Goal: Task Accomplishment & Management: Use online tool/utility

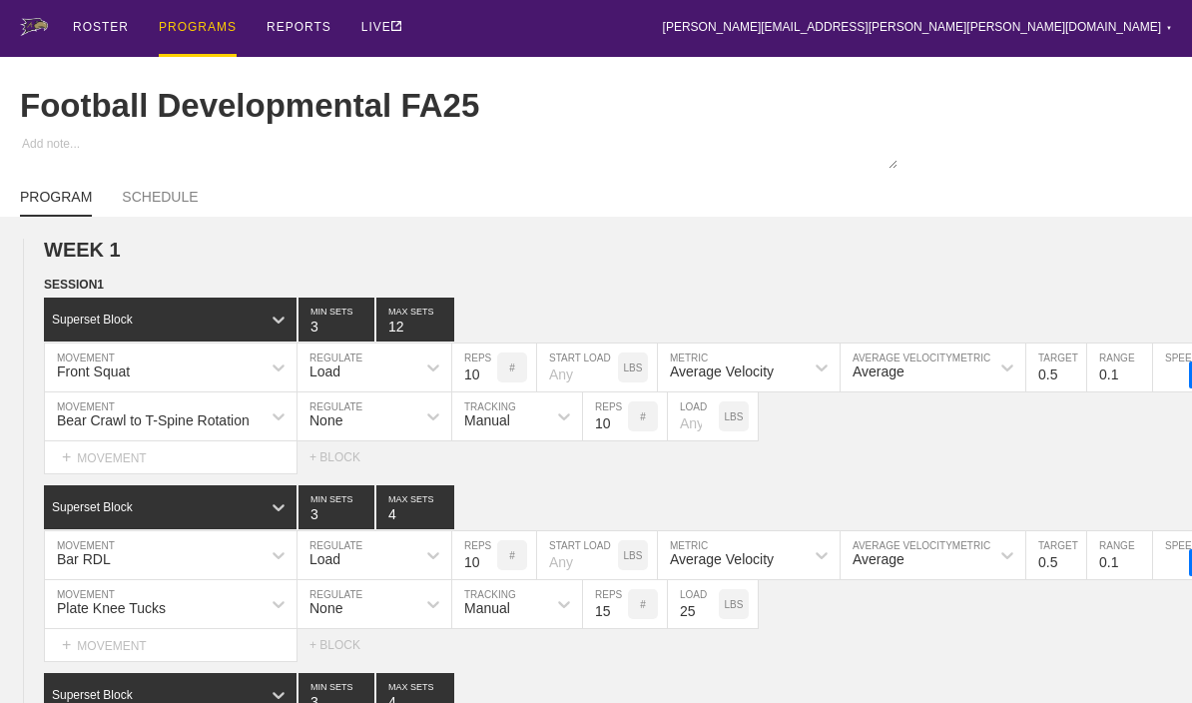
click at [176, 13] on div "PROGRAMS" at bounding box center [198, 28] width 78 height 57
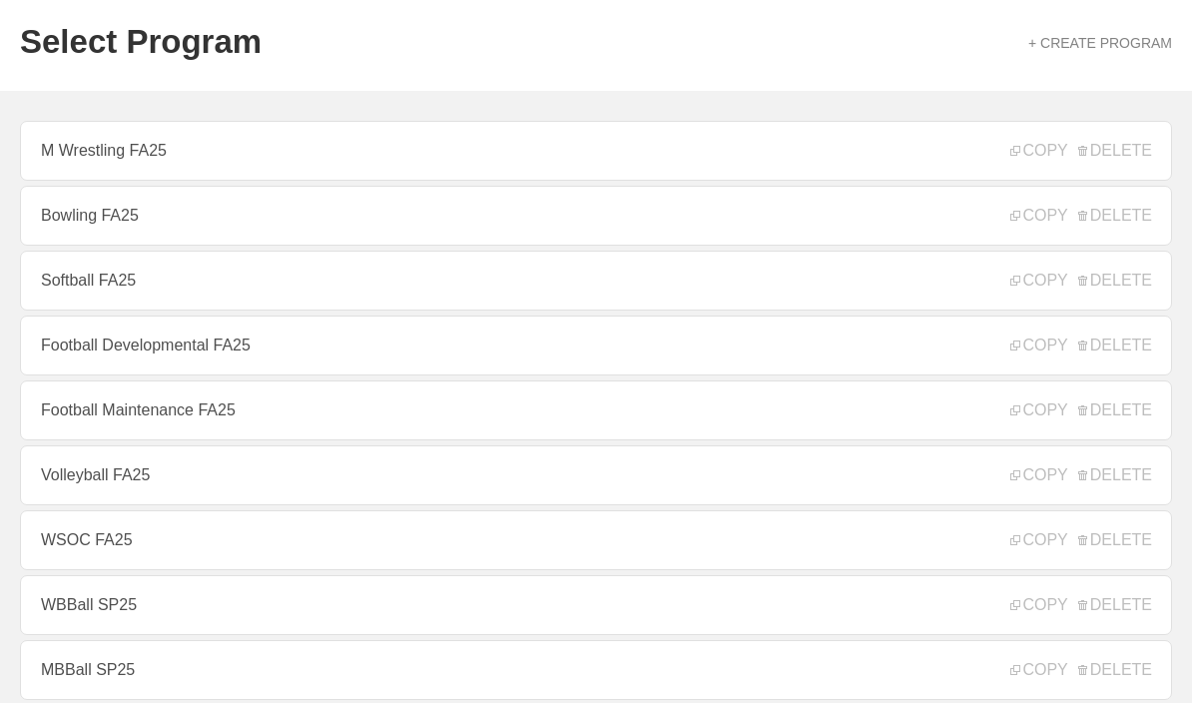
scroll to position [72, 0]
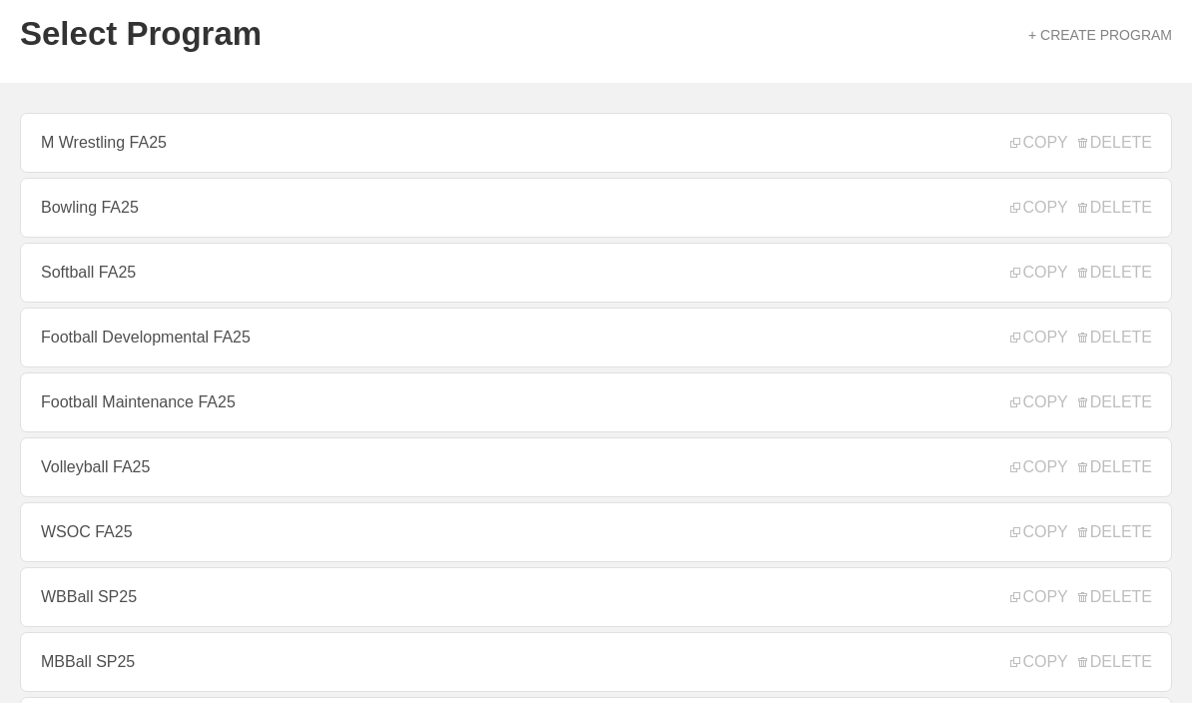
click at [759, 542] on link "WSOC FA25" at bounding box center [596, 532] width 1152 height 60
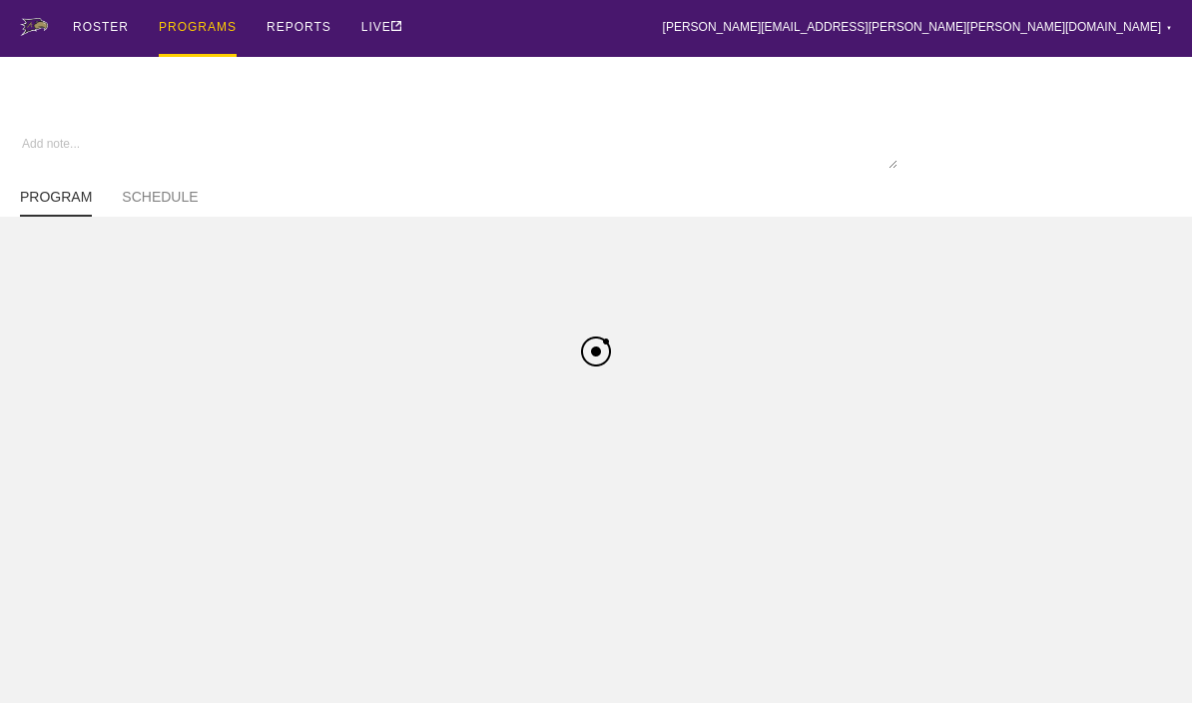
type textarea "x"
type input "WSOC FA25"
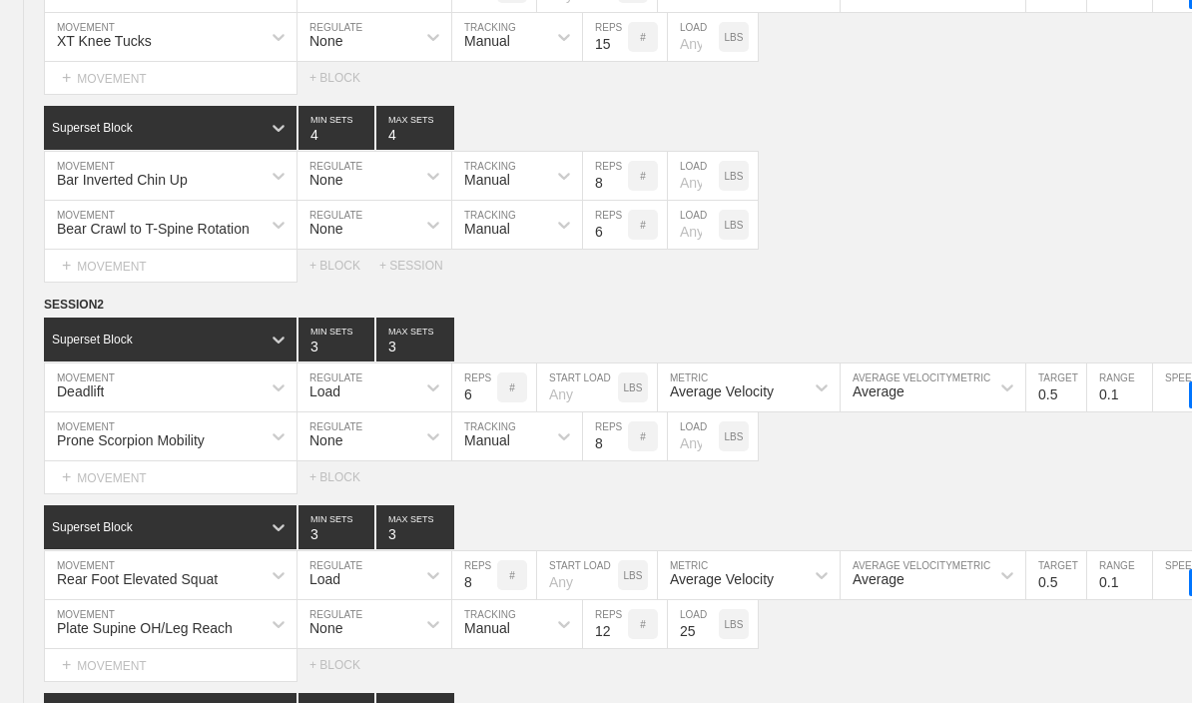
type textarea "x"
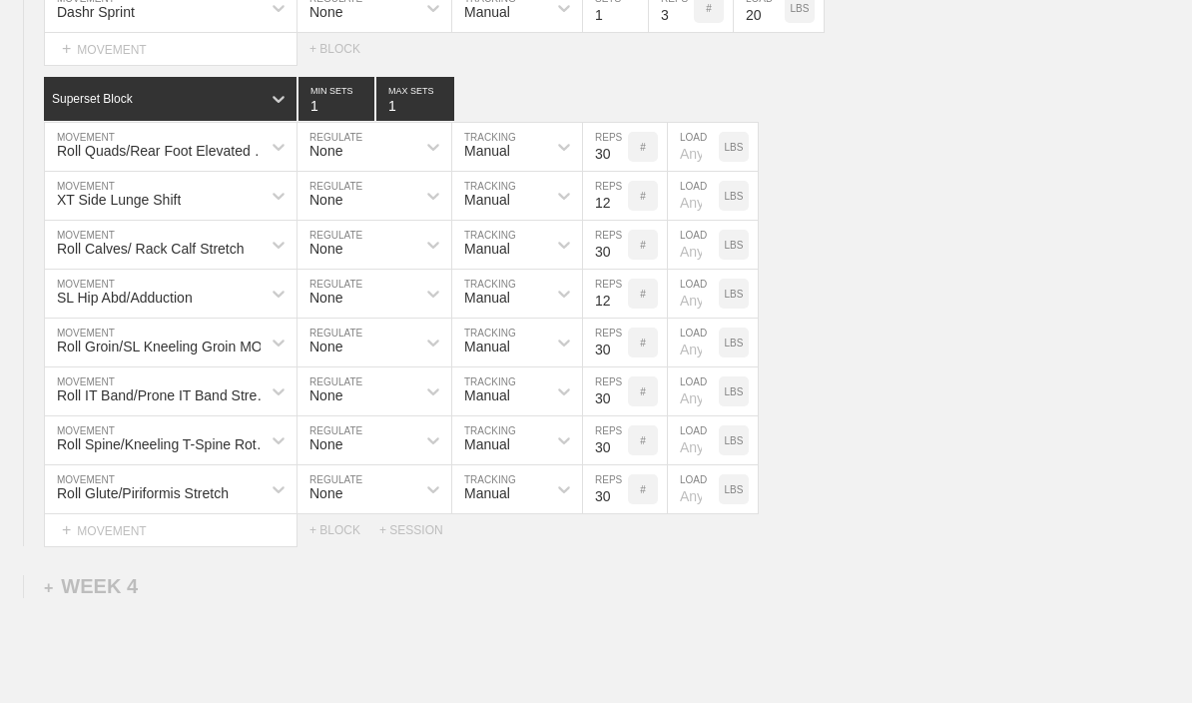
scroll to position [6125, 0]
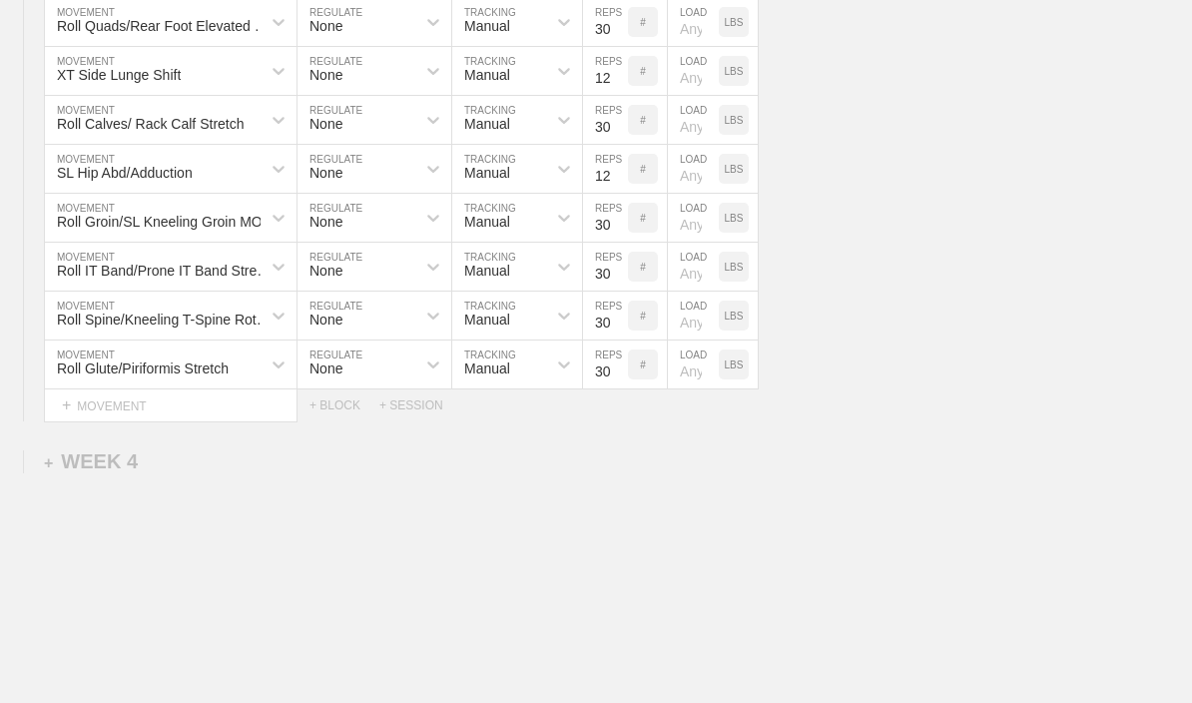
click at [90, 473] on div "+ WEEK 4" at bounding box center [91, 461] width 94 height 23
click at [68, 491] on div "+ SESSION 1" at bounding box center [82, 482] width 77 height 18
click at [53, 533] on div "+ BLOCK" at bounding box center [170, 518] width 252 height 32
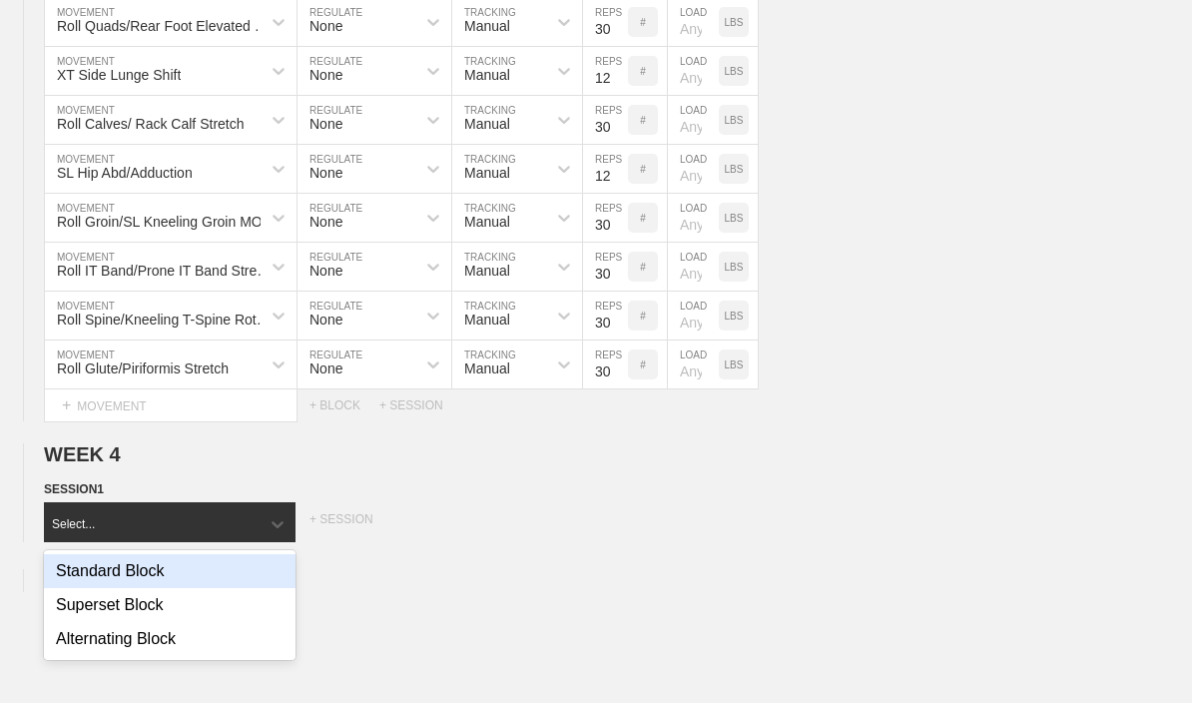
scroll to position [6145, 0]
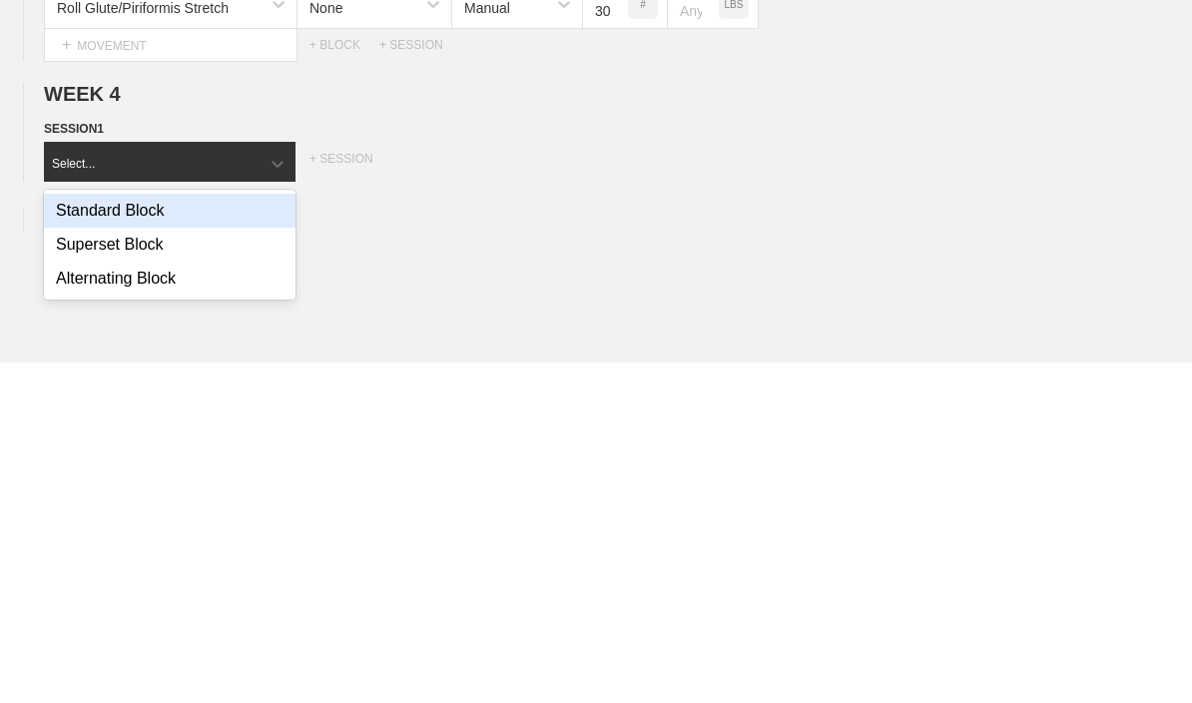
click at [87, 534] on div "Standard Block" at bounding box center [170, 551] width 252 height 34
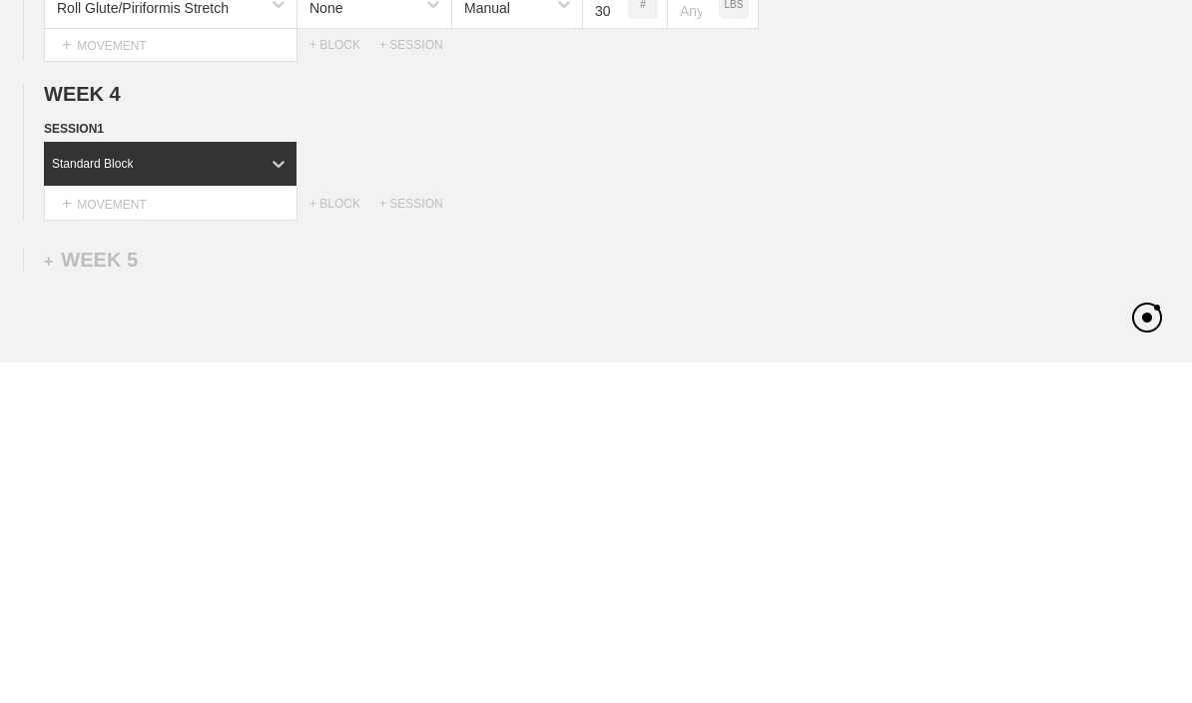
scroll to position [6247, 0]
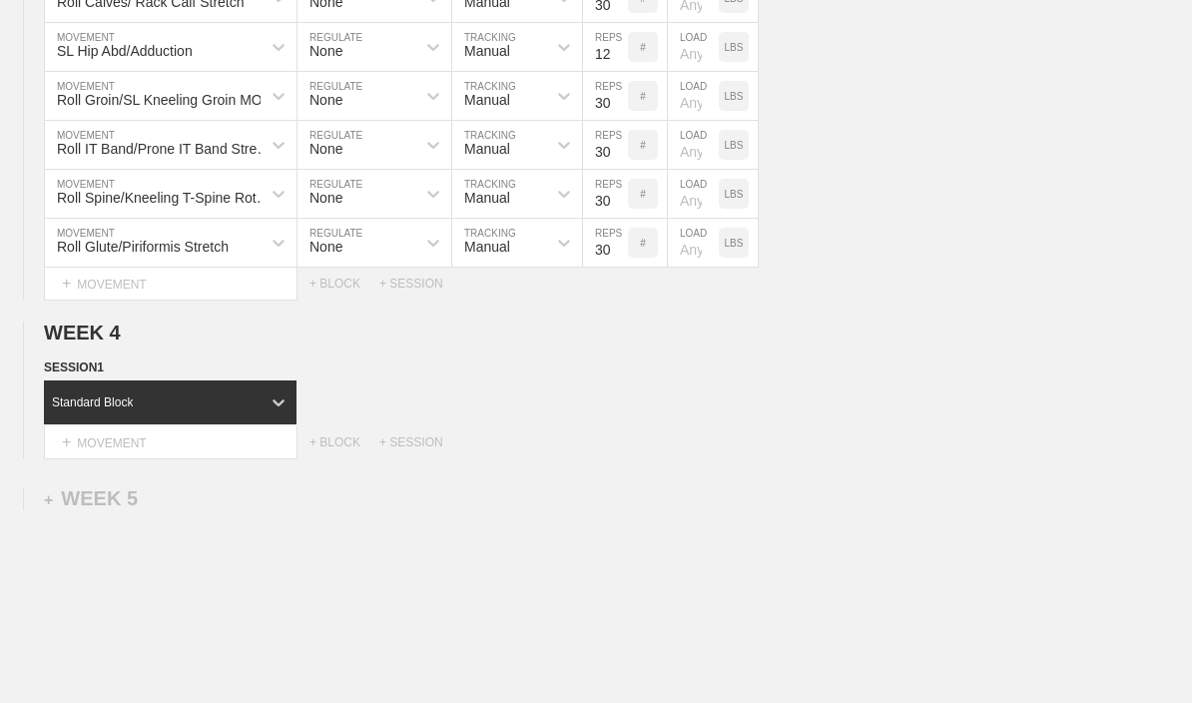
click at [81, 448] on div "+ MOVEMENT" at bounding box center [171, 442] width 254 height 33
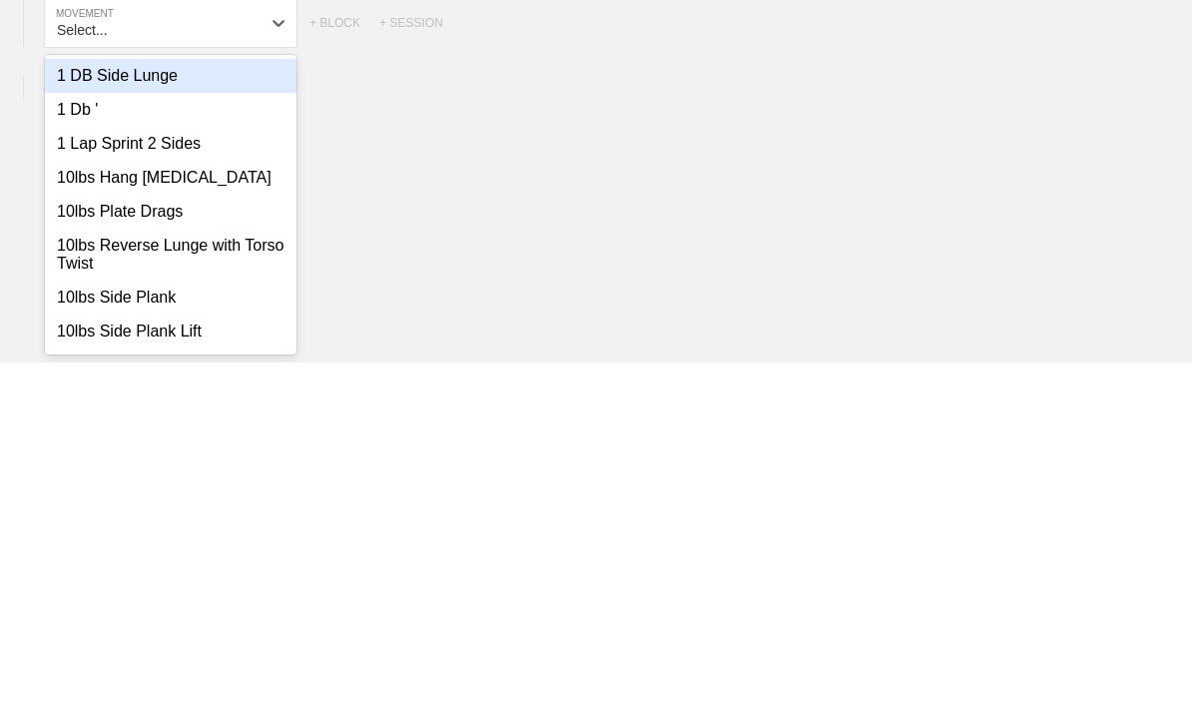
scroll to position [6390, 0]
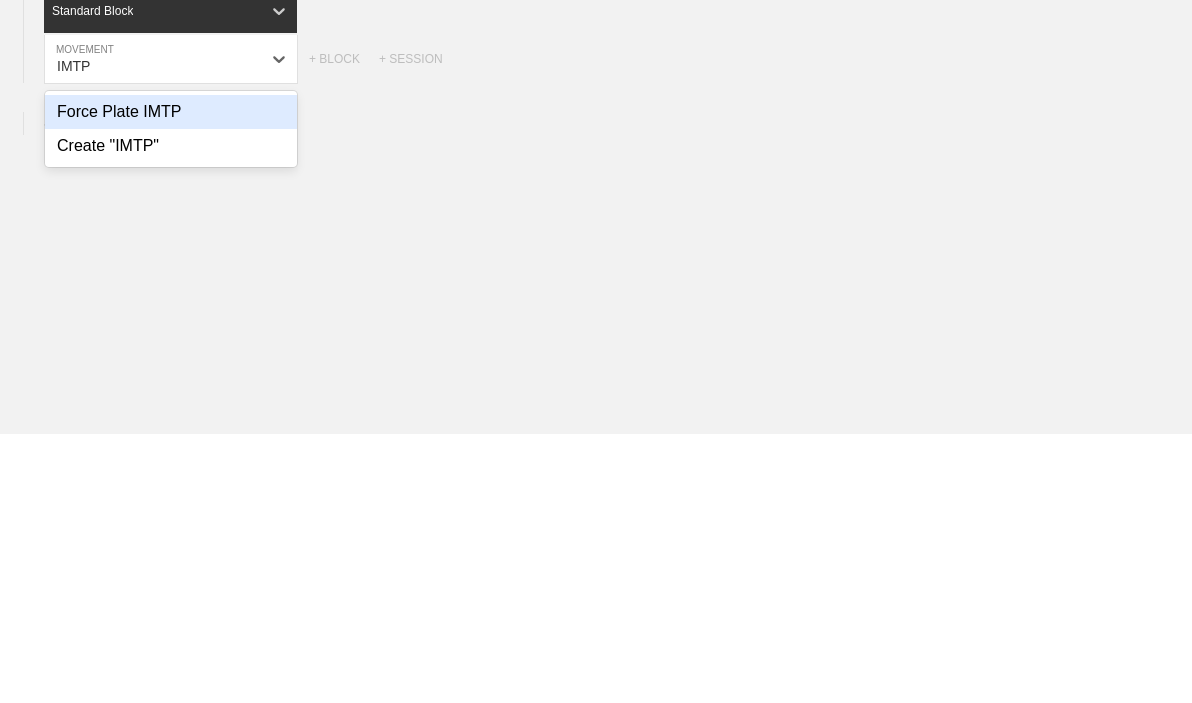
click at [77, 363] on div "Force Plate IMTP" at bounding box center [171, 380] width 252 height 34
type input "IMTP"
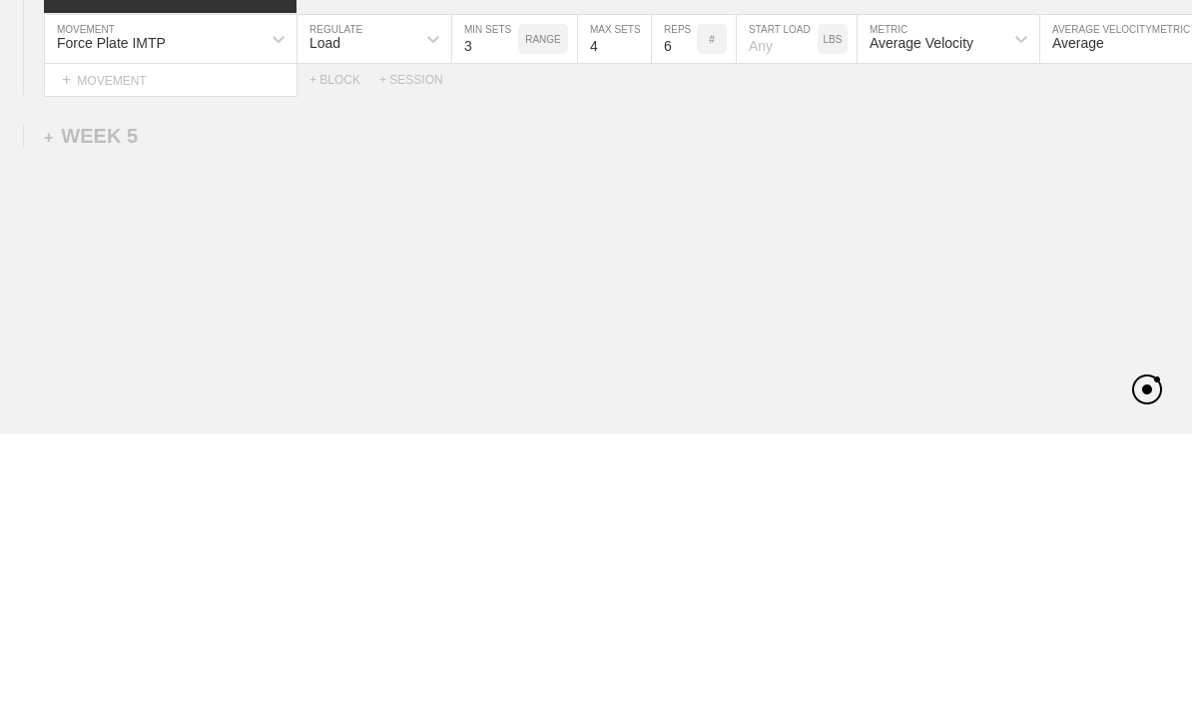
scroll to position [6303, 0]
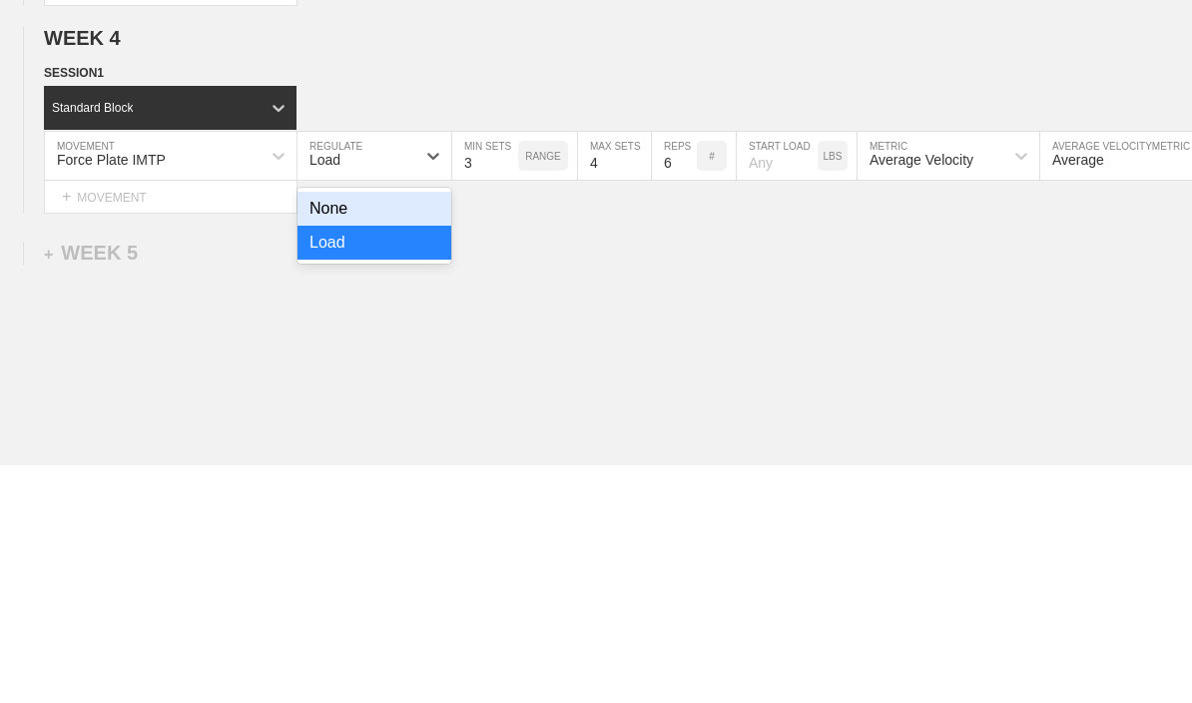
click at [326, 430] on div "None" at bounding box center [374, 447] width 154 height 34
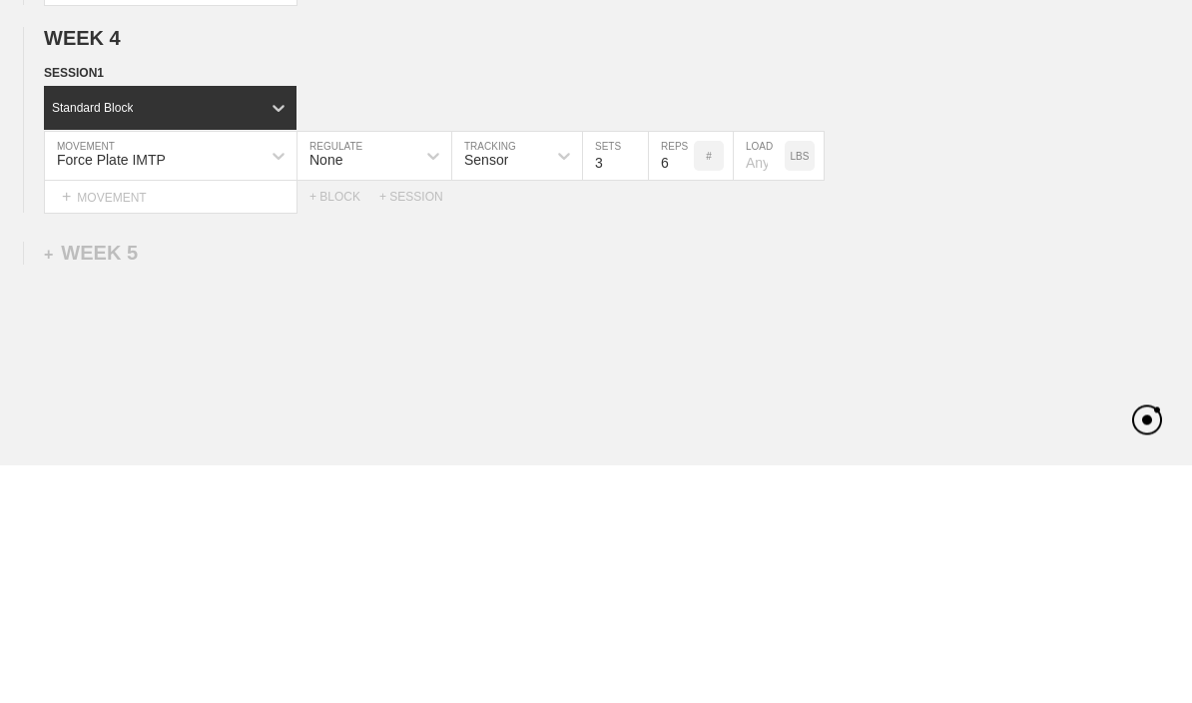
scroll to position [6336, 0]
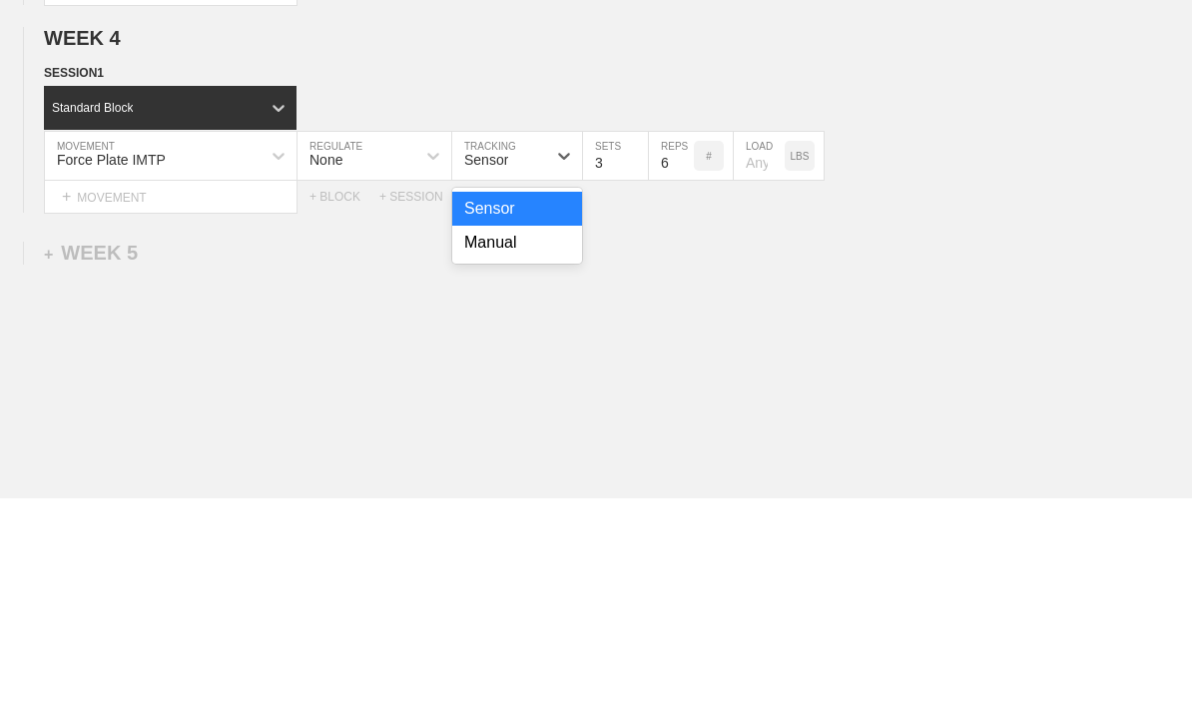
click at [559, 431] on div "Manual" at bounding box center [517, 448] width 130 height 34
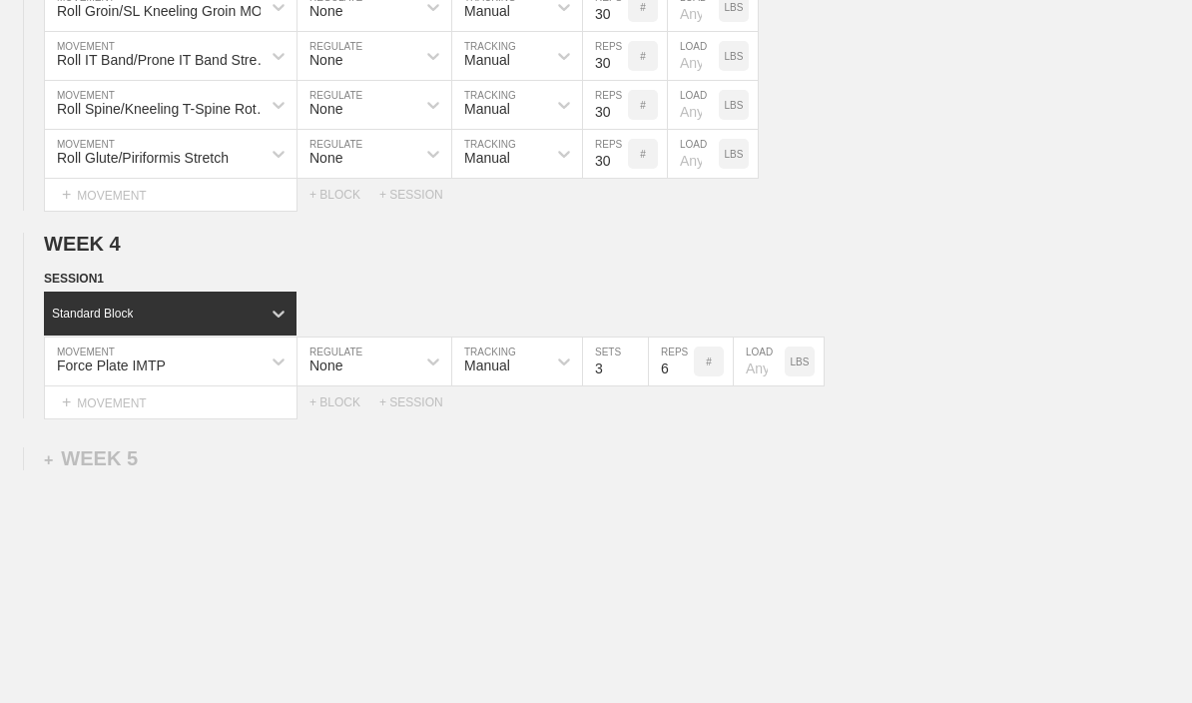
click at [606, 385] on input "3" at bounding box center [615, 361] width 65 height 48
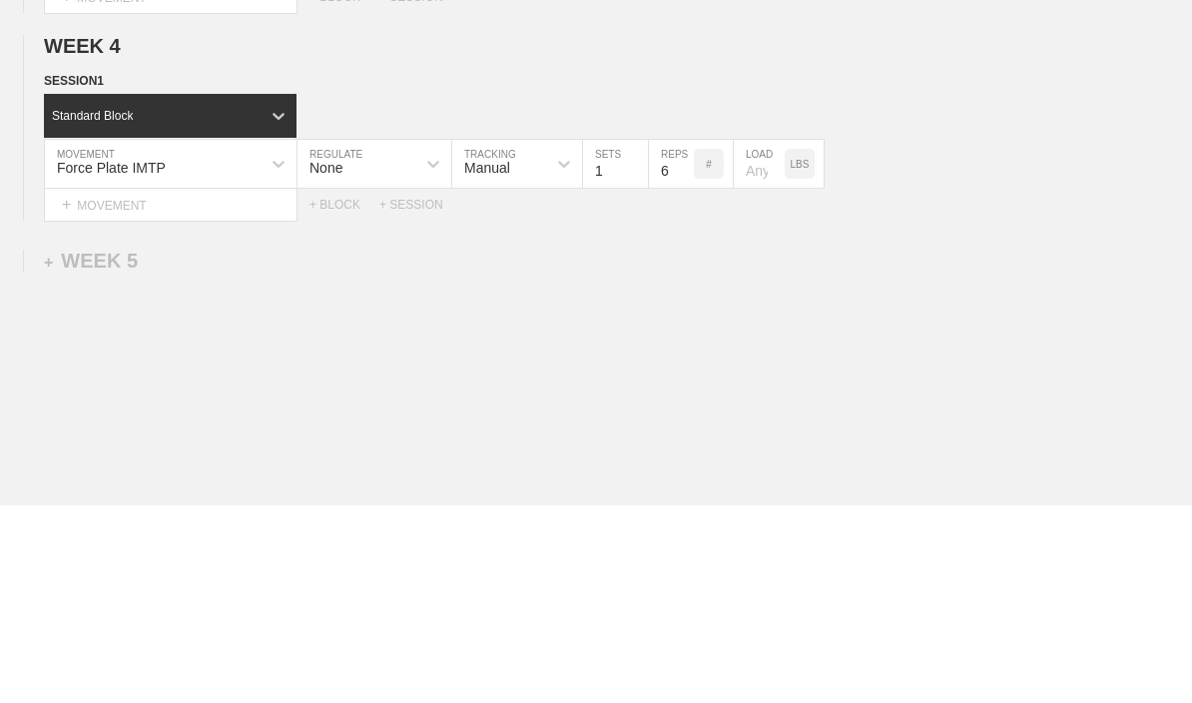
type input "1"
click at [659, 337] on input "6" at bounding box center [671, 361] width 45 height 48
type input "1"
click at [970, 337] on div "Force Plate IMTP MOVEMENT None REGULATE Manual TRACKING 1 SETS 1 REPS # LOAD LBS" at bounding box center [596, 361] width 1192 height 49
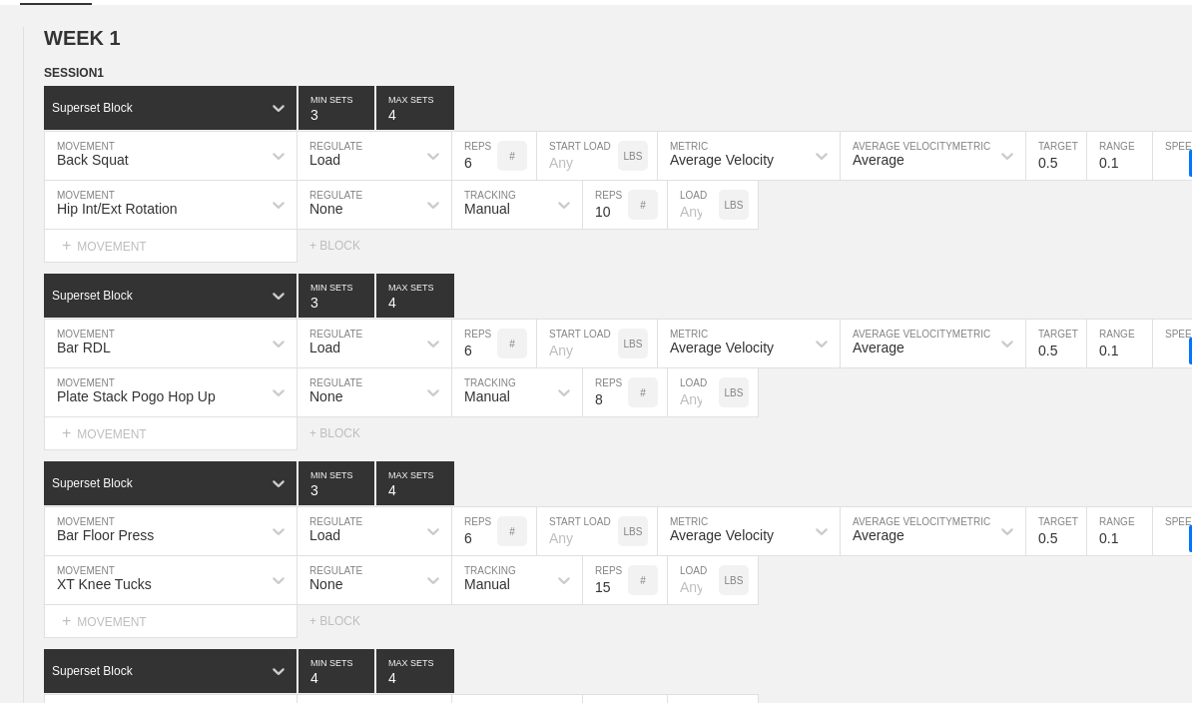
scroll to position [147, 0]
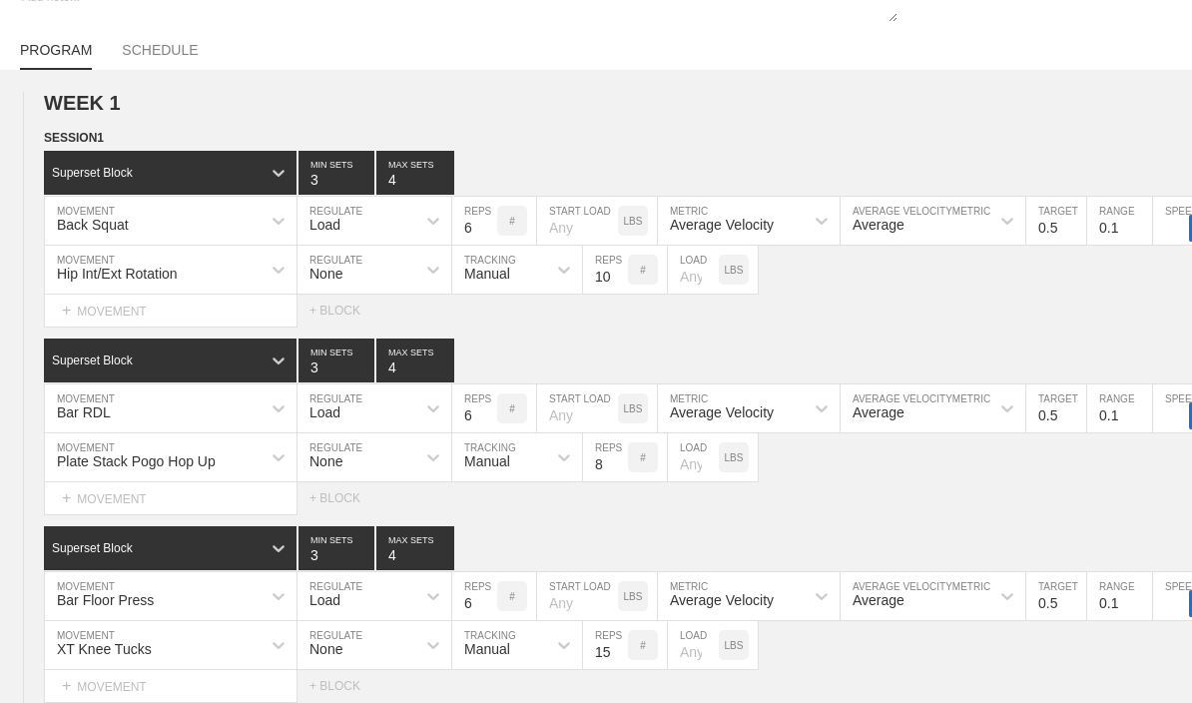
type textarea "x"
click at [0, 0] on circle at bounding box center [0, 0] width 0 height 0
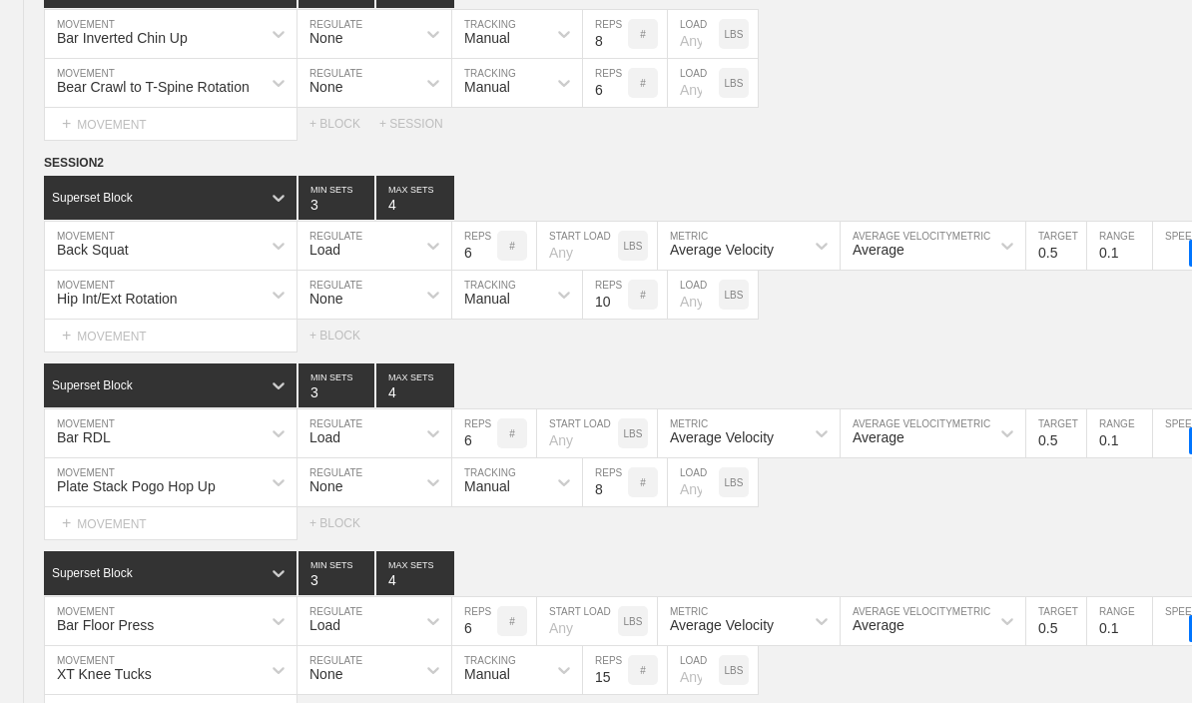
scroll to position [896, 0]
click at [0, 0] on icon at bounding box center [0, 0] width 0 height 0
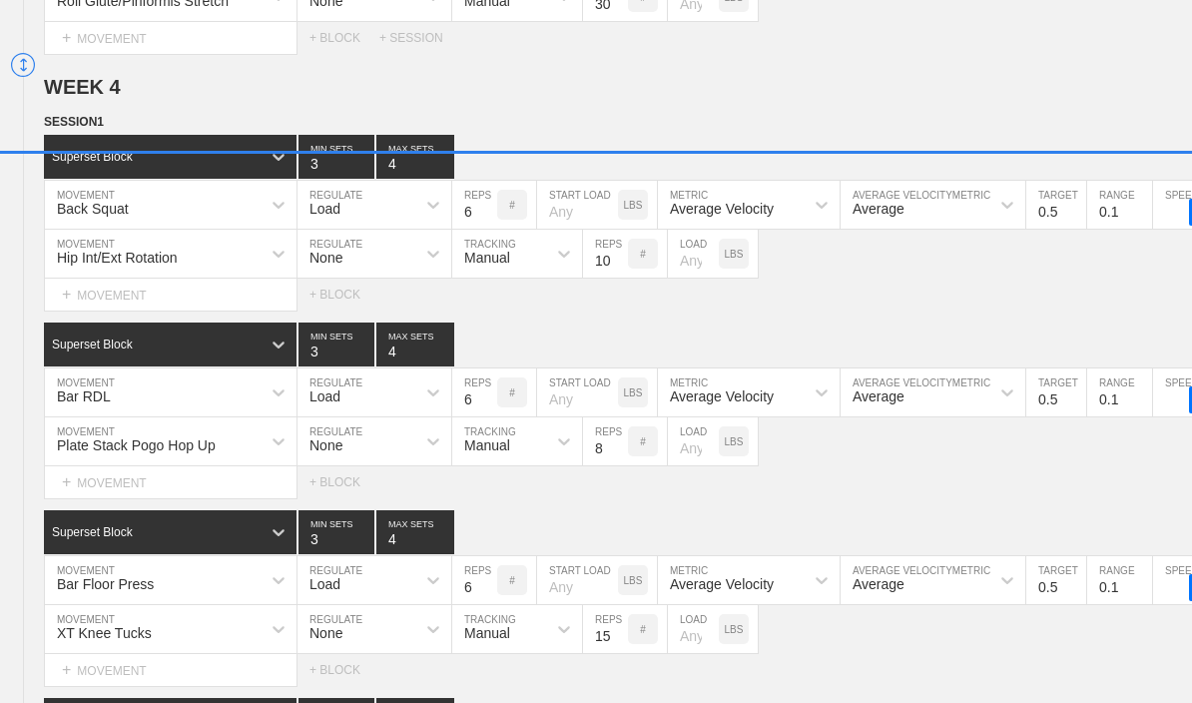
scroll to position [6487, 0]
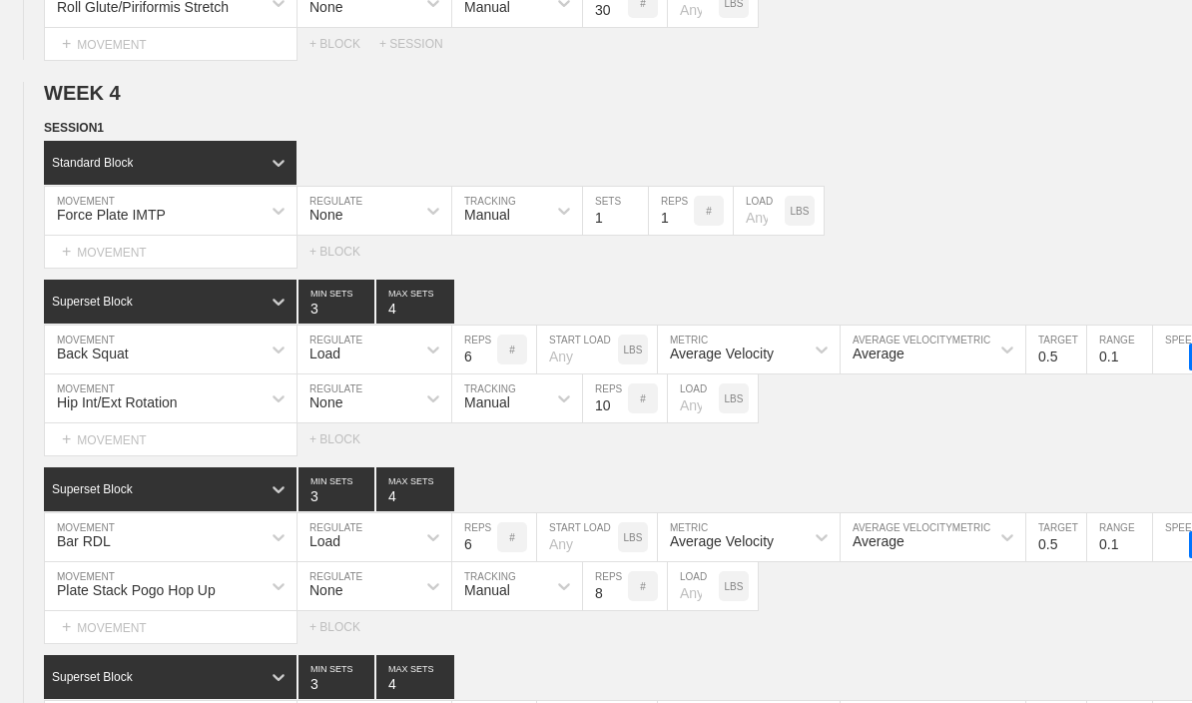
click at [385, 317] on input "4" at bounding box center [415, 301] width 78 height 44
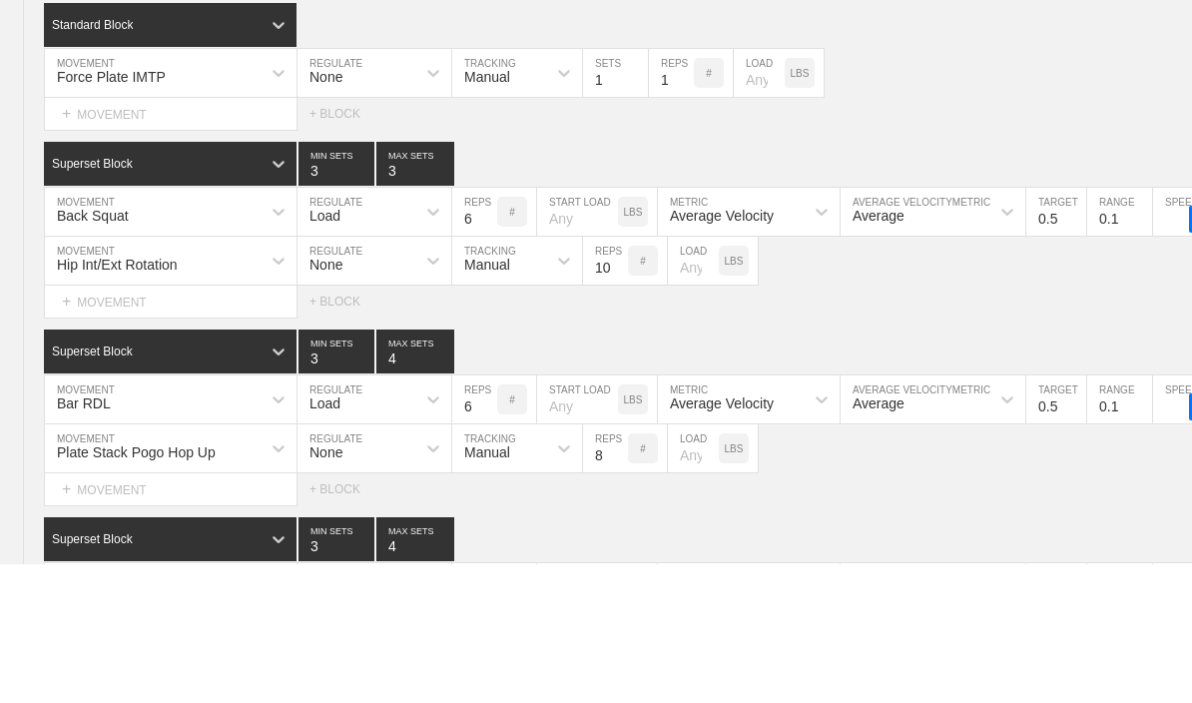
scroll to position [6625, 0]
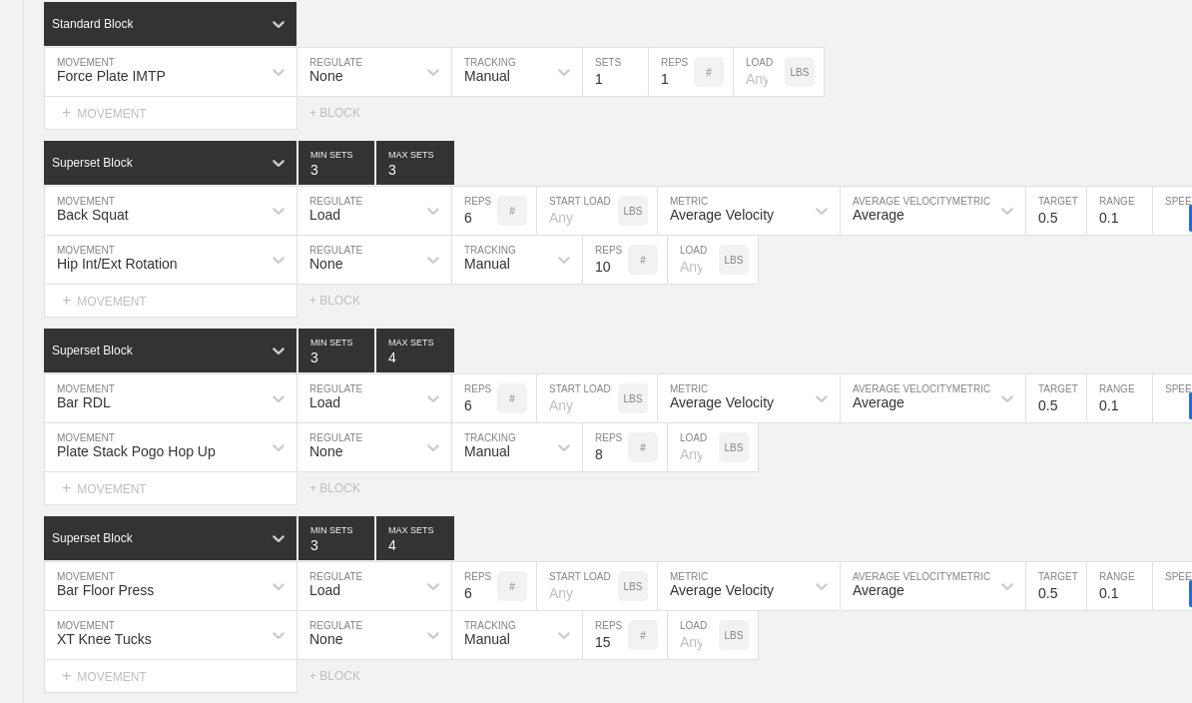
type input "3"
click at [81, 410] on div "Bar RDL" at bounding box center [84, 402] width 54 height 16
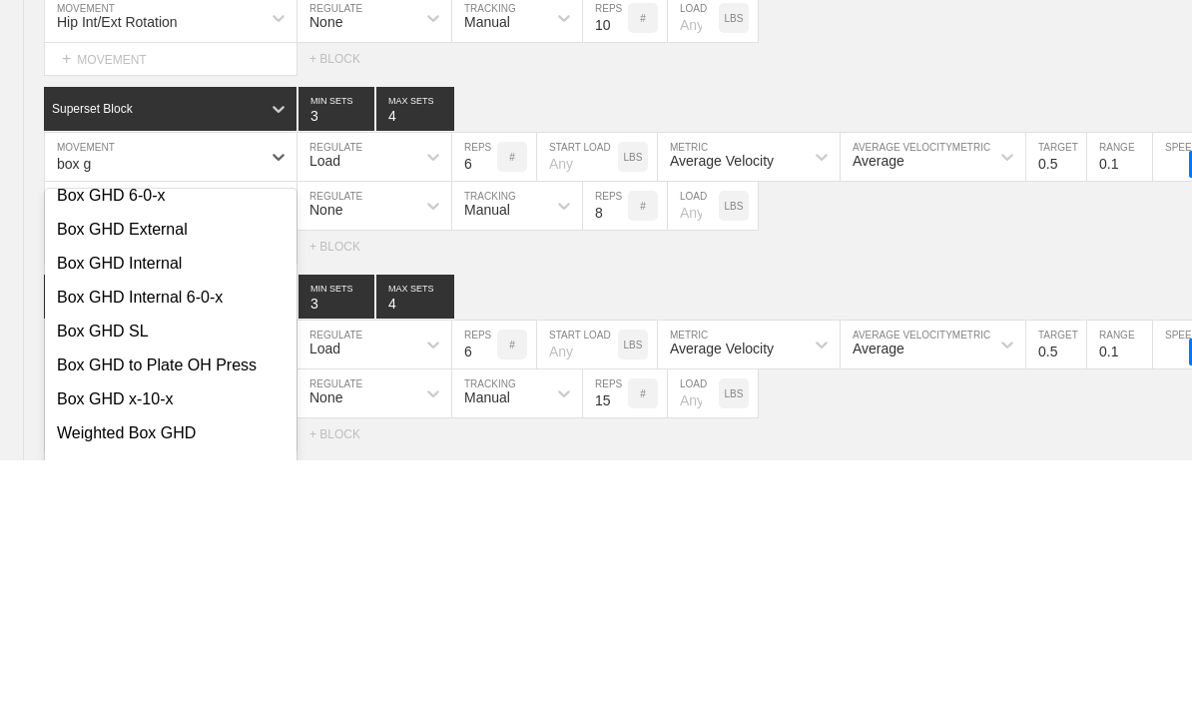
scroll to position [100, 0]
click at [73, 489] on div "Box GHD Internal" at bounding box center [171, 506] width 252 height 34
type input "box g"
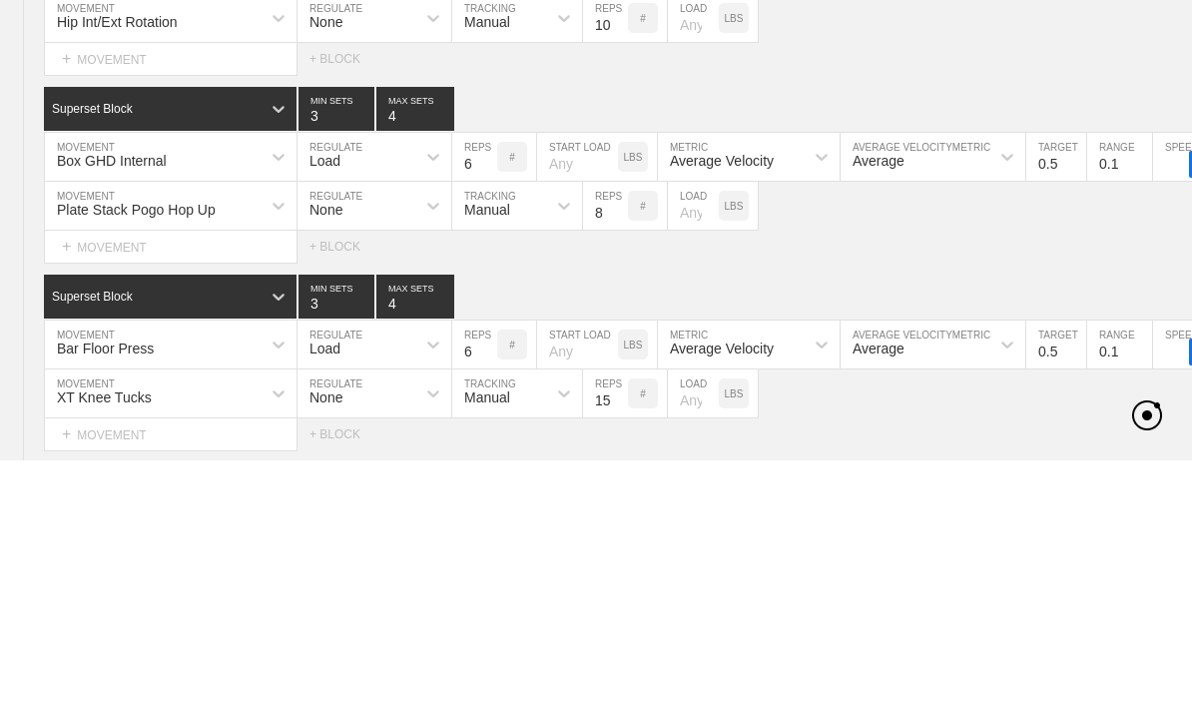
scroll to position [6868, 0]
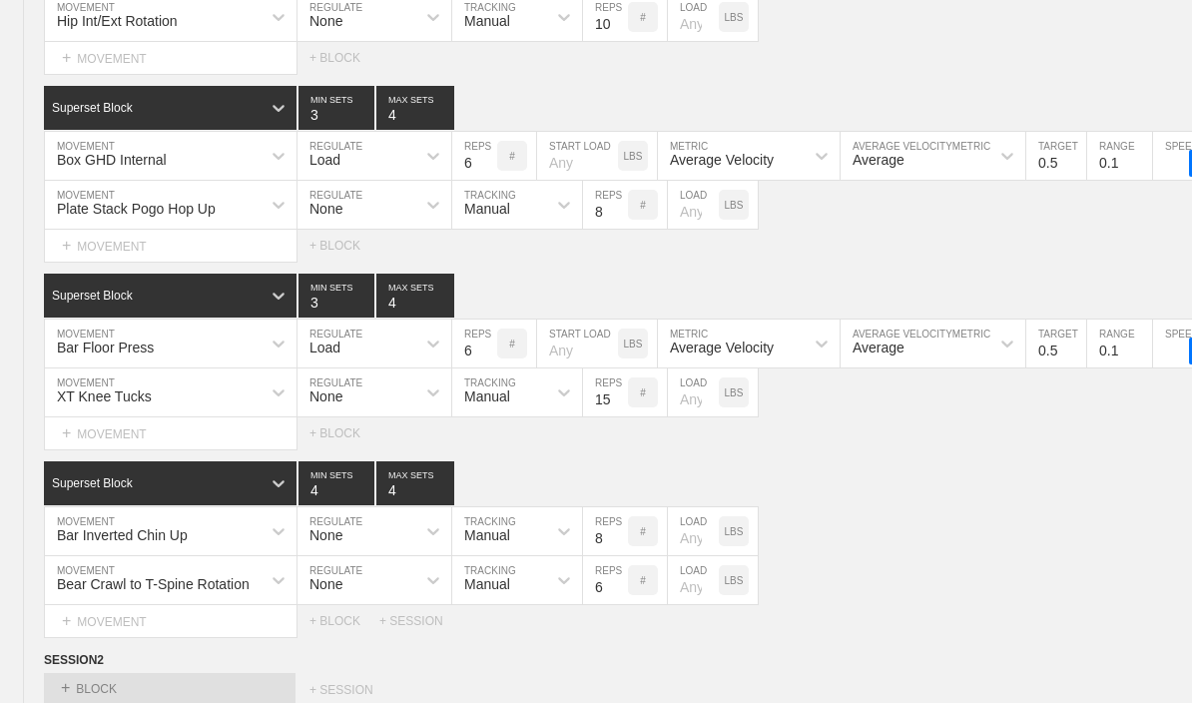
click at [469, 180] on input "6" at bounding box center [474, 156] width 45 height 48
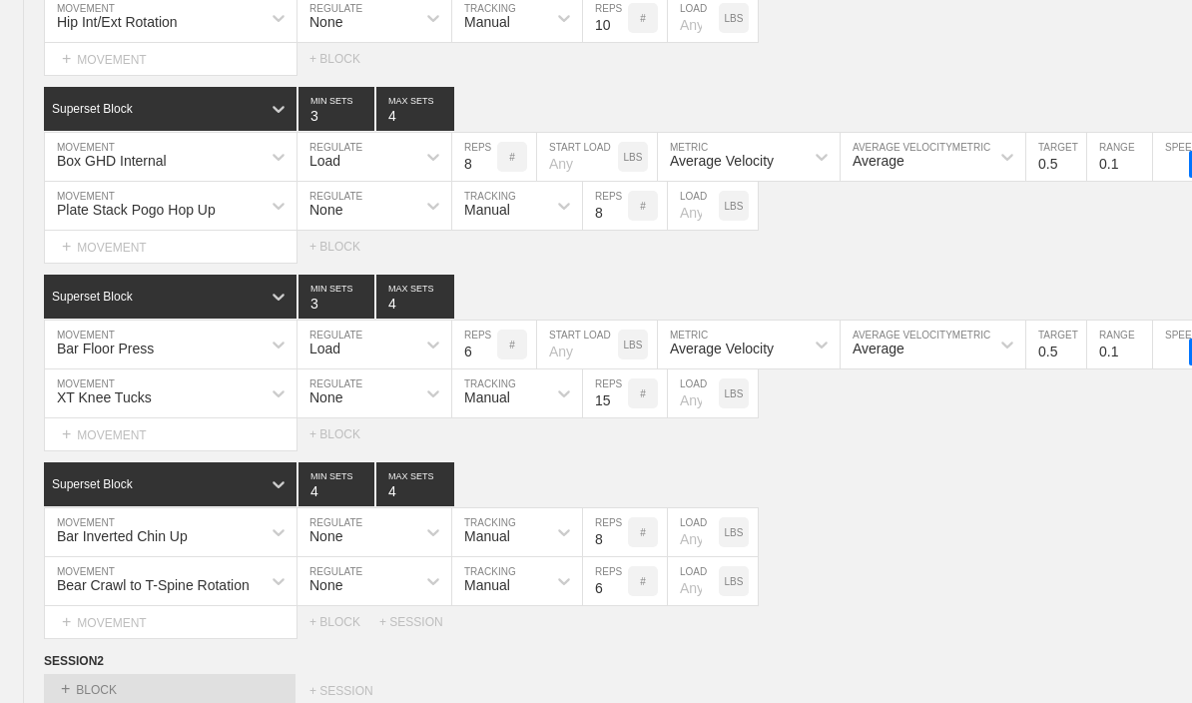
type input "8"
click at [389, 125] on input "4" at bounding box center [415, 109] width 78 height 44
type input "3"
click at [403, 171] on div "Load" at bounding box center [356, 157] width 118 height 34
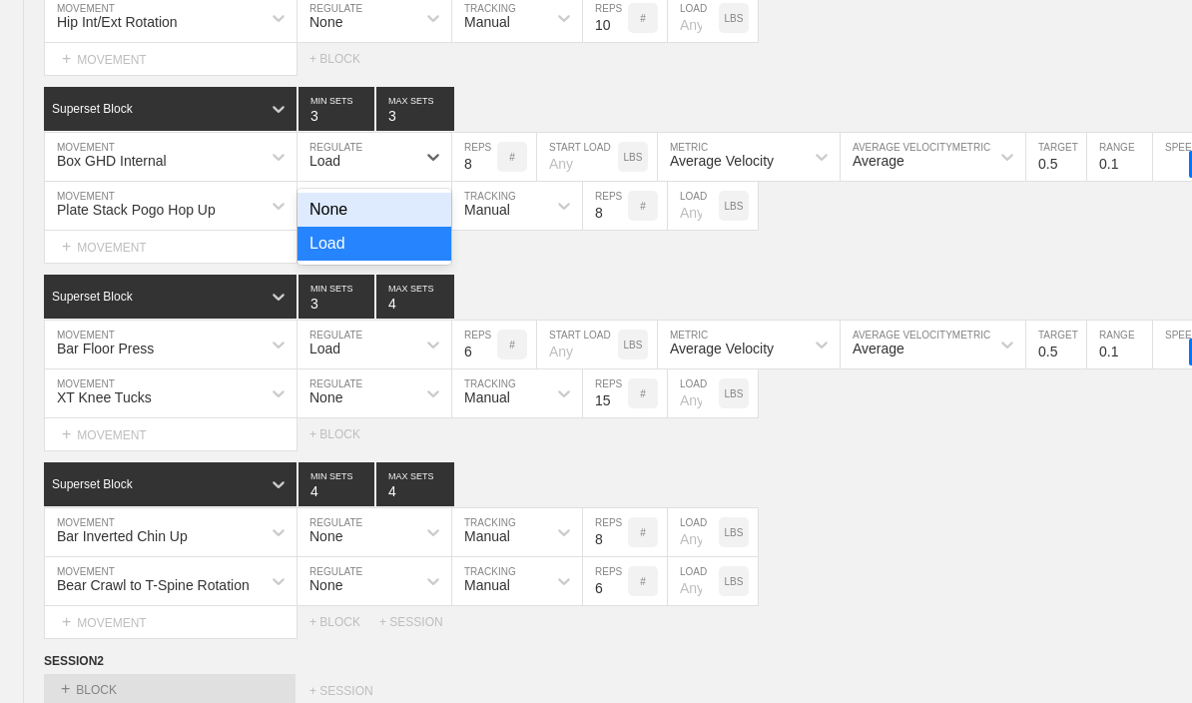
click at [317, 220] on div "None" at bounding box center [374, 210] width 154 height 34
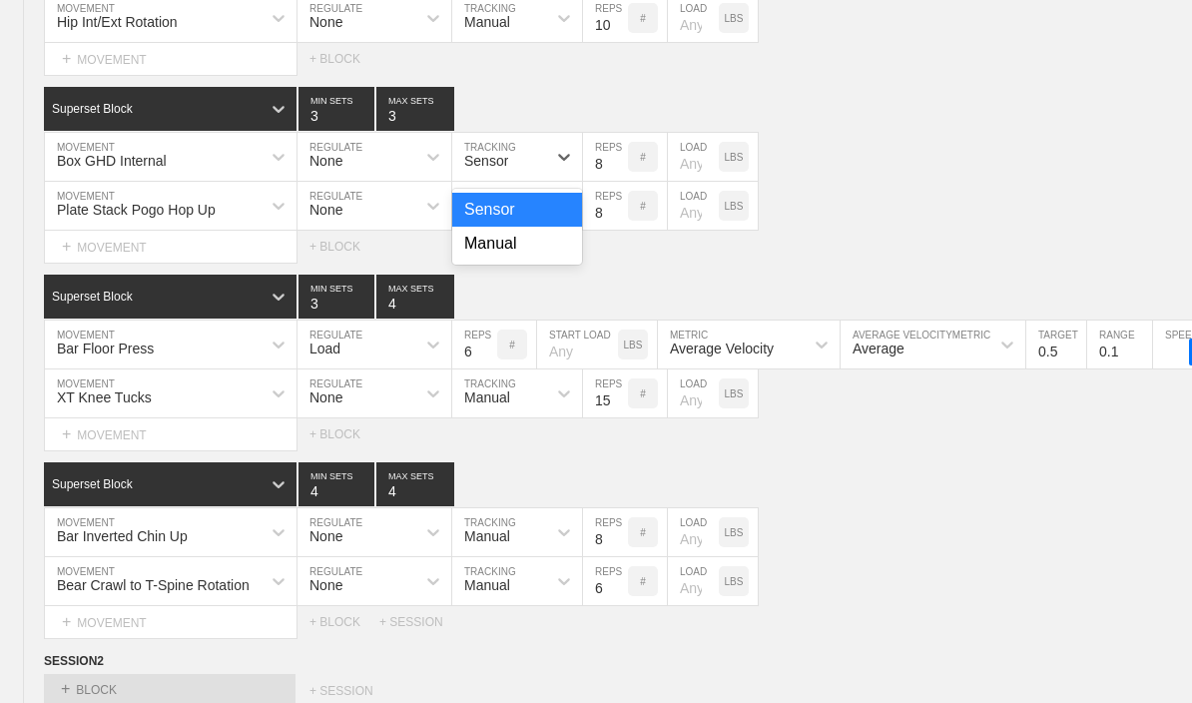
click at [468, 261] on div "Manual" at bounding box center [517, 244] width 130 height 34
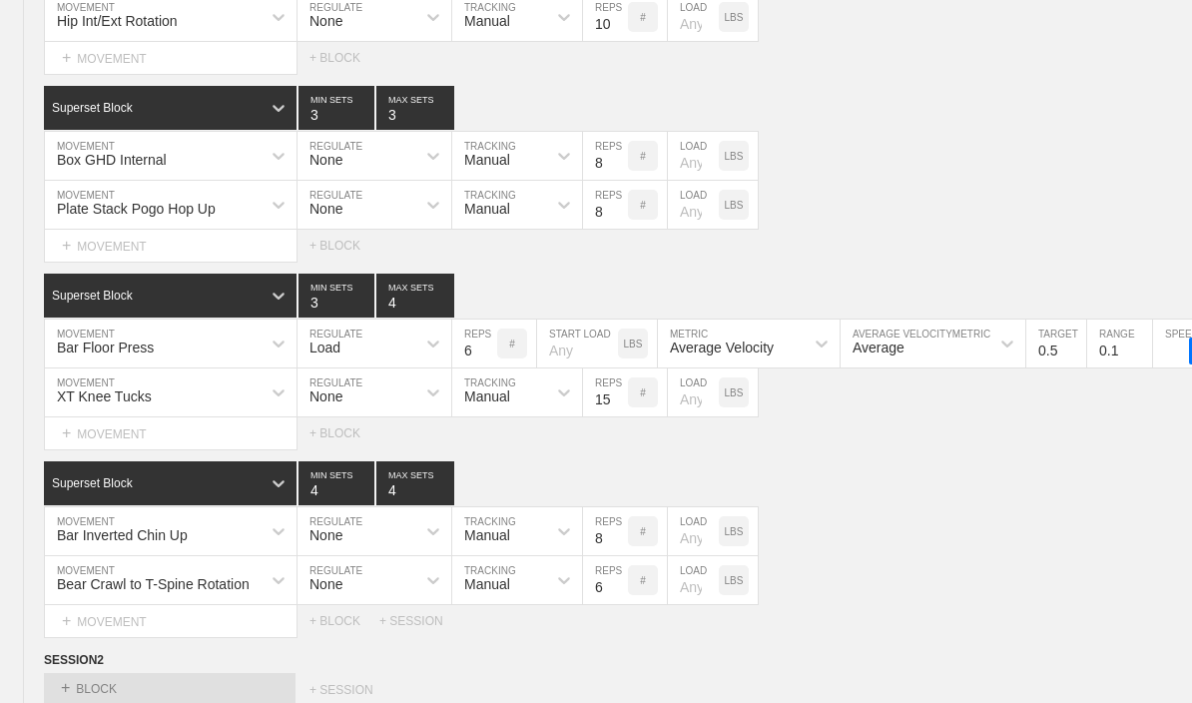
scroll to position [6868, 0]
click at [689, 178] on input "number" at bounding box center [693, 156] width 51 height 48
type input "10"
click at [389, 317] on input "4" at bounding box center [415, 295] width 78 height 44
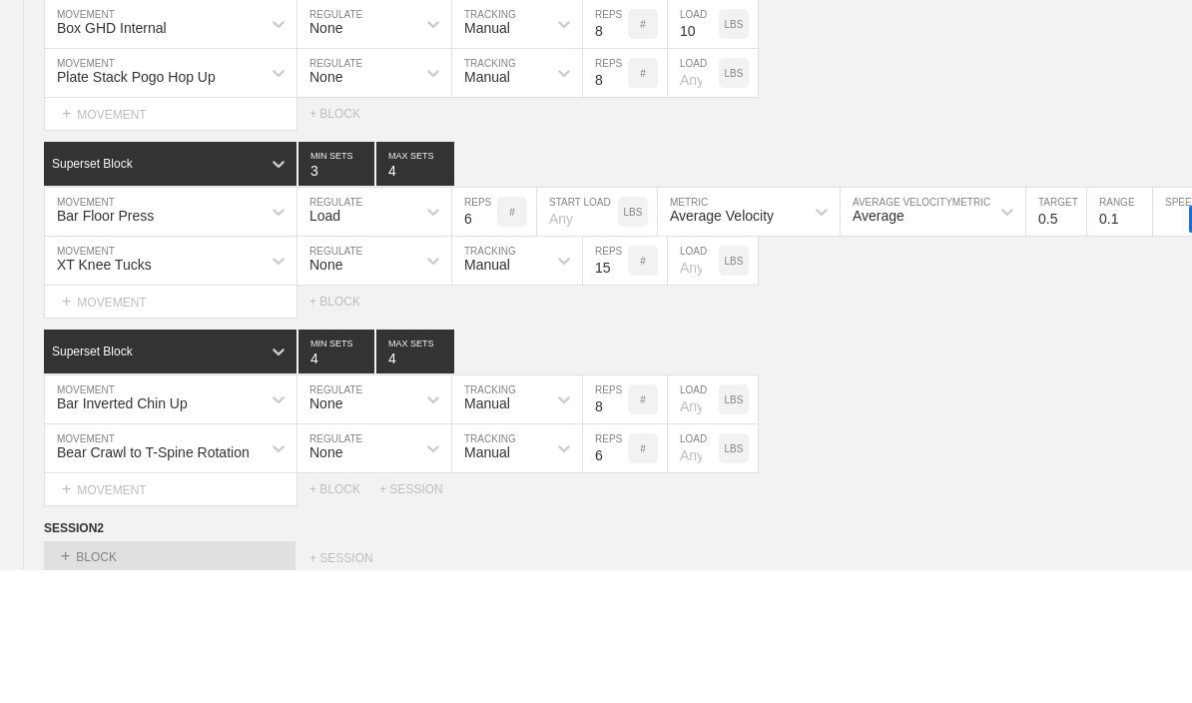
type input "3"
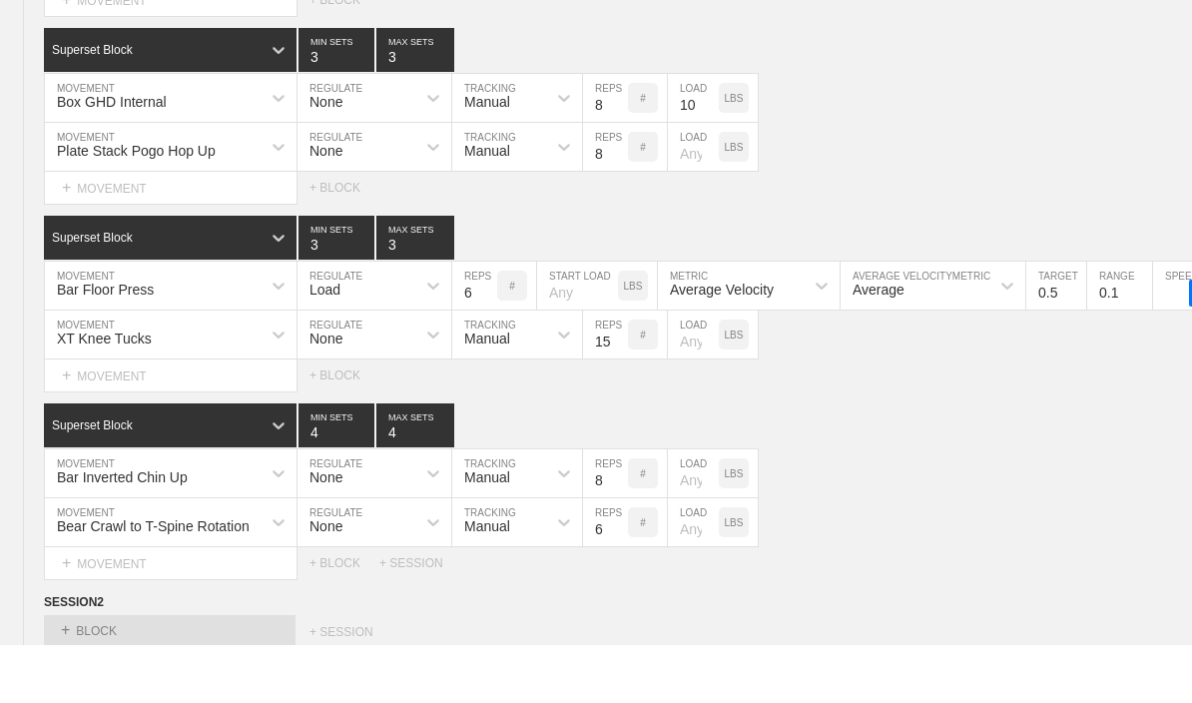
scroll to position [6926, 0]
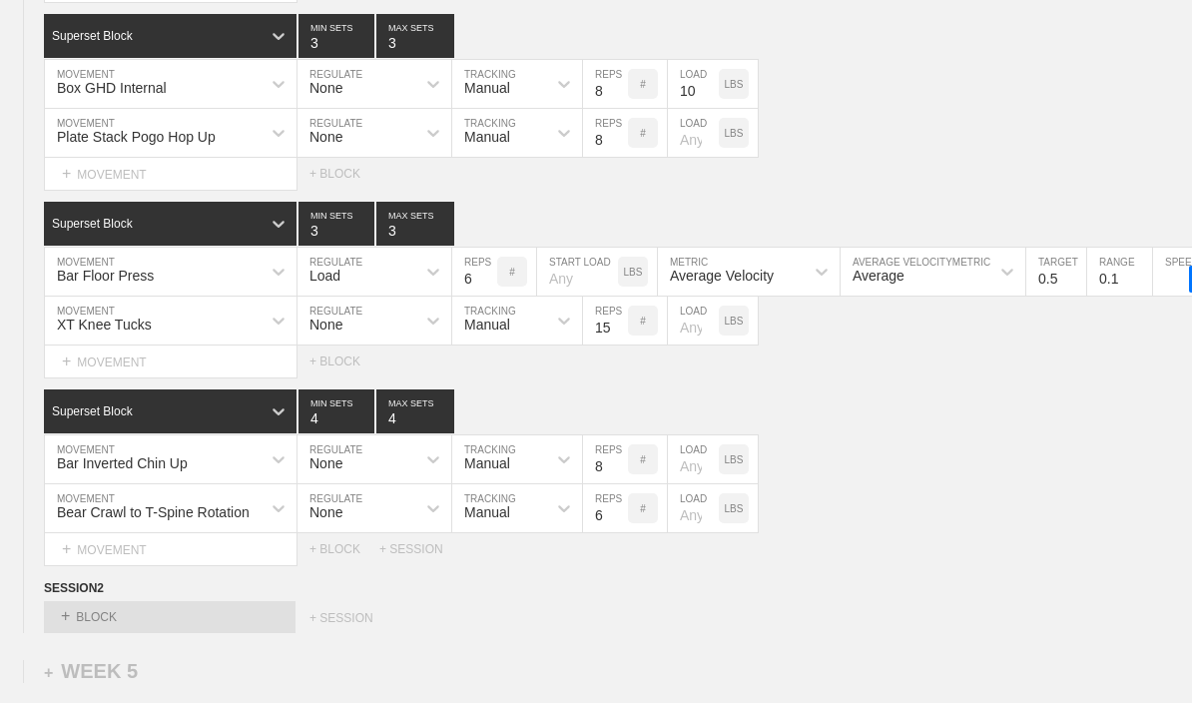
type textarea "x"
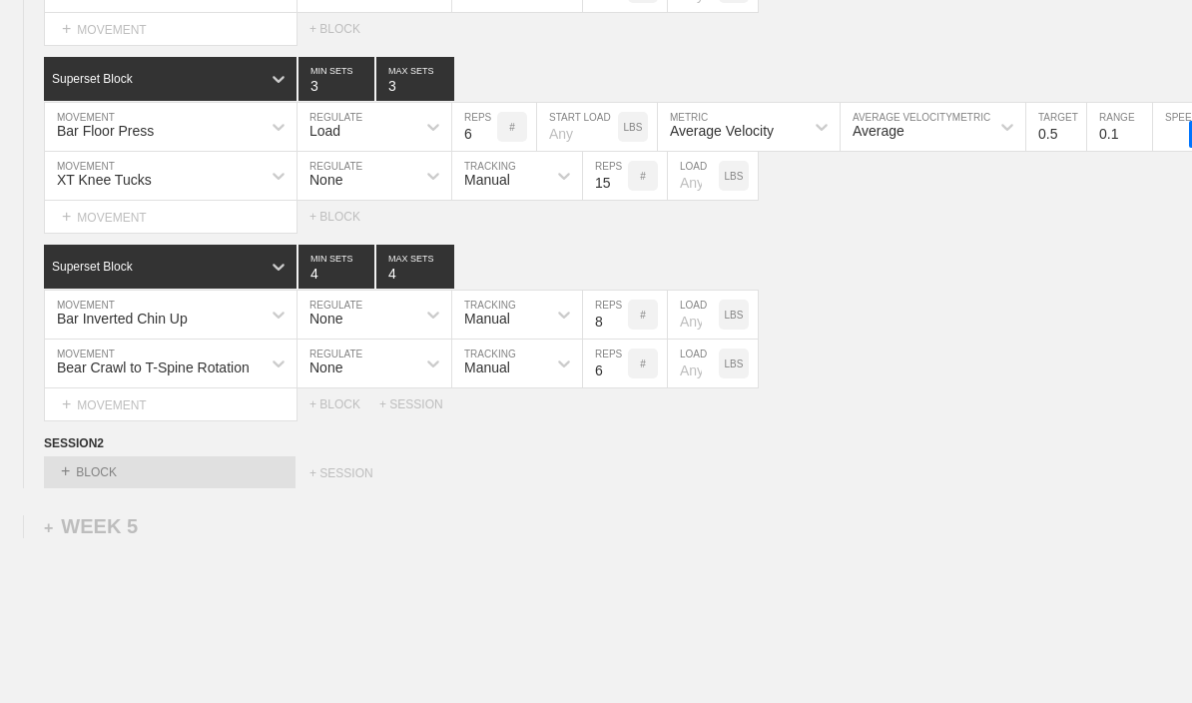
scroll to position [7153, 0]
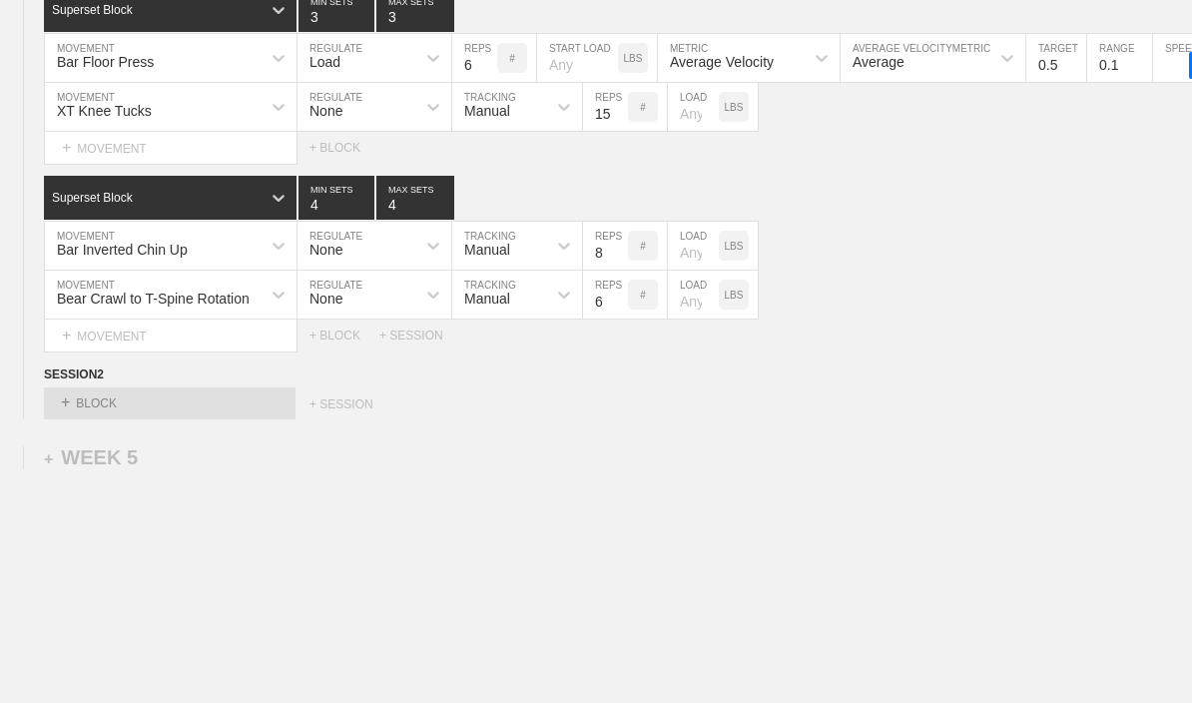
type input "3"
click at [0, 0] on circle at bounding box center [0, 0] width 0 height 0
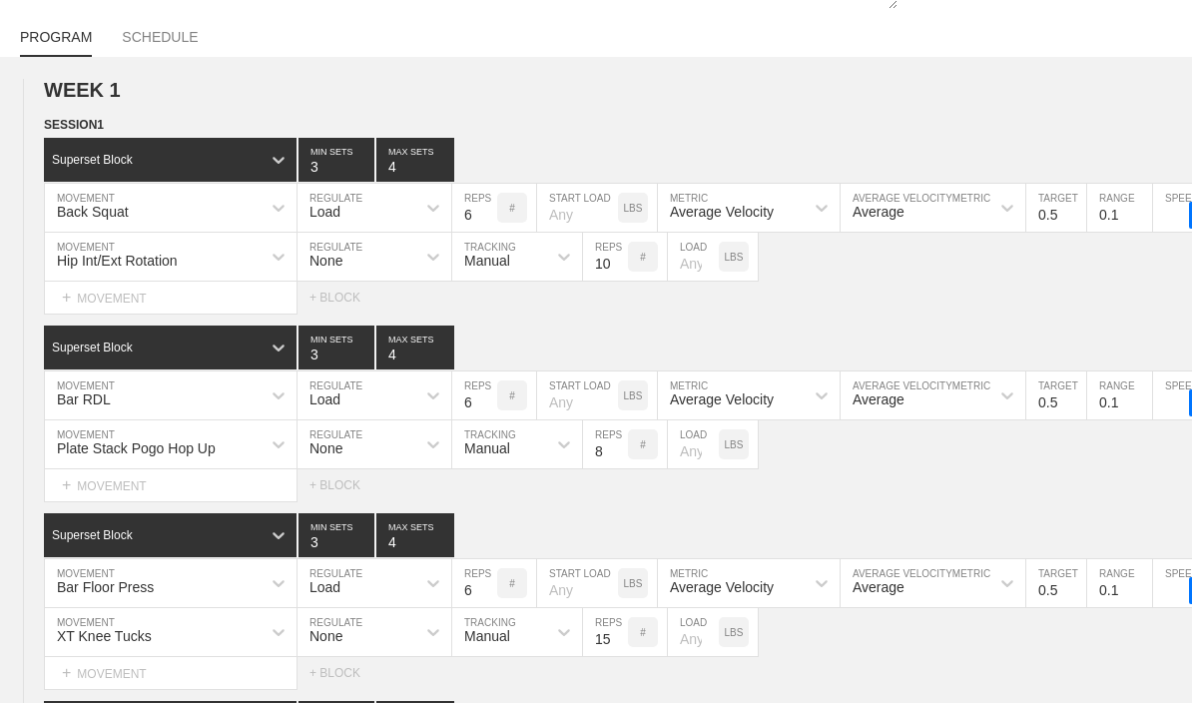
scroll to position [0, 0]
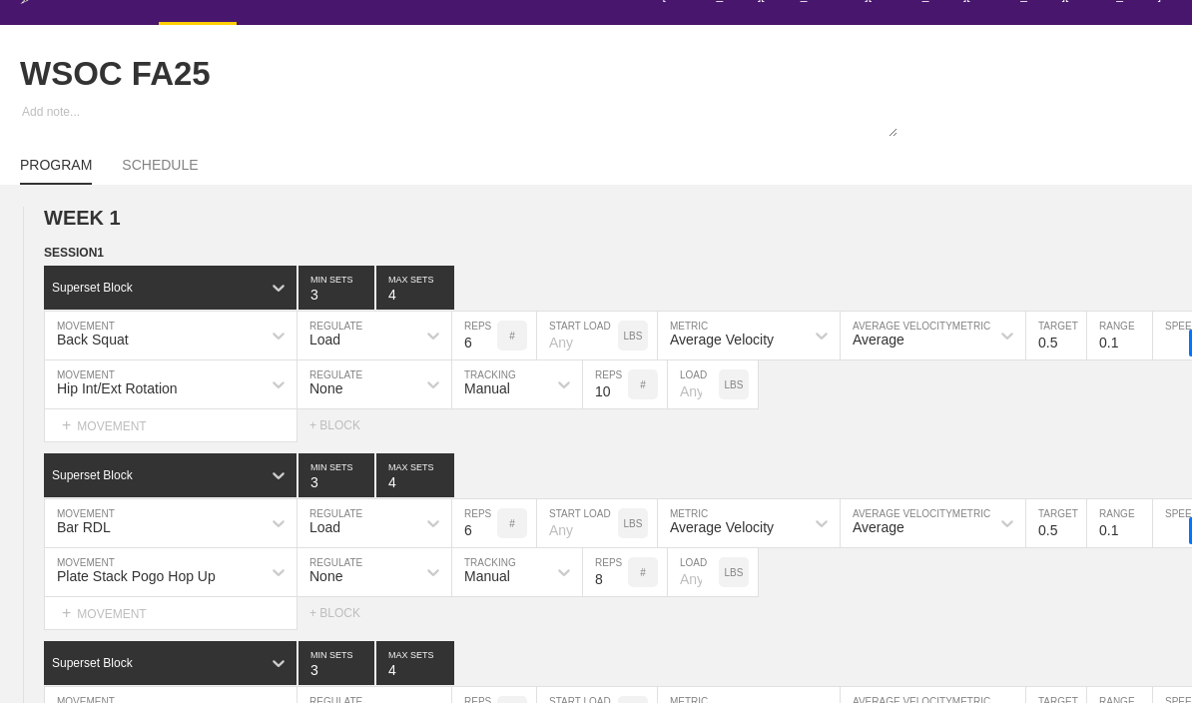
type textarea "x"
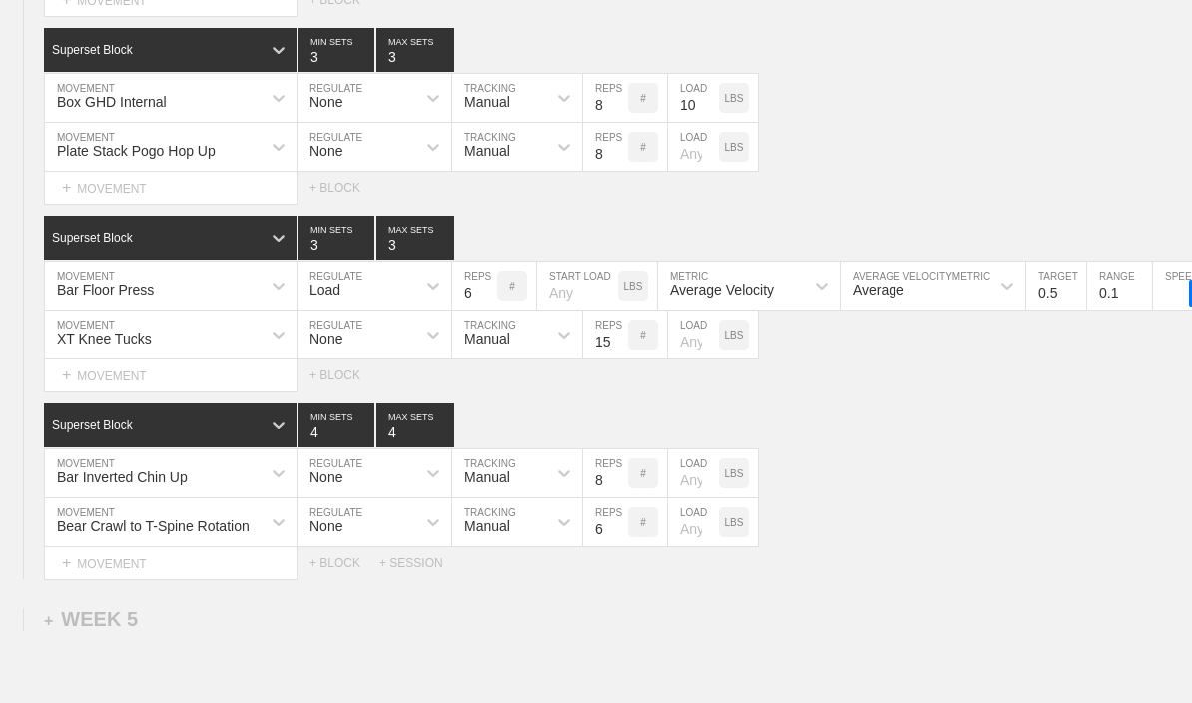
scroll to position [6936, 0]
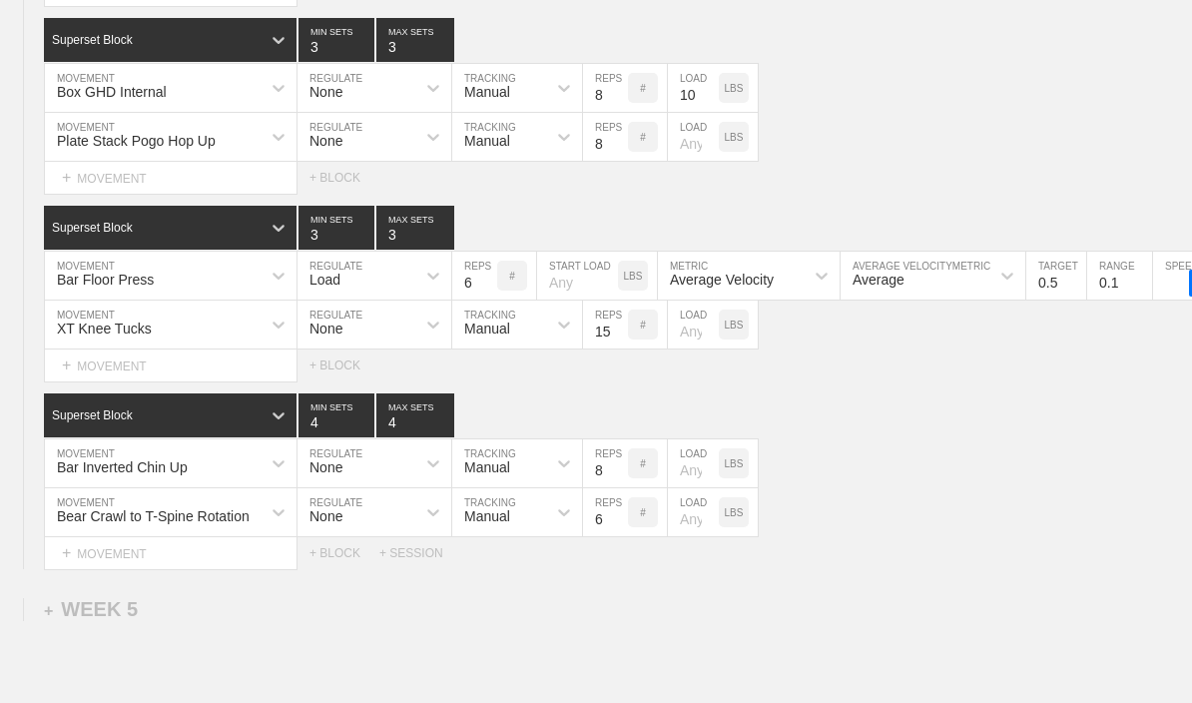
click at [151, 287] on div "Bar Floor Press" at bounding box center [153, 276] width 216 height 34
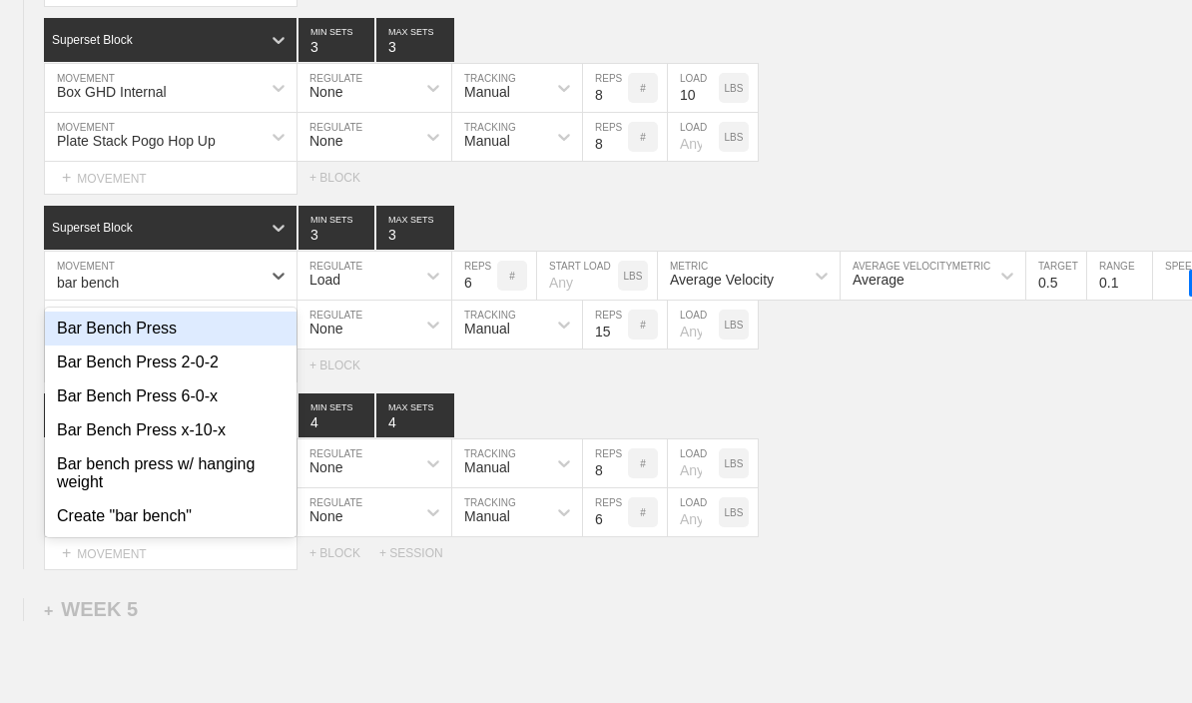
click at [115, 338] on div "Bar Bench Press" at bounding box center [171, 328] width 252 height 34
type input "bar bench"
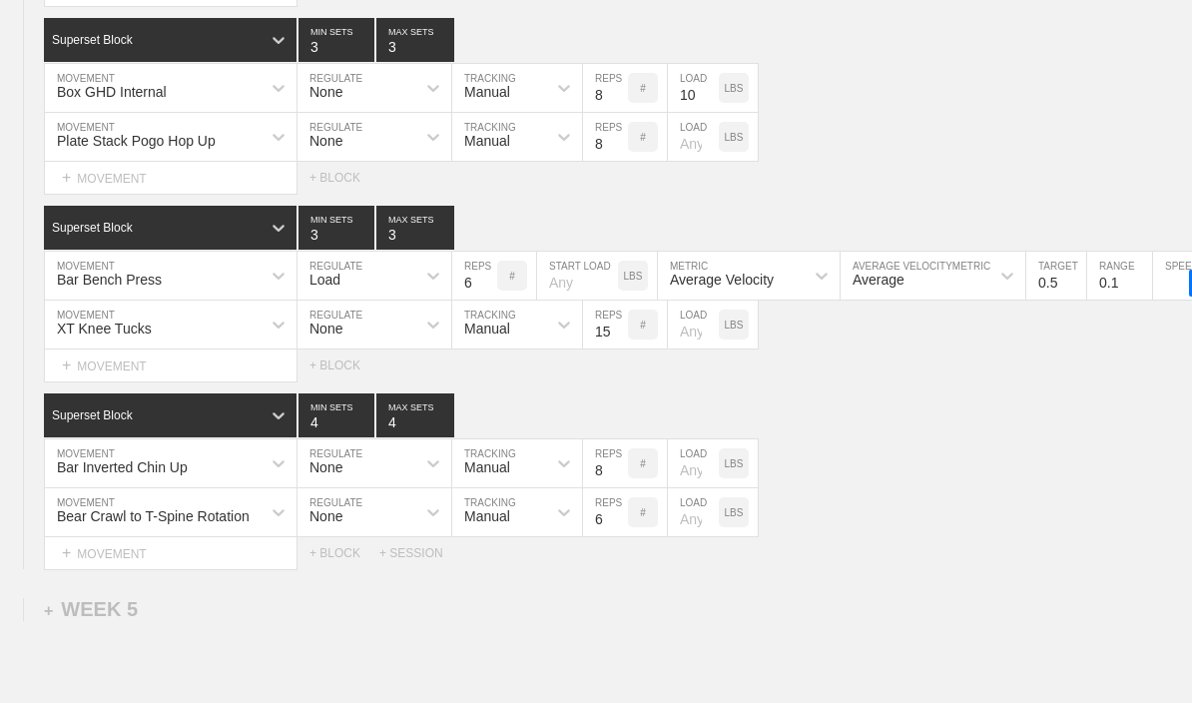
click at [109, 473] on div "Bar Inverted Chin Up" at bounding box center [122, 467] width 131 height 16
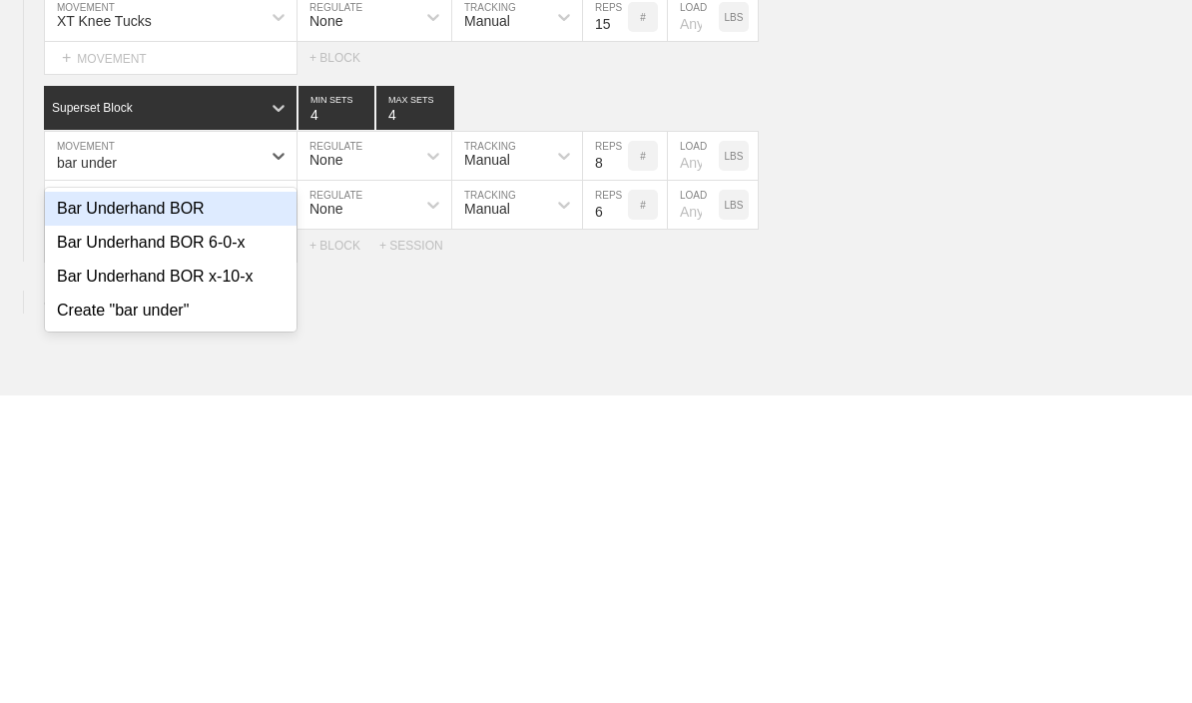
click at [83, 499] on div "Bar Underhand BOR" at bounding box center [171, 516] width 252 height 34
type input "bar under"
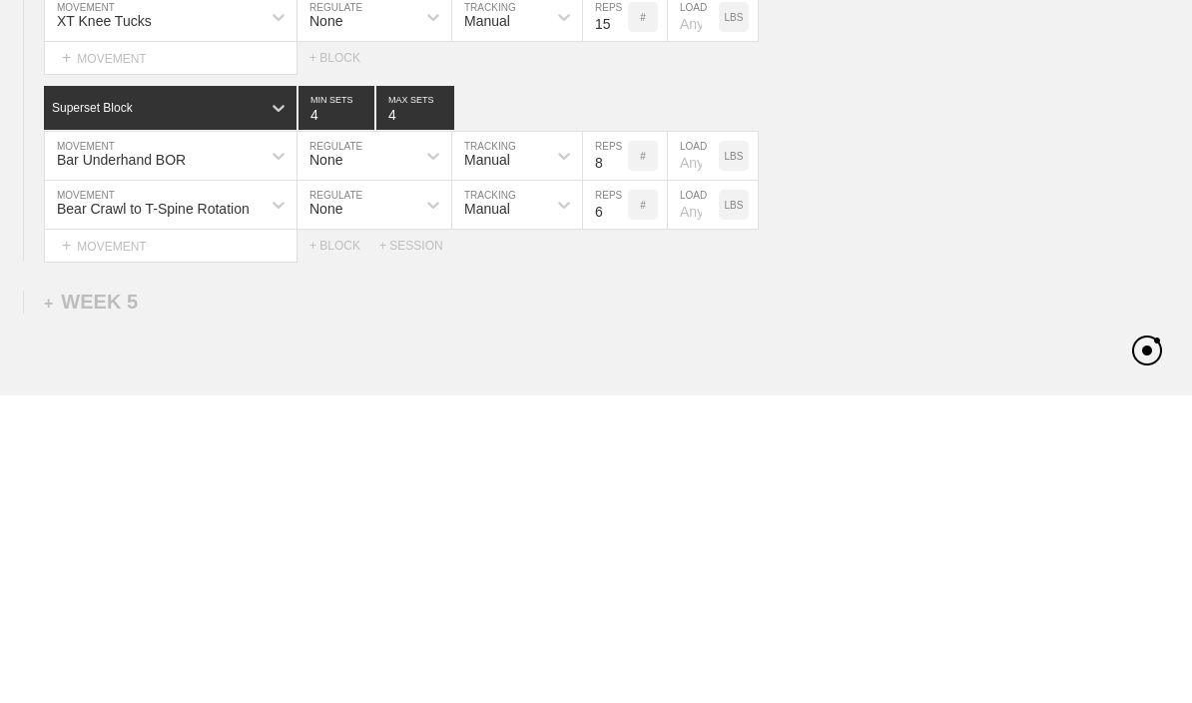
scroll to position [7086, 0]
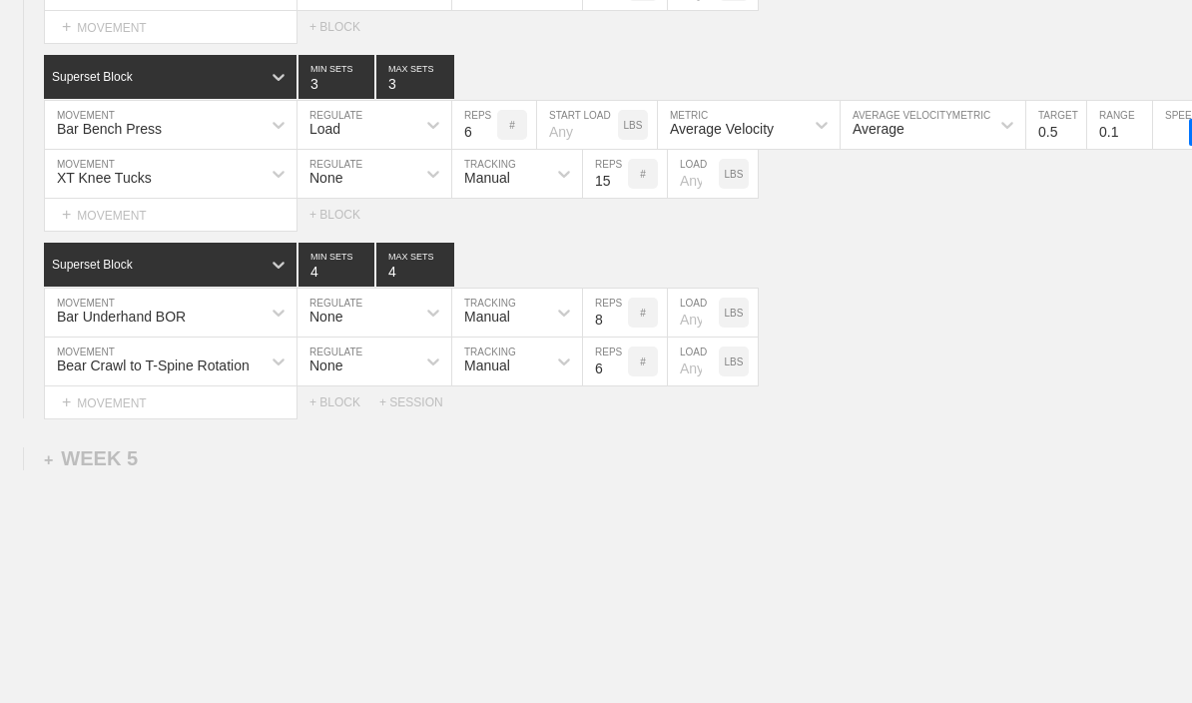
click at [420, 319] on div at bounding box center [433, 312] width 36 height 36
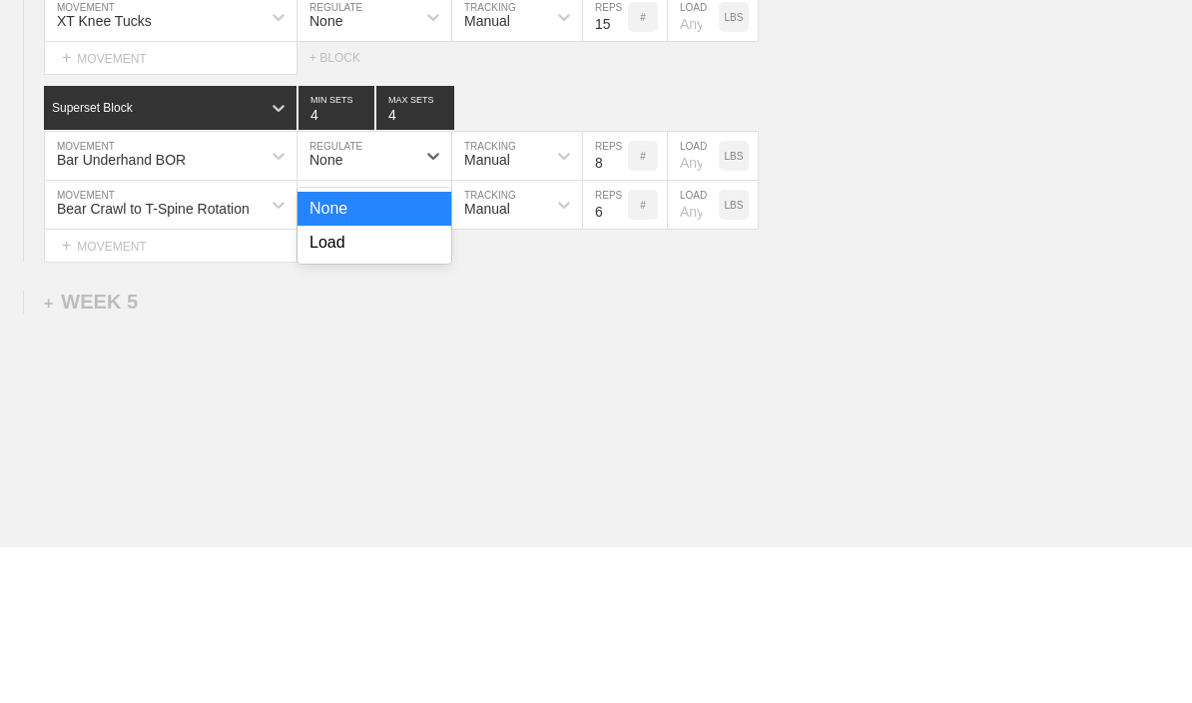
click at [419, 382] on div "Load" at bounding box center [374, 399] width 154 height 34
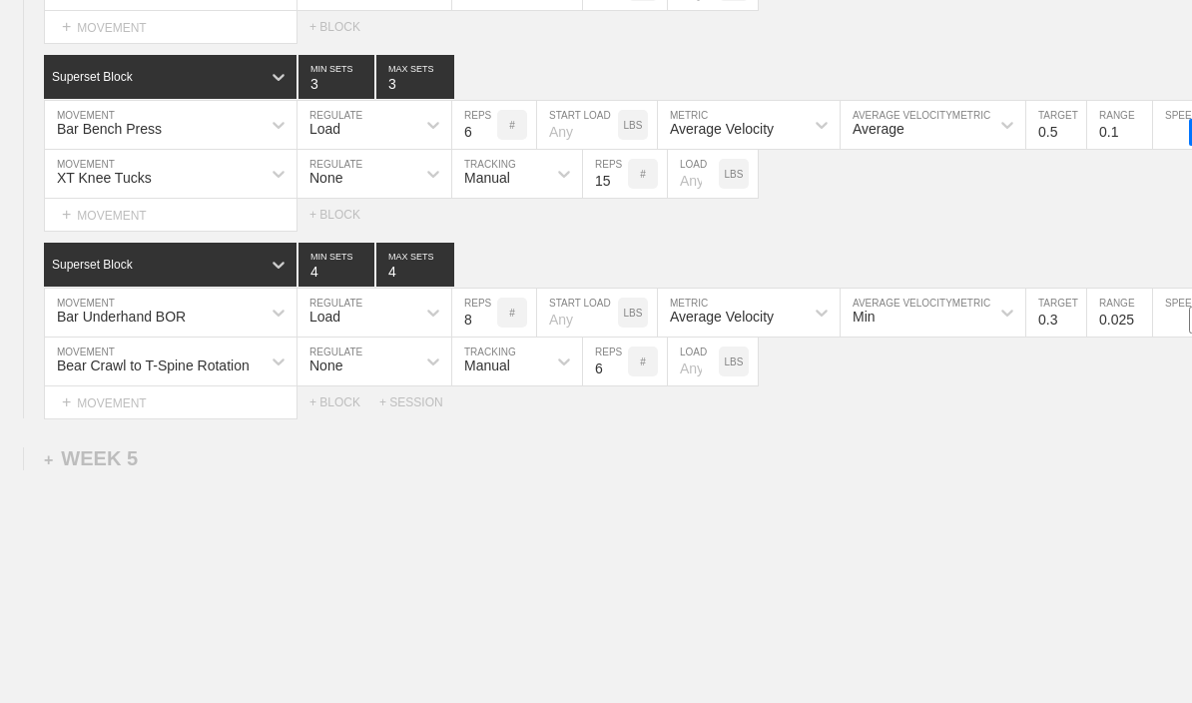
click at [307, 279] on input "4" at bounding box center [336, 265] width 76 height 44
type input "3"
click at [392, 285] on input "4" at bounding box center [415, 265] width 78 height 44
type input "3"
click at [473, 325] on input "8" at bounding box center [474, 312] width 45 height 48
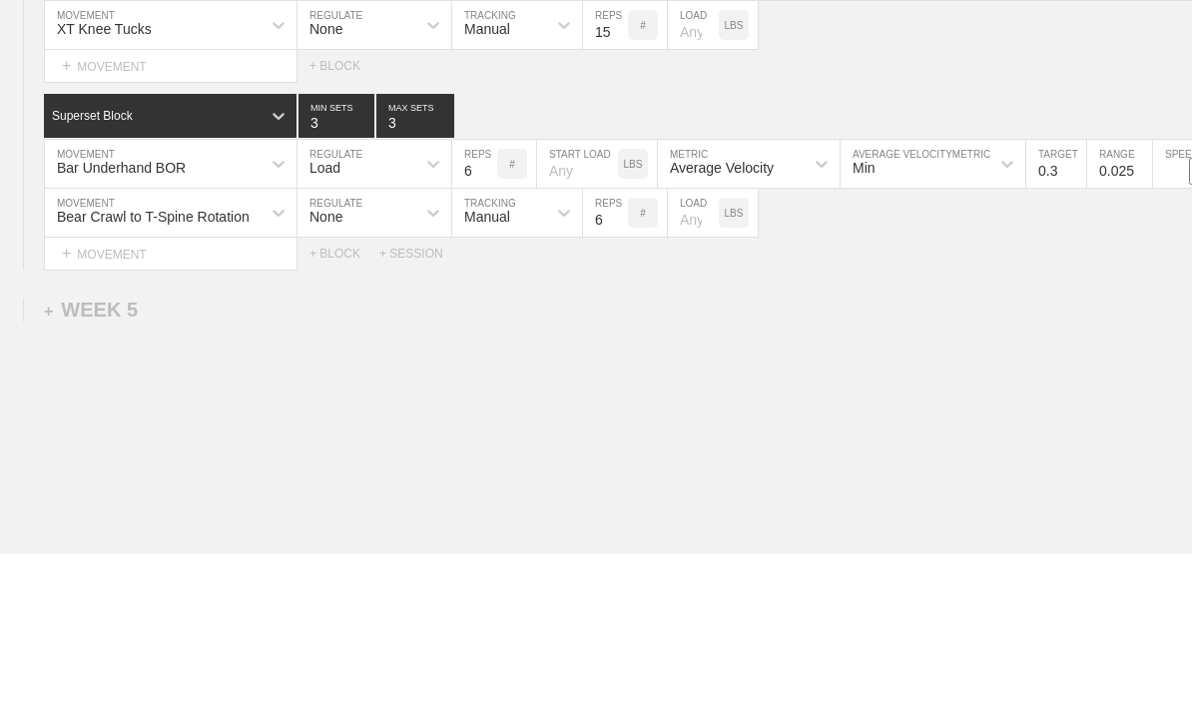
type input "6"
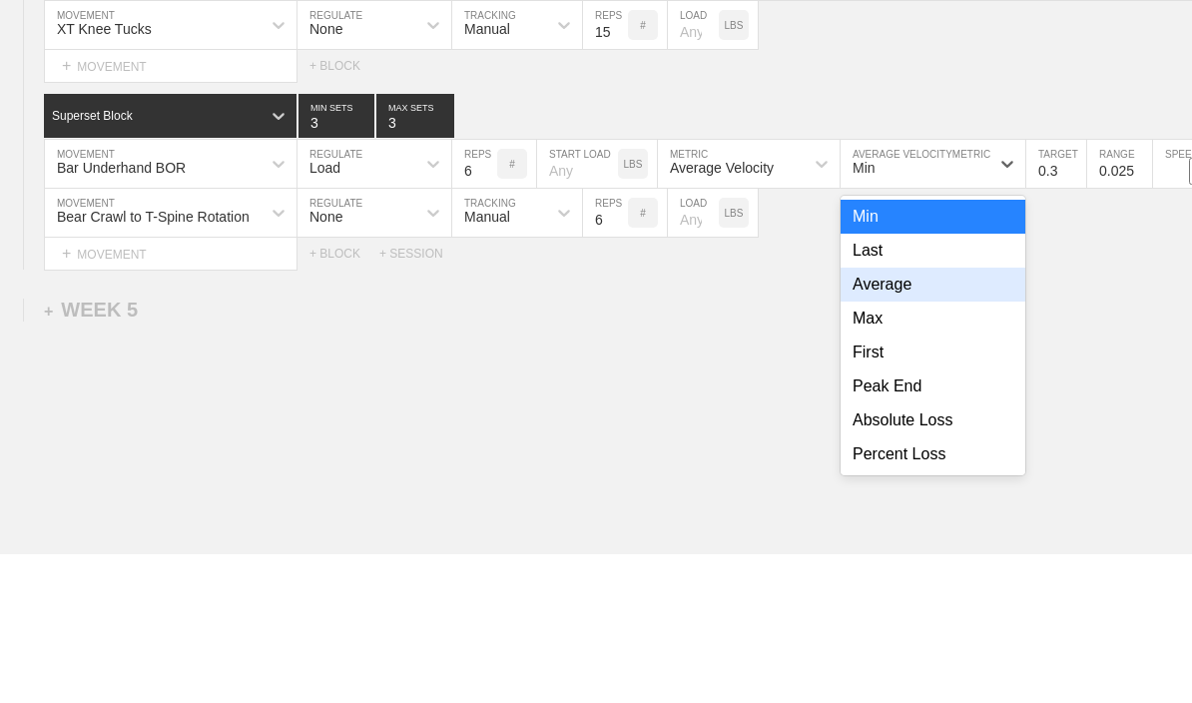
click at [934, 416] on div "Average" at bounding box center [932, 433] width 185 height 34
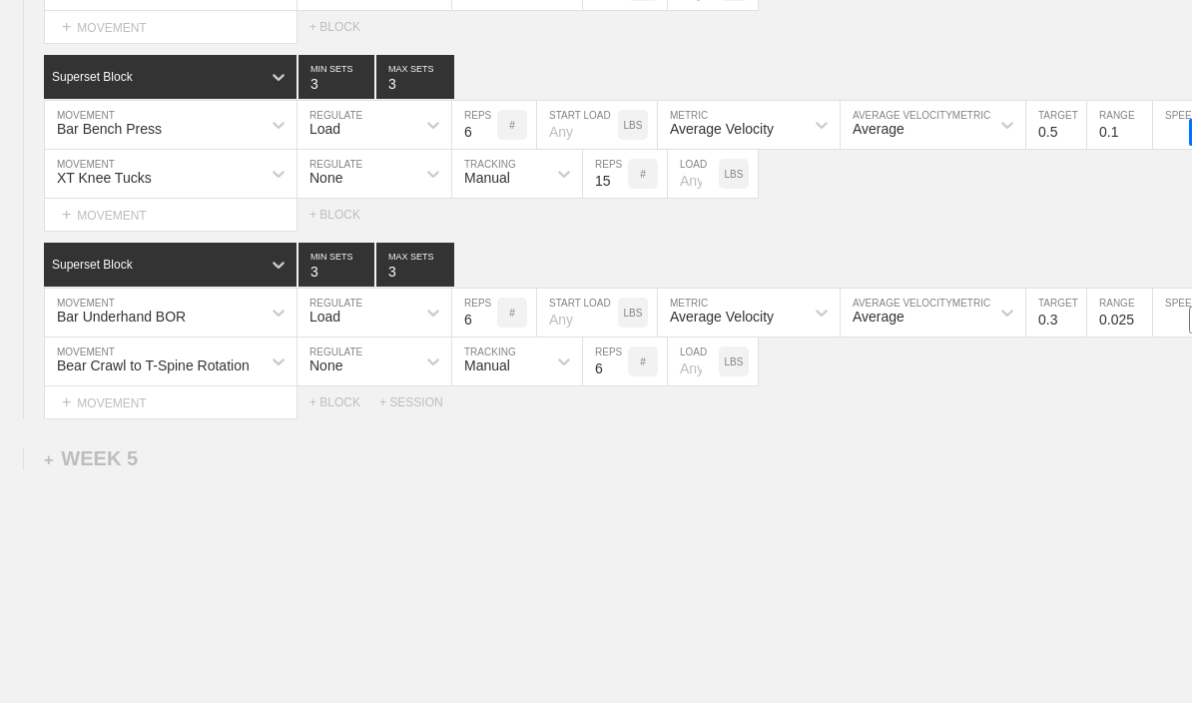
click at [1042, 336] on input "0.3" at bounding box center [1056, 312] width 60 height 48
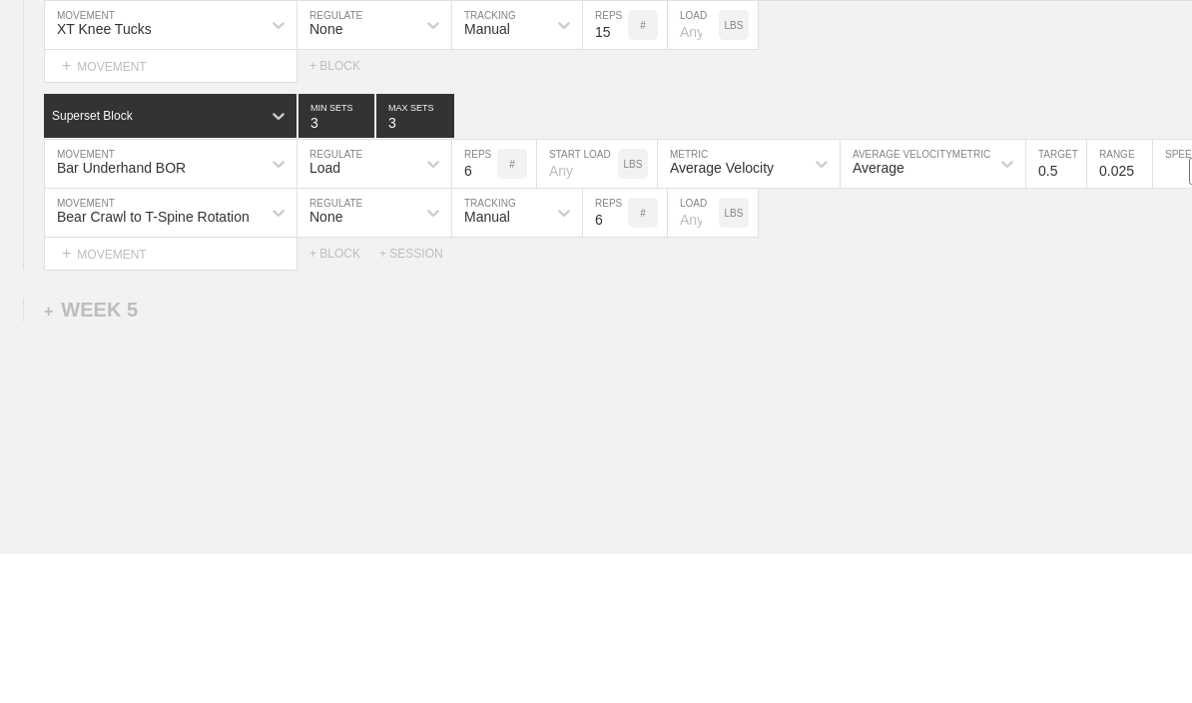
type input "0.5"
click at [1115, 288] on input "0.025" at bounding box center [1119, 312] width 65 height 48
type input "0.1"
click at [1178, 306] on input "checkbox" at bounding box center [1202, 319] width 75 height 27
checkbox input "true"
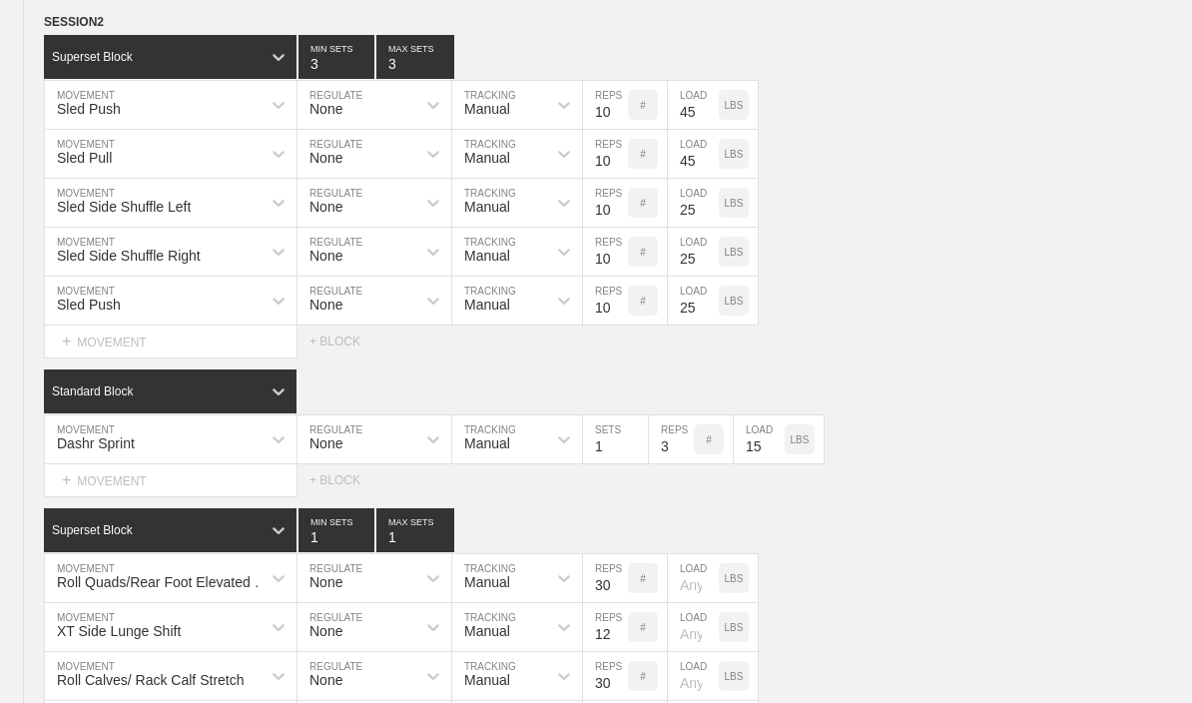
scroll to position [3387, 0]
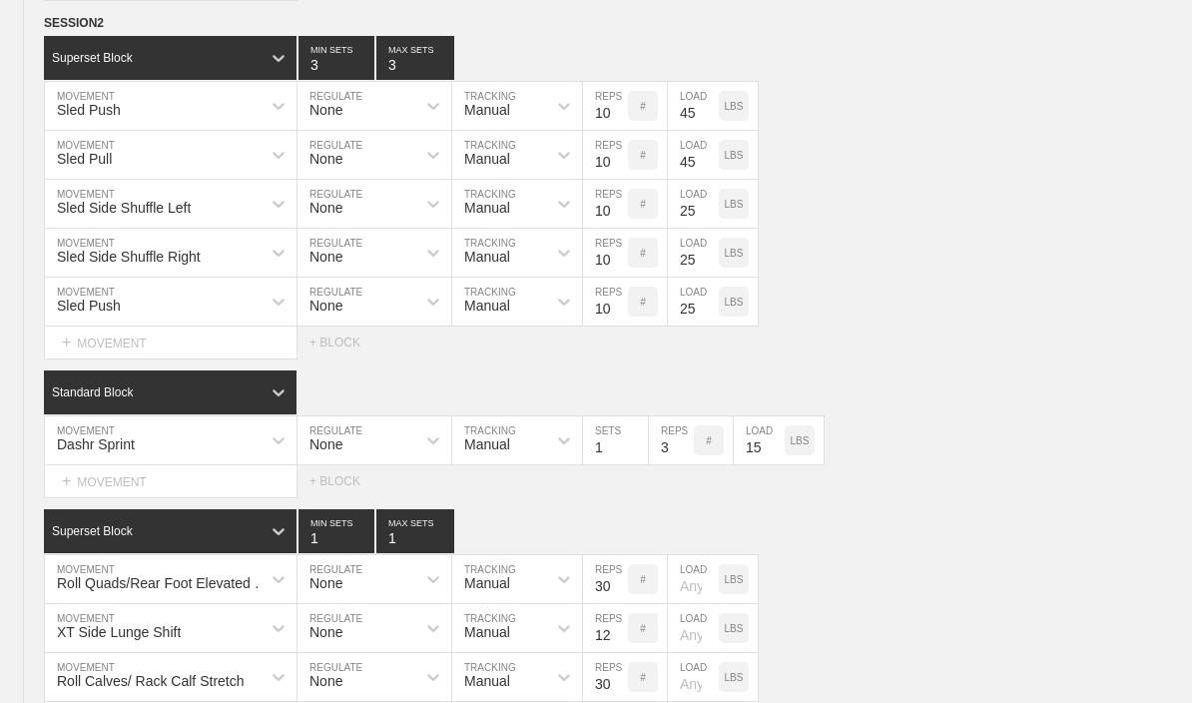
type textarea "x"
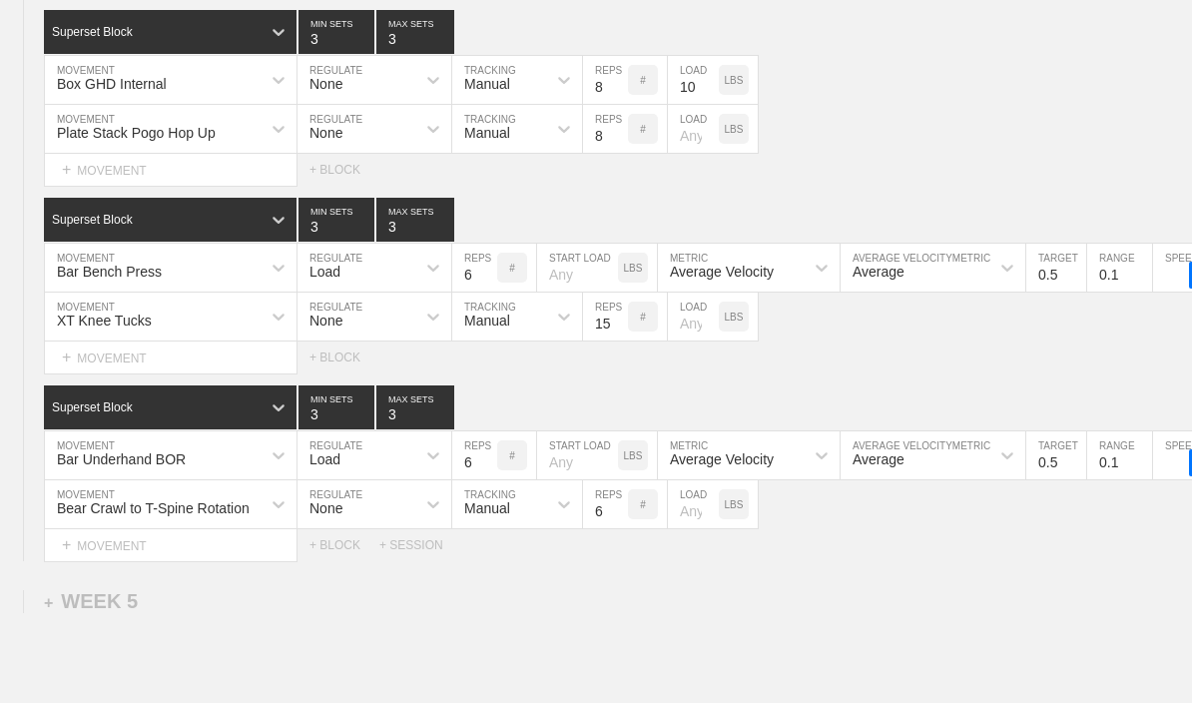
scroll to position [6939, 0]
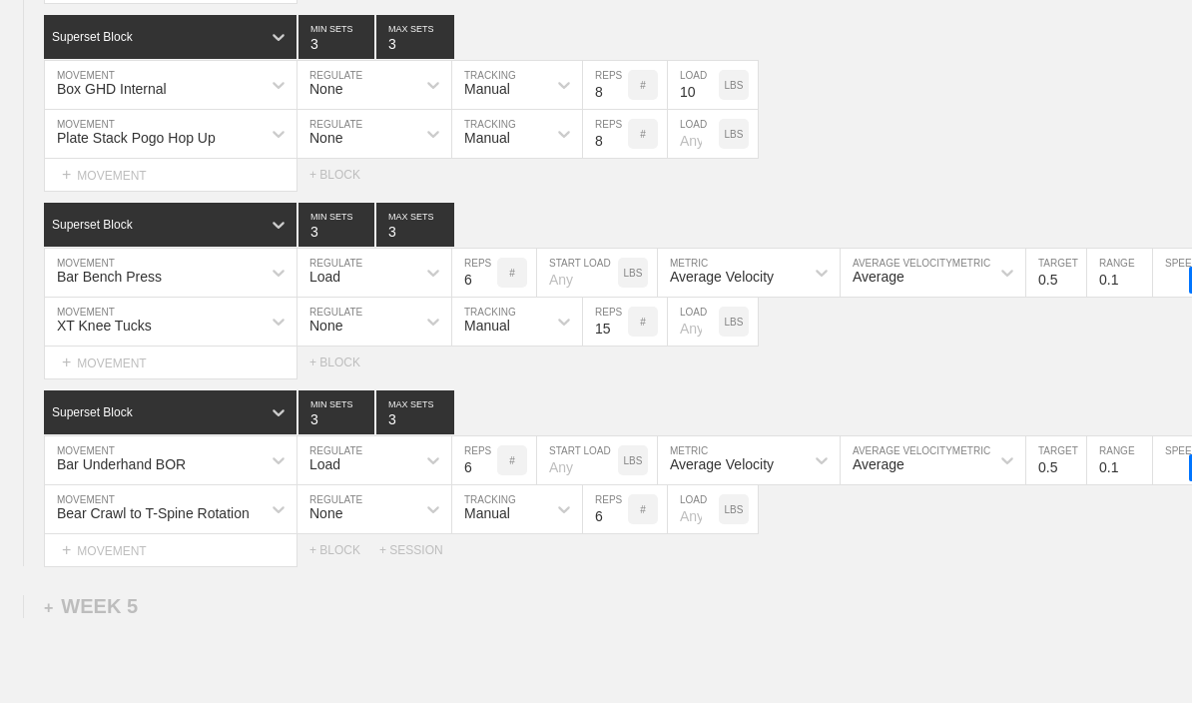
click at [110, 333] on div "XT Knee Tucks" at bounding box center [104, 325] width 95 height 16
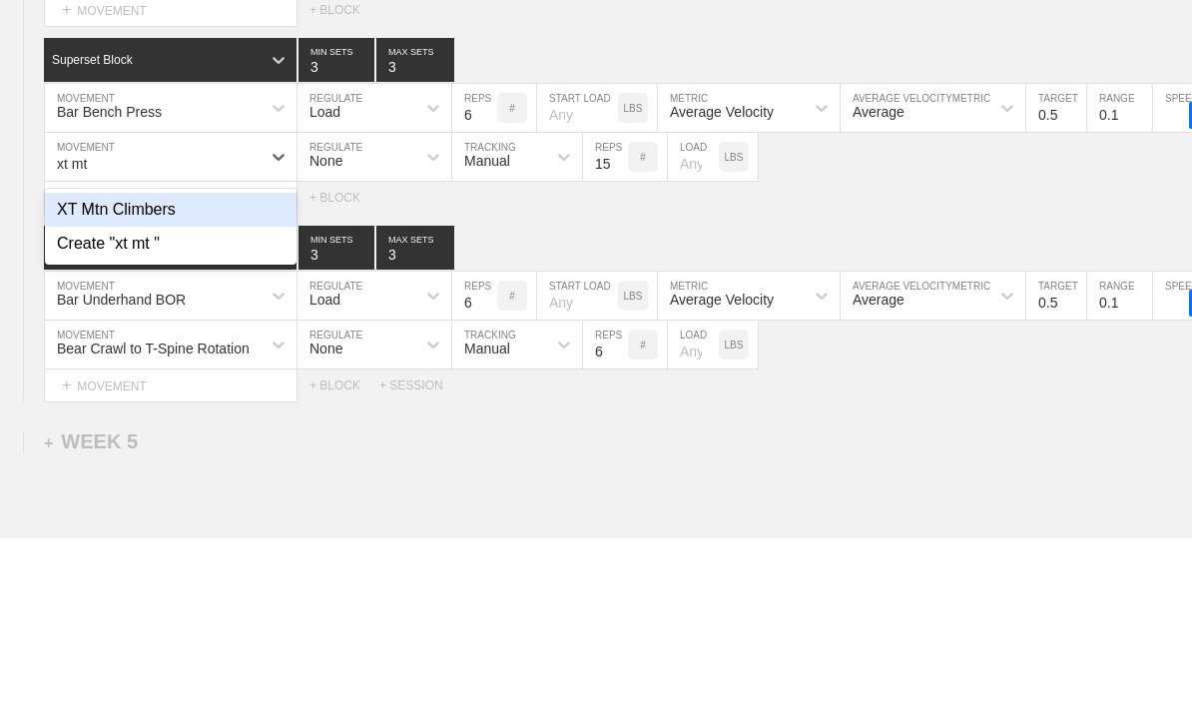
click at [78, 357] on div "XT Mtn Climbers" at bounding box center [171, 374] width 252 height 34
type input "xt mt"
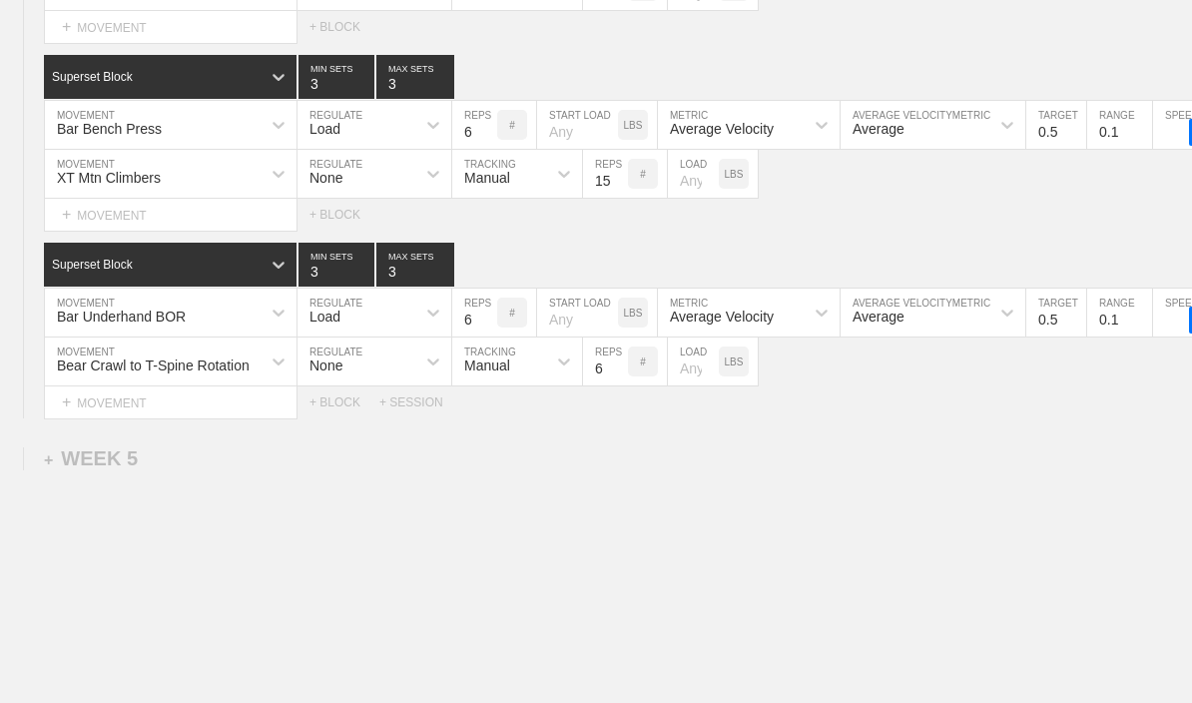
click at [593, 198] on input "15" at bounding box center [605, 174] width 45 height 48
type input "20"
click at [895, 231] on div "Select... MOVEMENT + MOVEMENT + BLOCK" at bounding box center [596, 215] width 1192 height 32
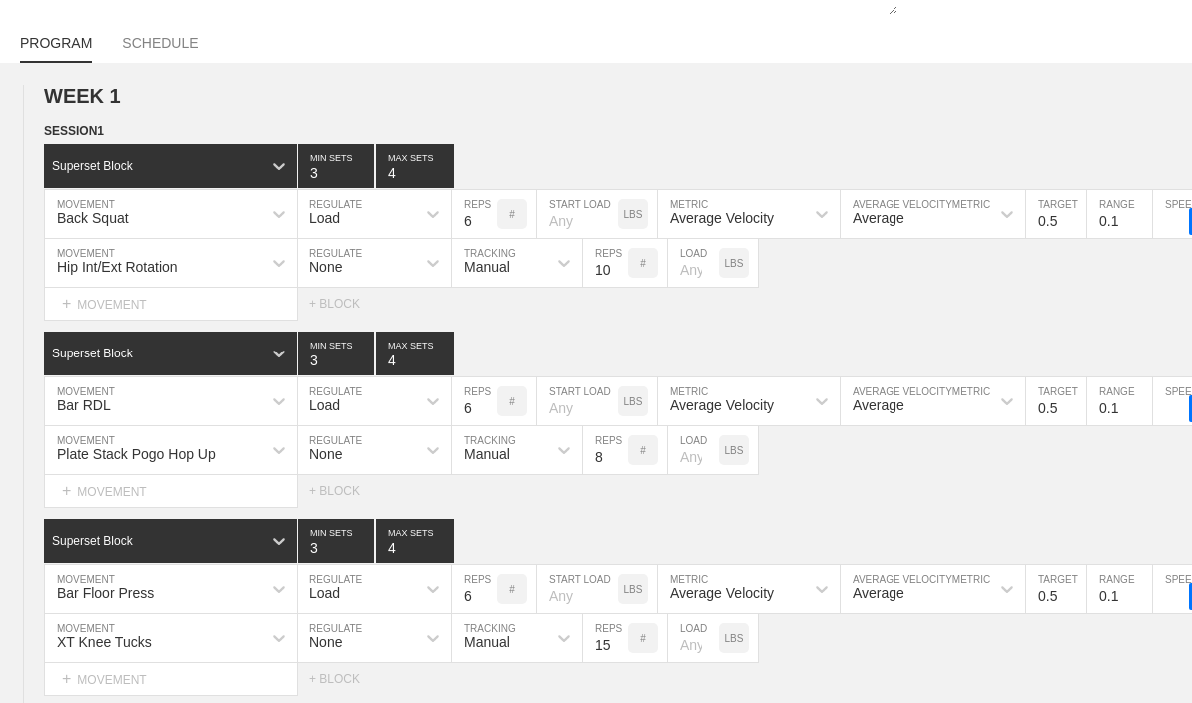
scroll to position [0, 0]
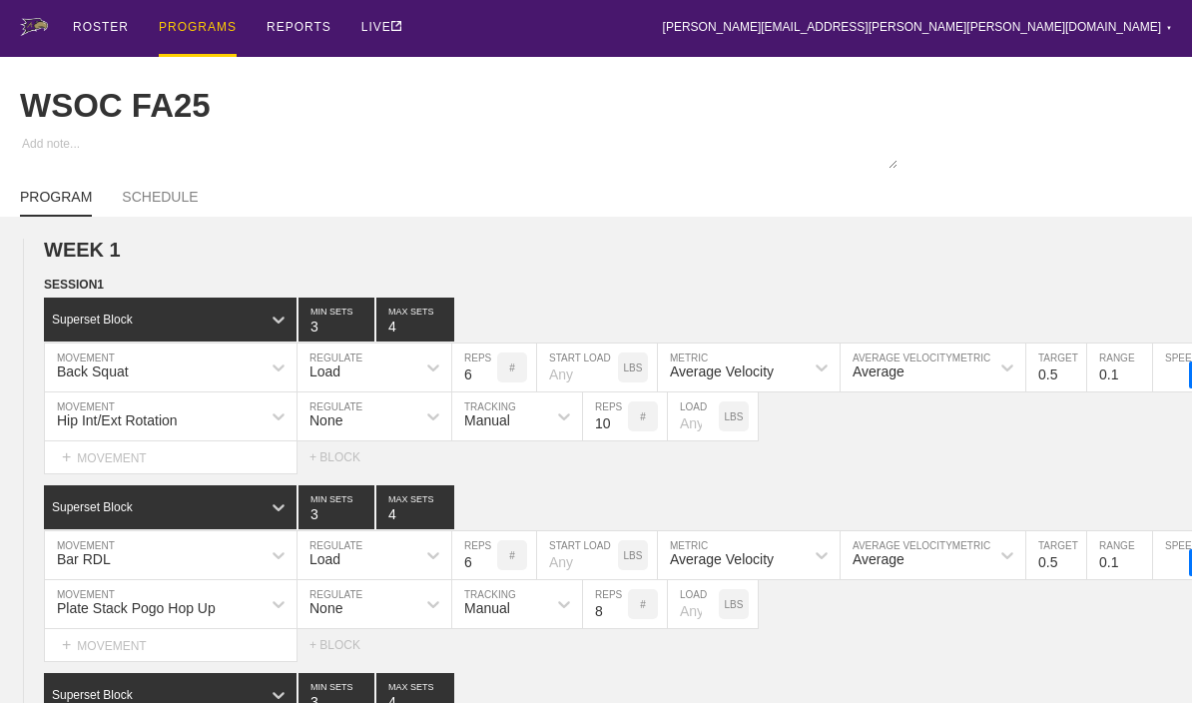
type textarea "x"
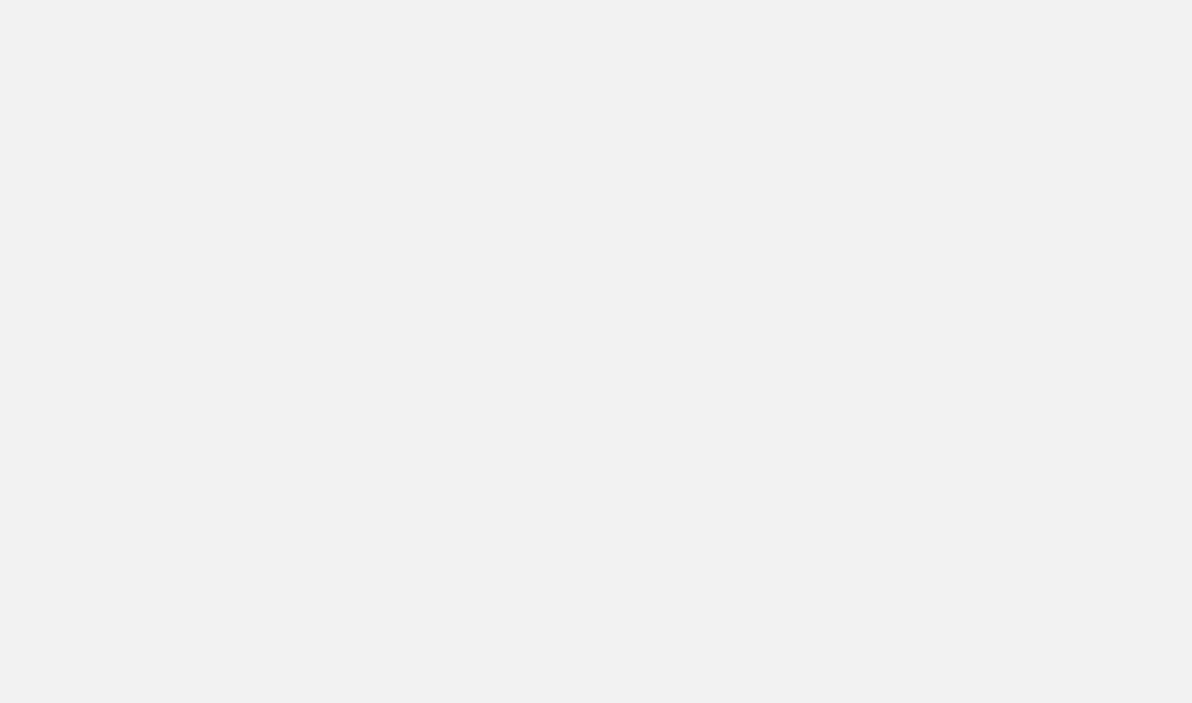
scroll to position [74, 0]
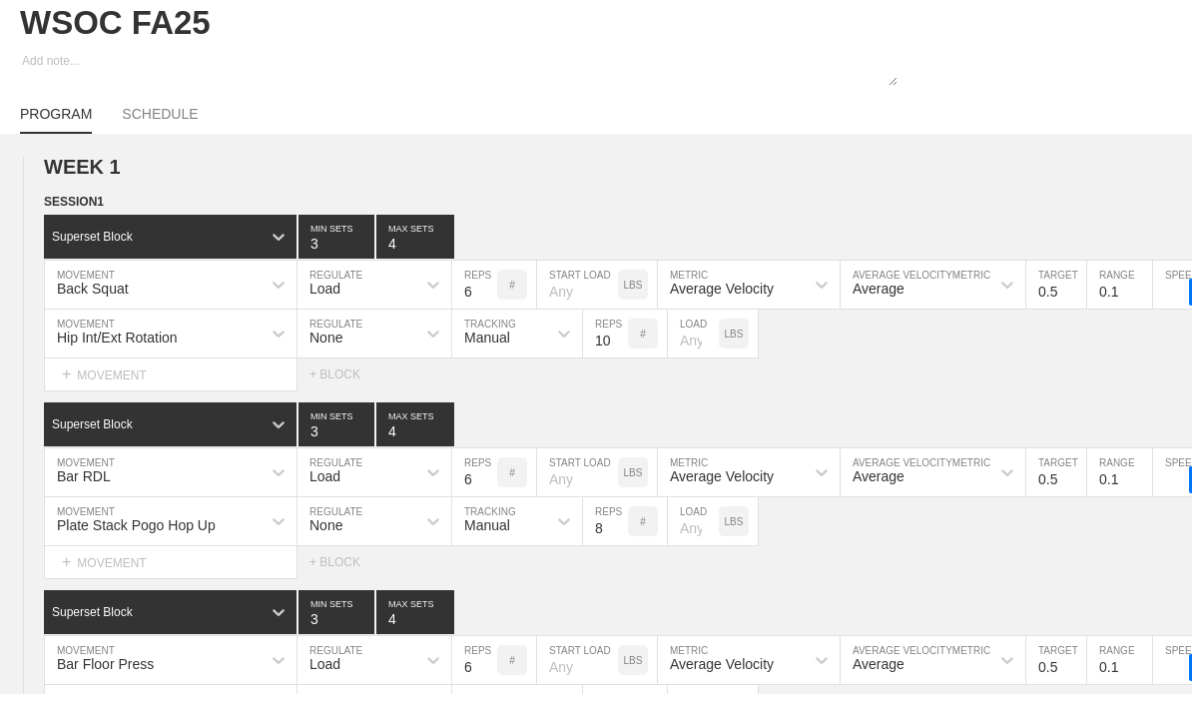
type textarea "x"
type input "WSOC FA25"
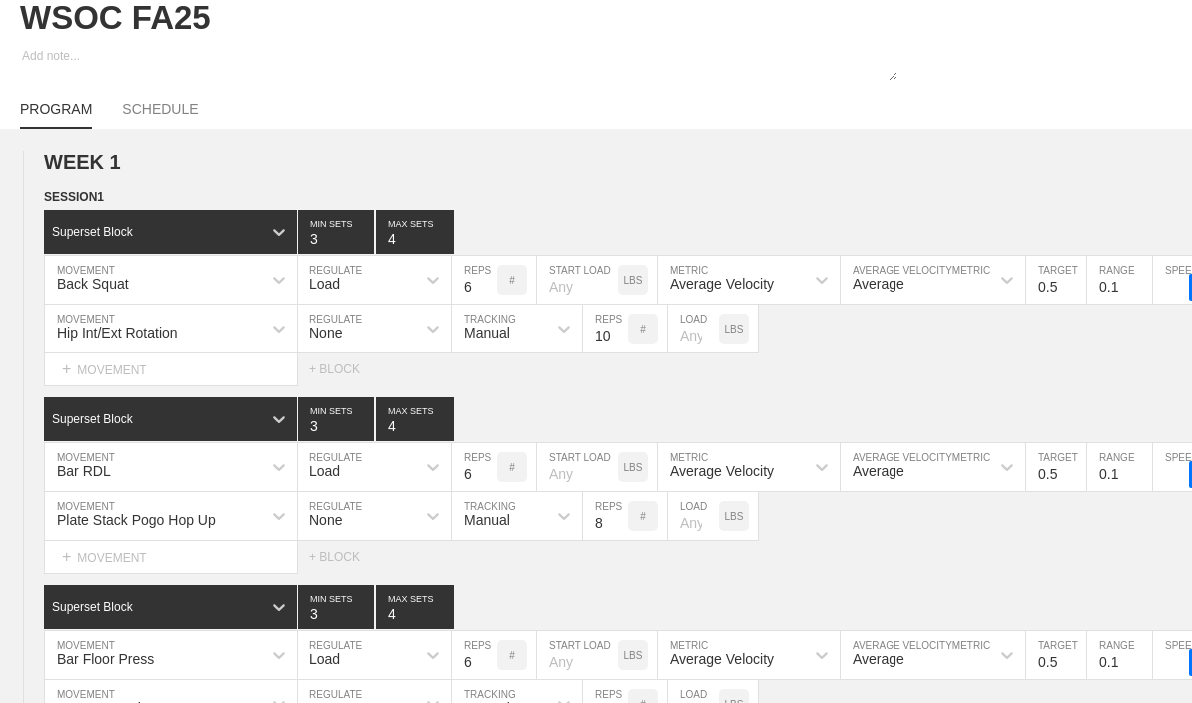
type textarea "x"
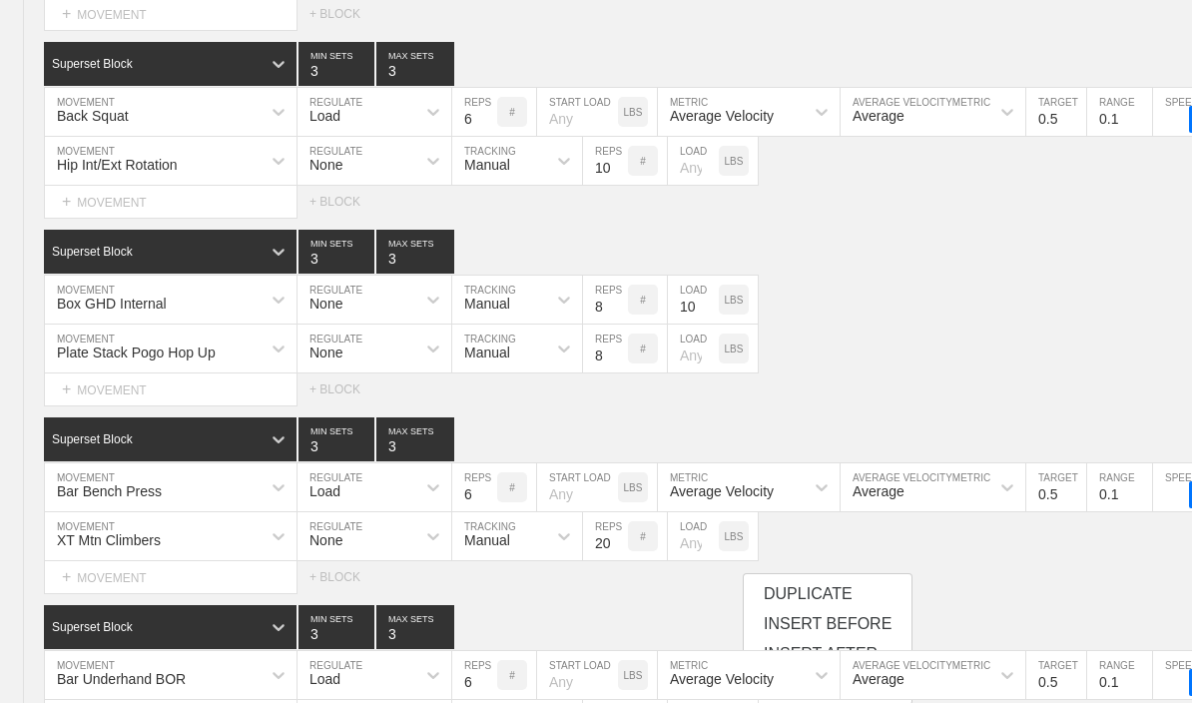
scroll to position [6722, 0]
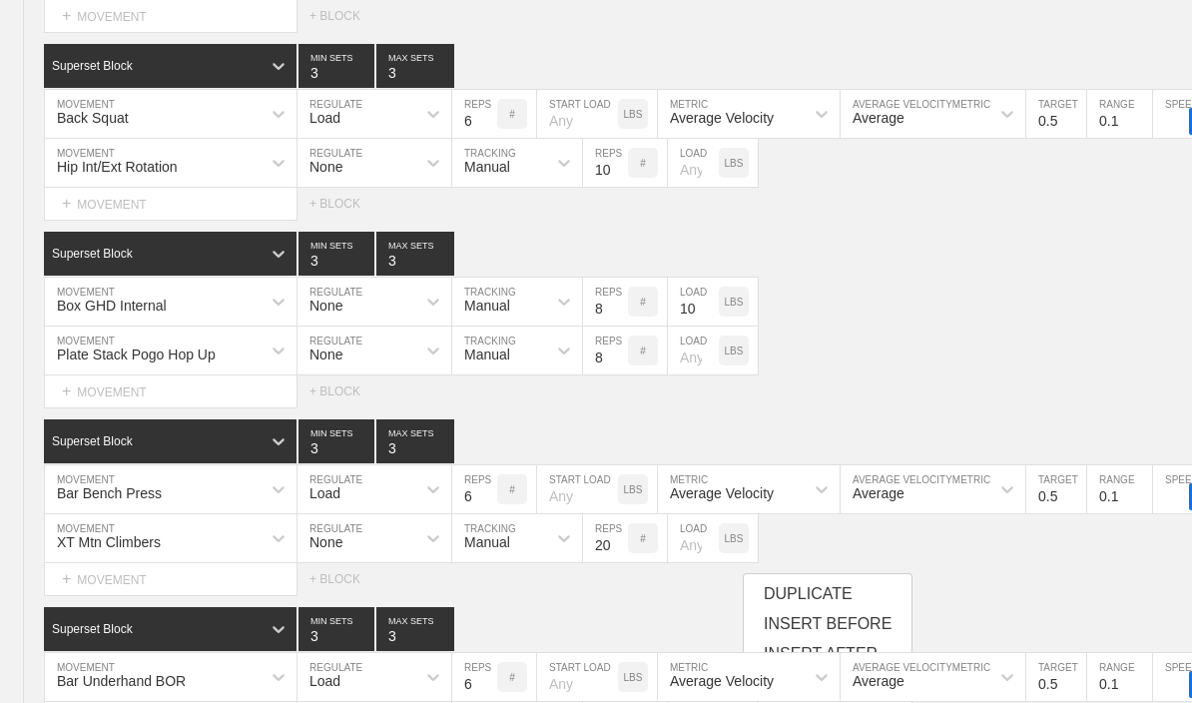
click at [85, 216] on div "+ MOVEMENT" at bounding box center [171, 204] width 254 height 33
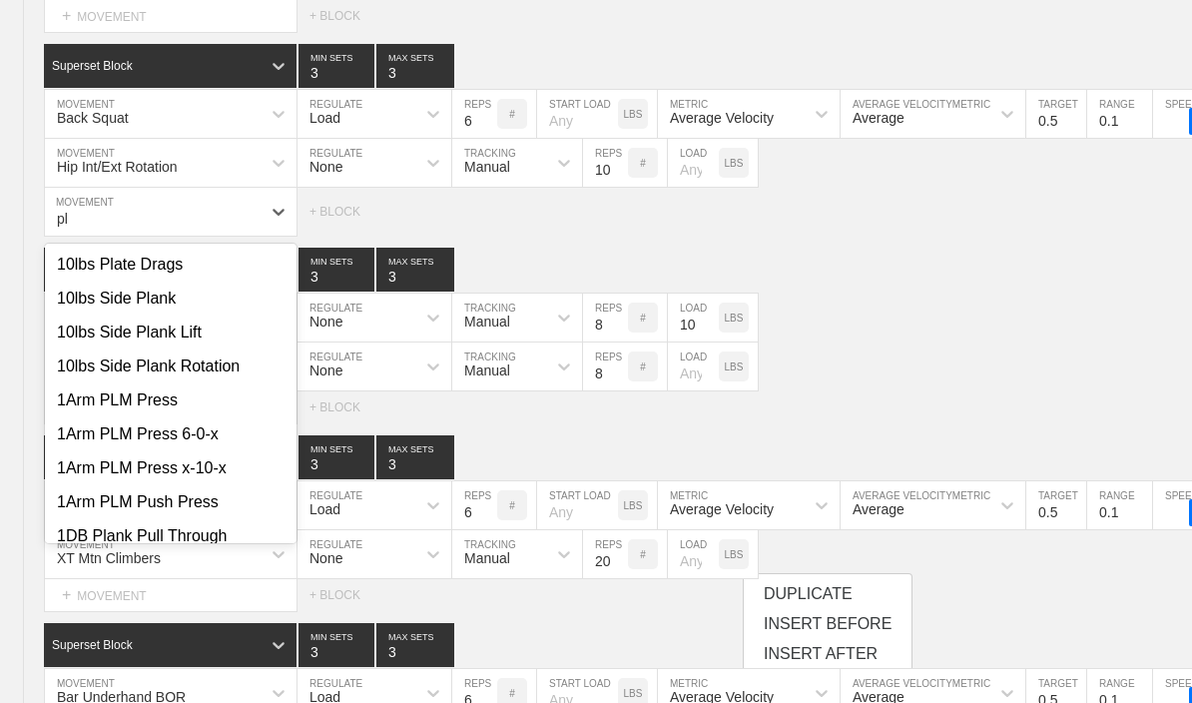
type input "p"
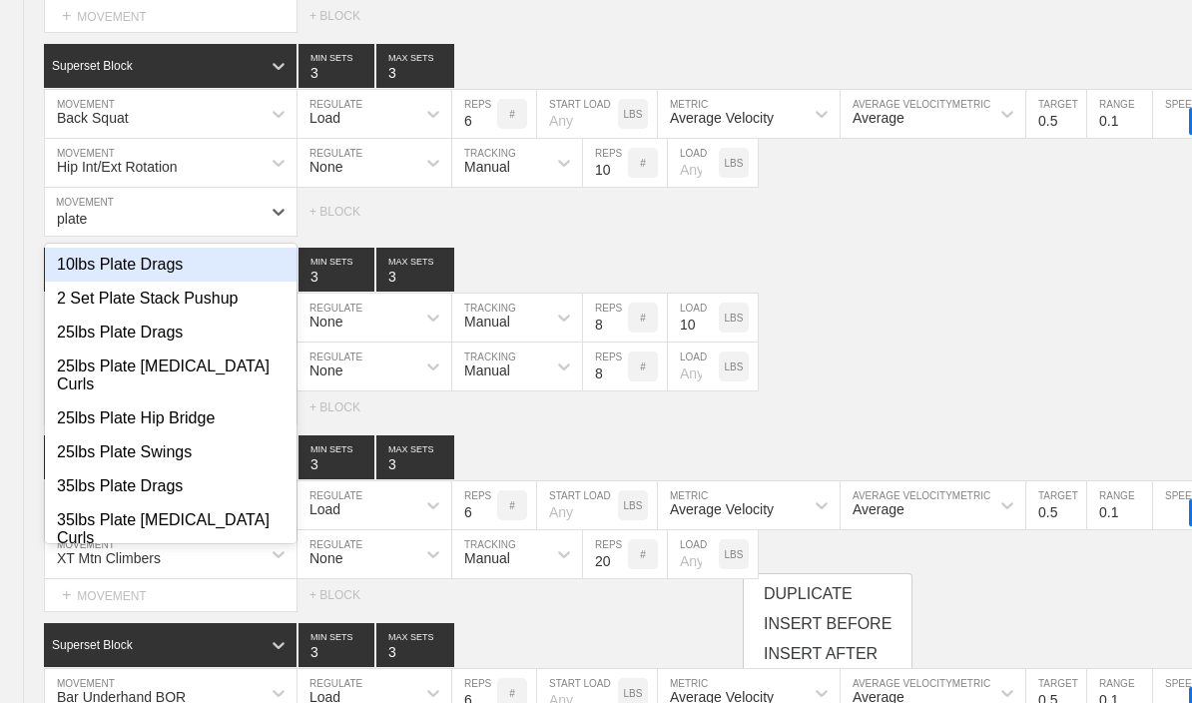
type input "plate"
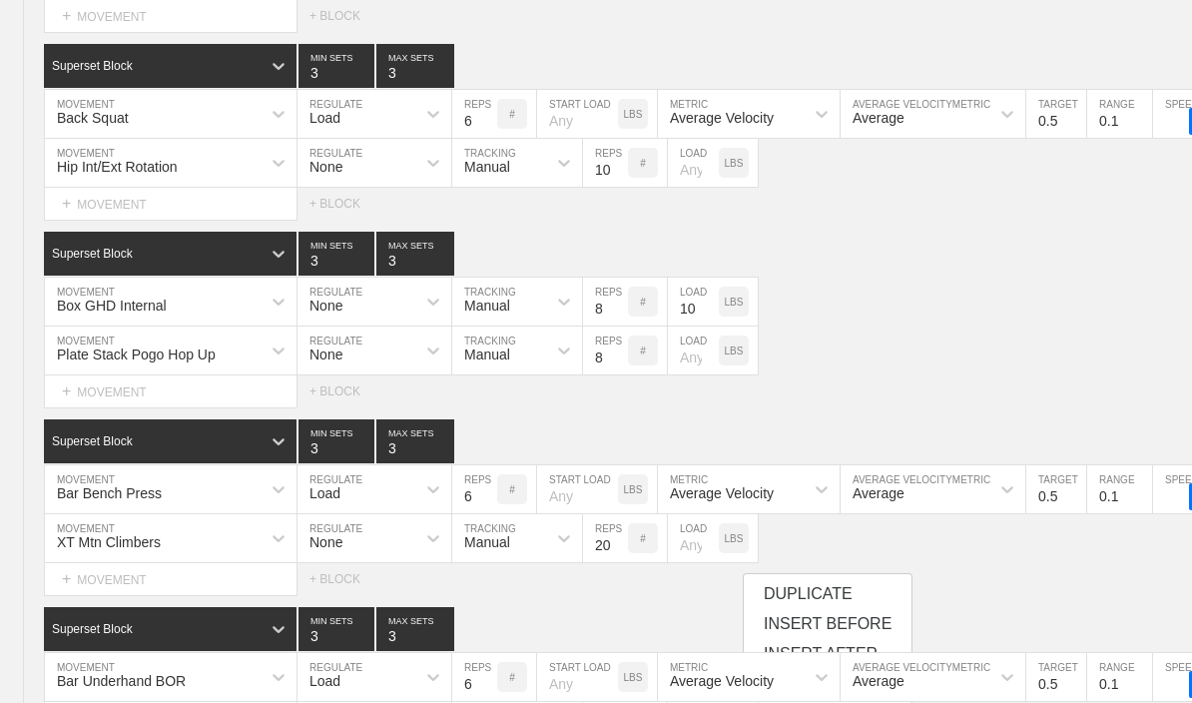
click at [90, 221] on div "+ MOVEMENT" at bounding box center [171, 204] width 254 height 33
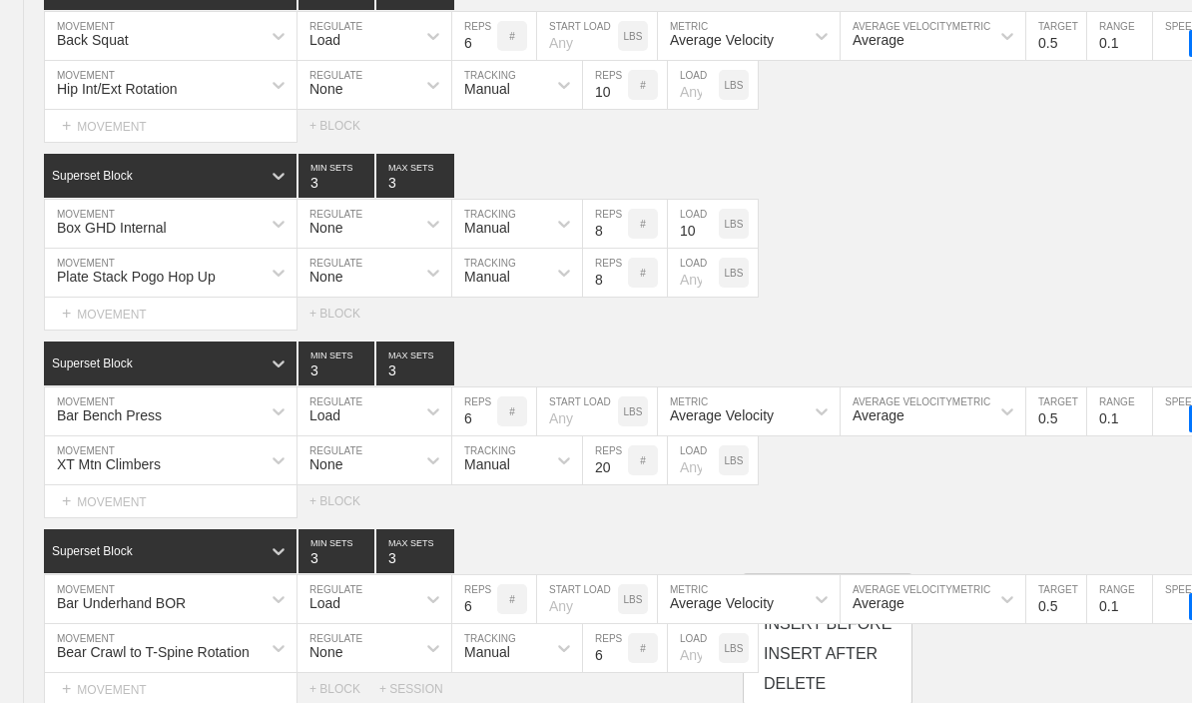
scroll to position [6747, 0]
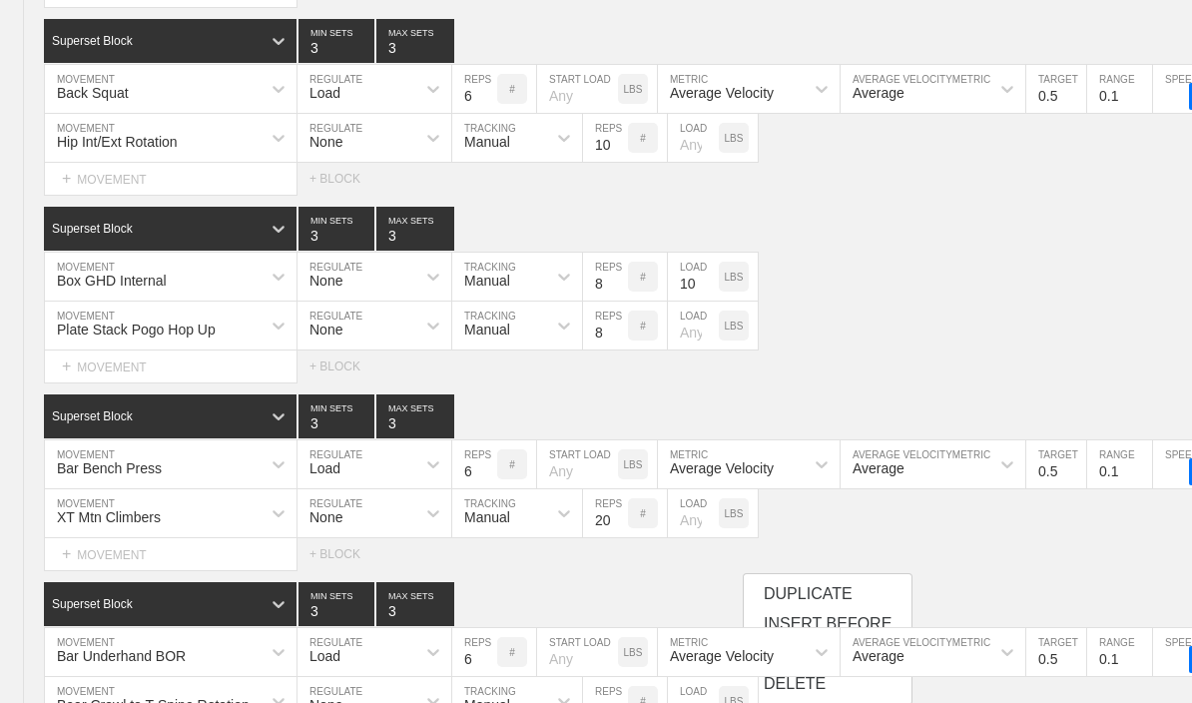
click at [78, 188] on div "+ MOVEMENT" at bounding box center [171, 179] width 254 height 33
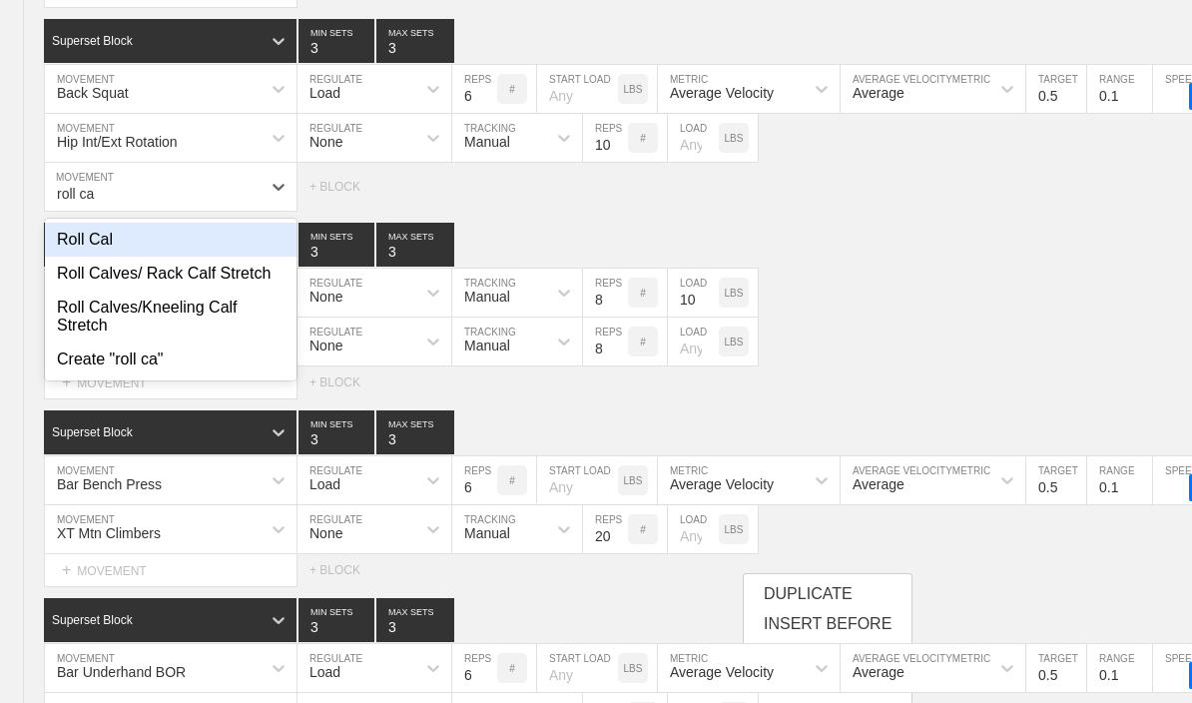
click at [85, 290] on div "Roll Calves/ Rack Calf Stretch" at bounding box center [171, 274] width 252 height 34
type input "roll ca"
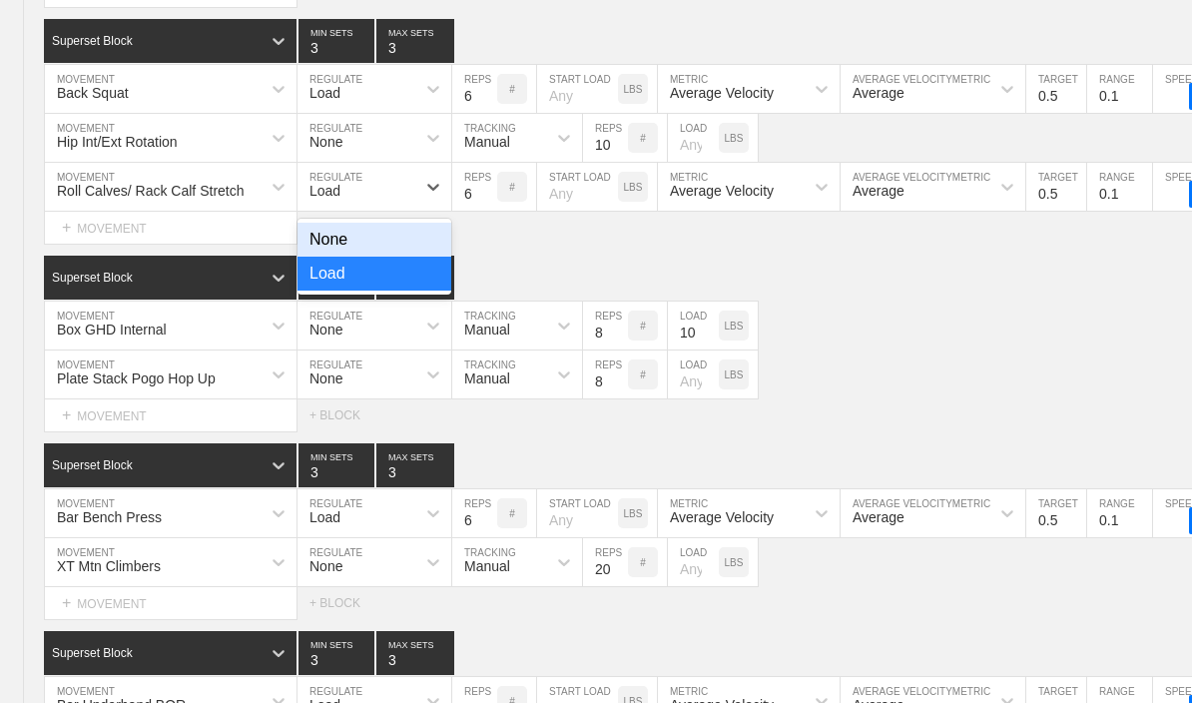
click at [426, 257] on div "None" at bounding box center [374, 240] width 154 height 34
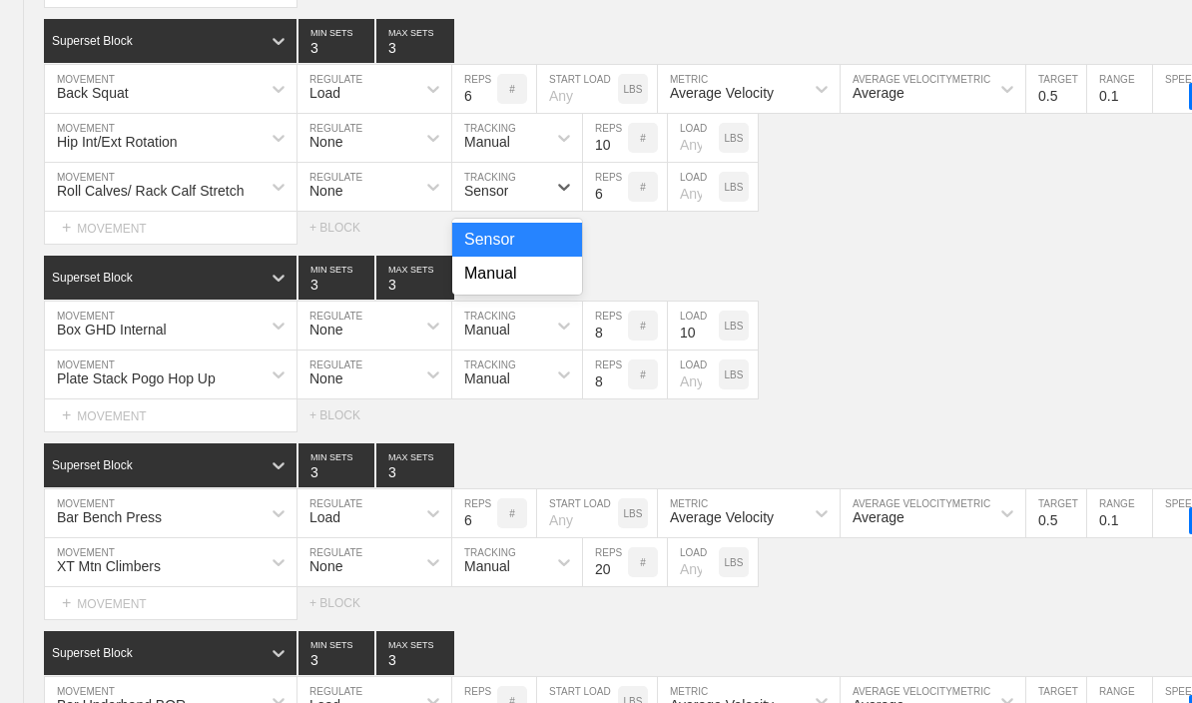
click at [544, 289] on div "Manual" at bounding box center [517, 274] width 130 height 34
click at [598, 211] on input "6" at bounding box center [605, 187] width 45 height 48
type input "10"
click at [947, 212] on div "Roll Calves/ Rack Calf Stretch MOVEMENT None REGULATE Manual TRACKING 10 REPS #…" at bounding box center [596, 187] width 1192 height 49
click at [108, 426] on div "+ MOVEMENT" at bounding box center [171, 415] width 254 height 33
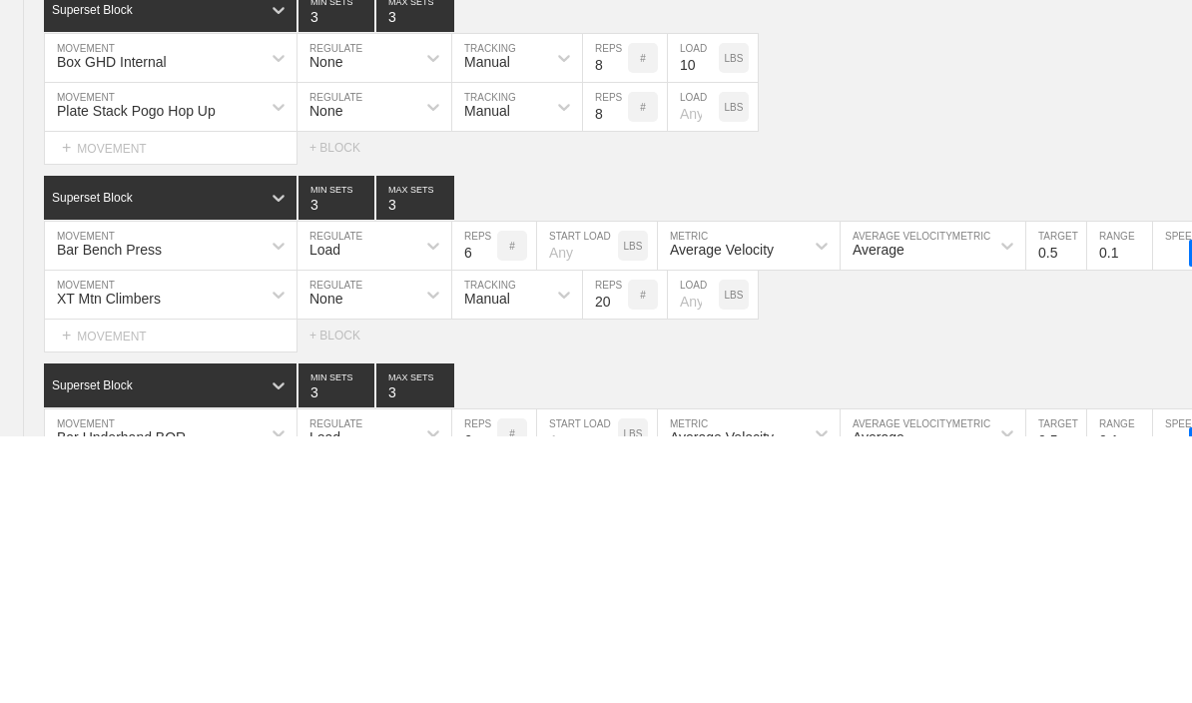
scroll to position [7015, 0]
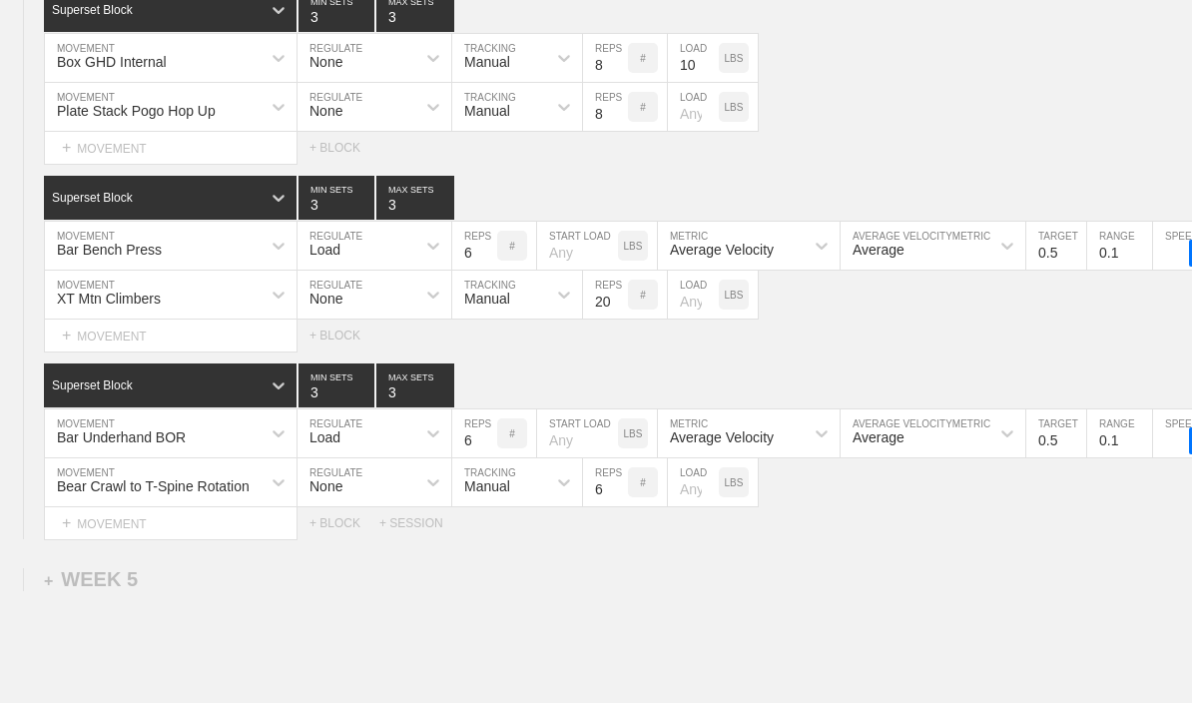
click at [1082, 132] on div "Plate Stack Pogo Hop Up MOVEMENT None REGULATE Manual TRACKING 8 REPS # LOAD LBS" at bounding box center [596, 107] width 1192 height 49
click at [70, 341] on div "+ MOVEMENT" at bounding box center [171, 335] width 254 height 33
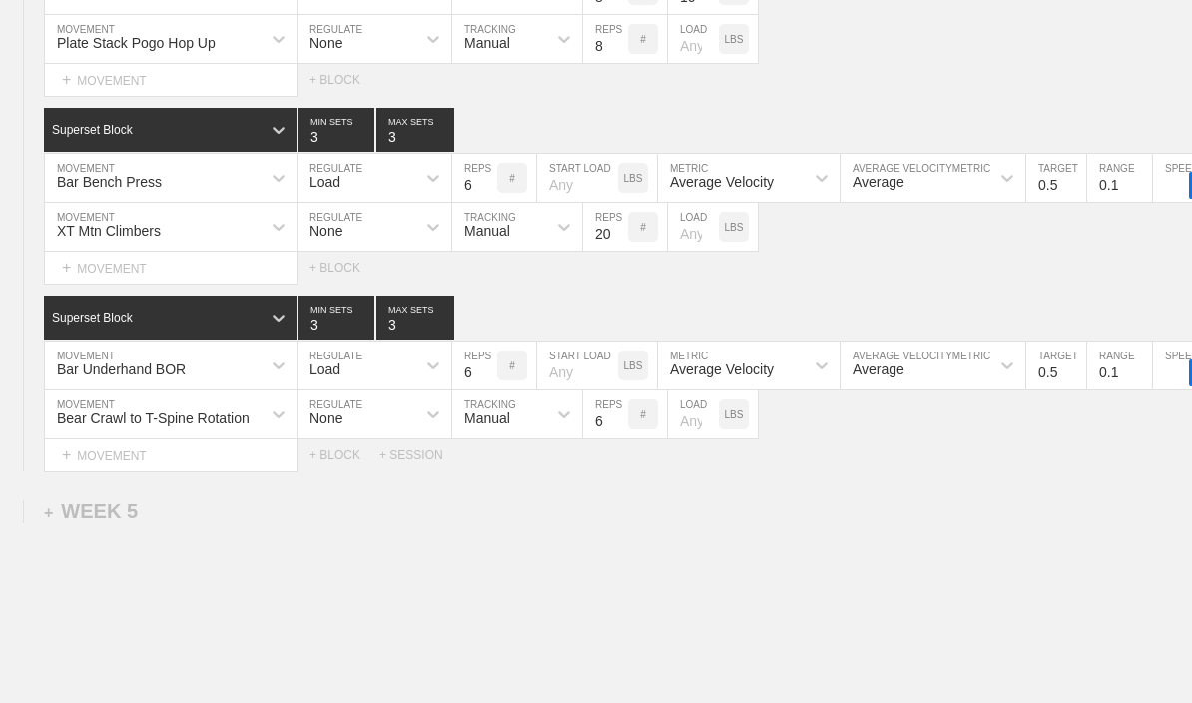
scroll to position [7081, 0]
click at [1110, 281] on div "Select... MOVEMENT + MOVEMENT + BLOCK" at bounding box center [596, 269] width 1192 height 32
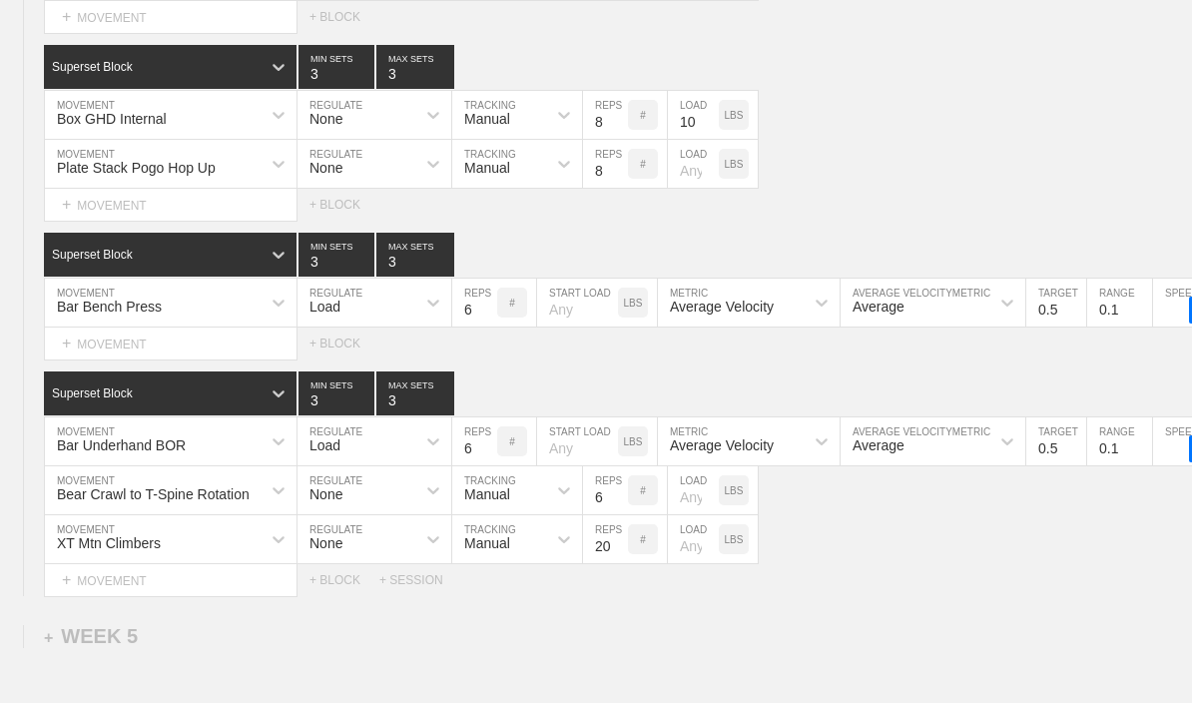
scroll to position [6891, 0]
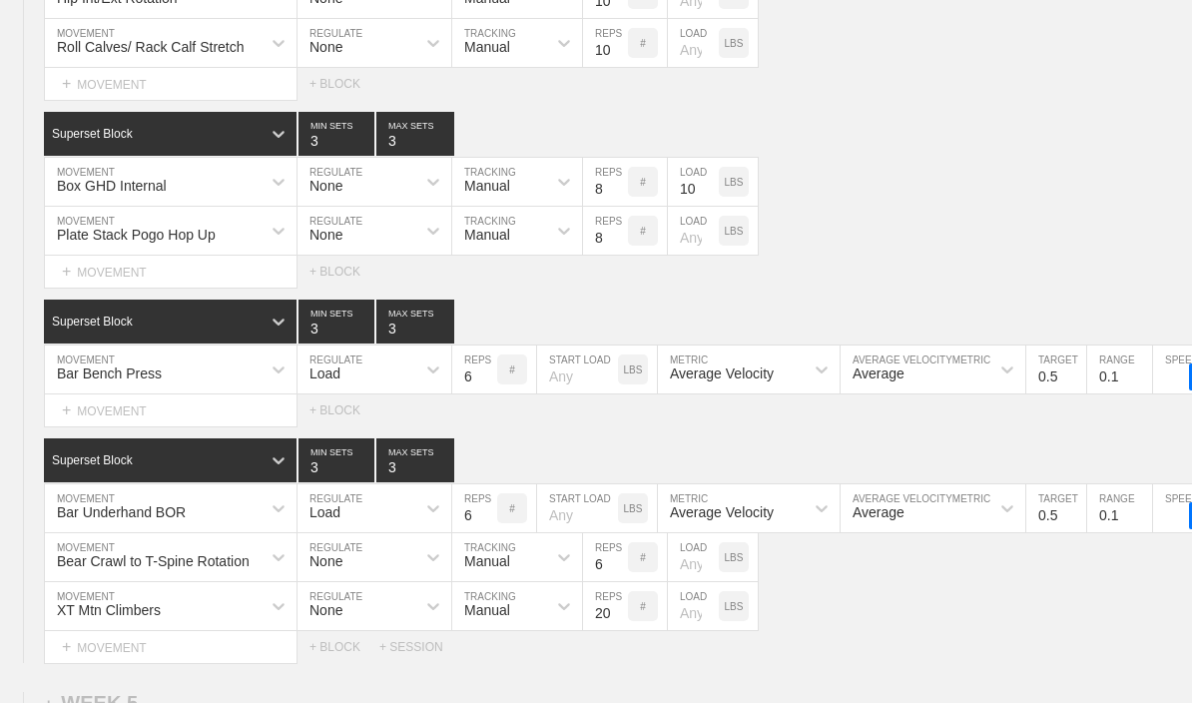
type textarea "x"
click at [83, 422] on div "+ MOVEMENT" at bounding box center [171, 410] width 254 height 33
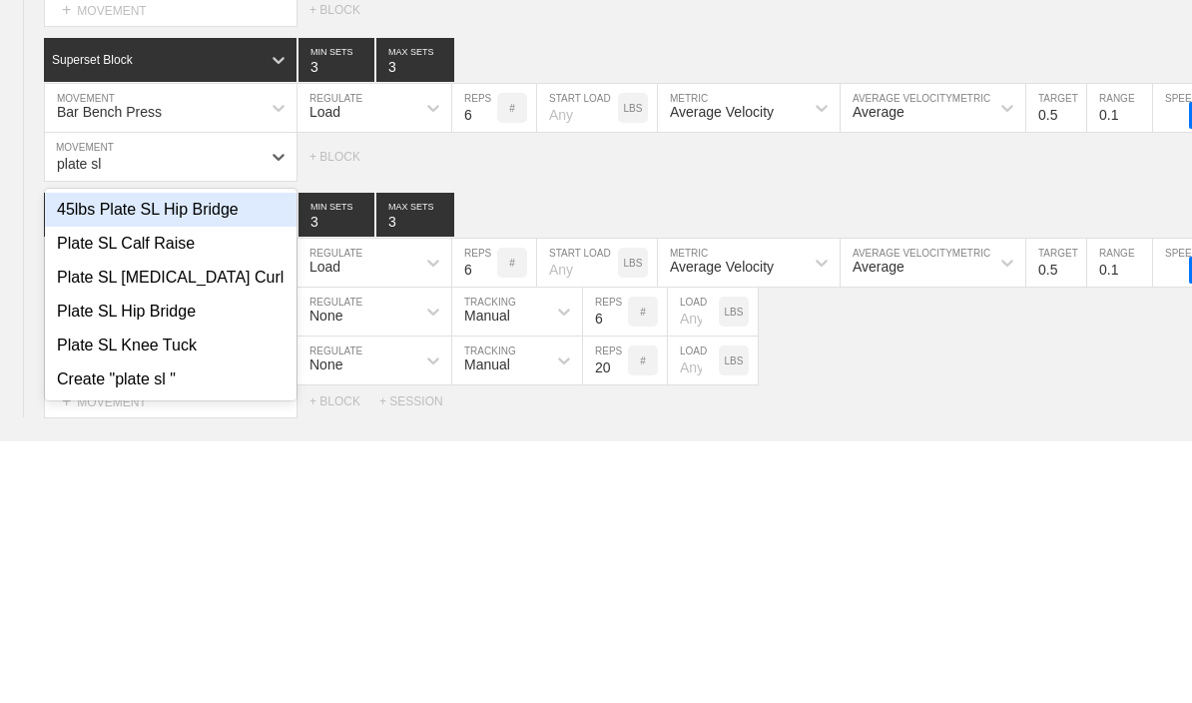
click at [80, 556] on div "Plate SL Hip Bridge" at bounding box center [171, 573] width 252 height 34
type input "plate sl"
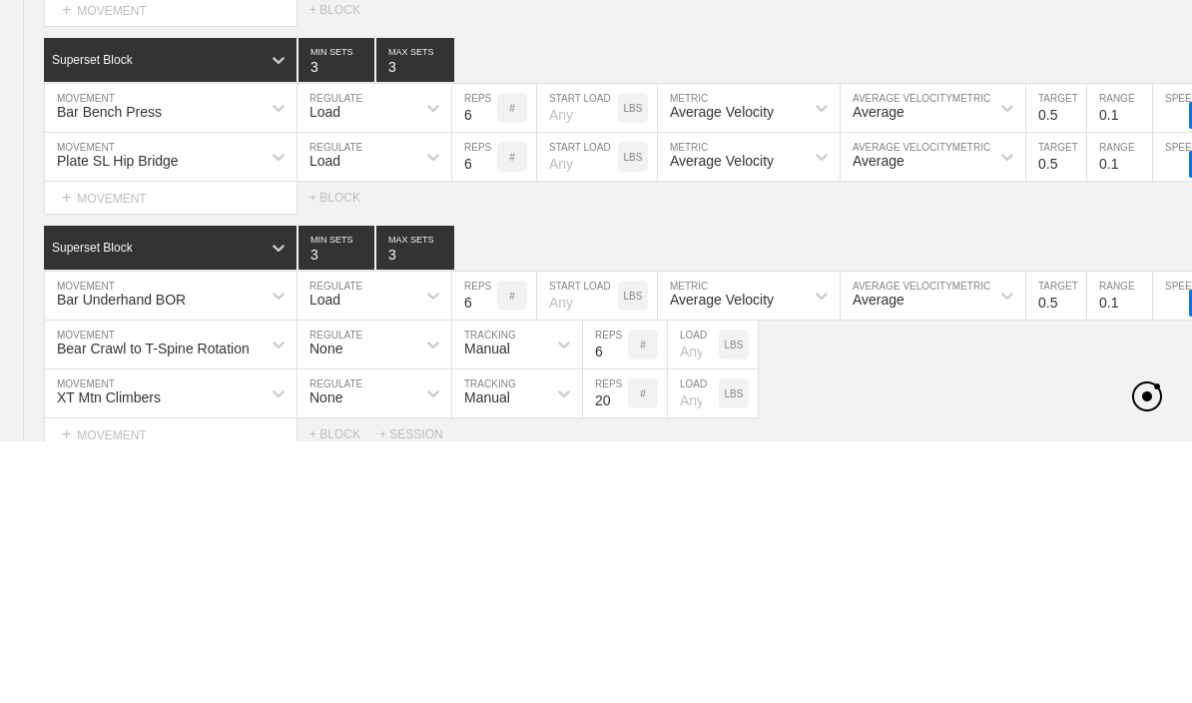
scroll to position [7151, 0]
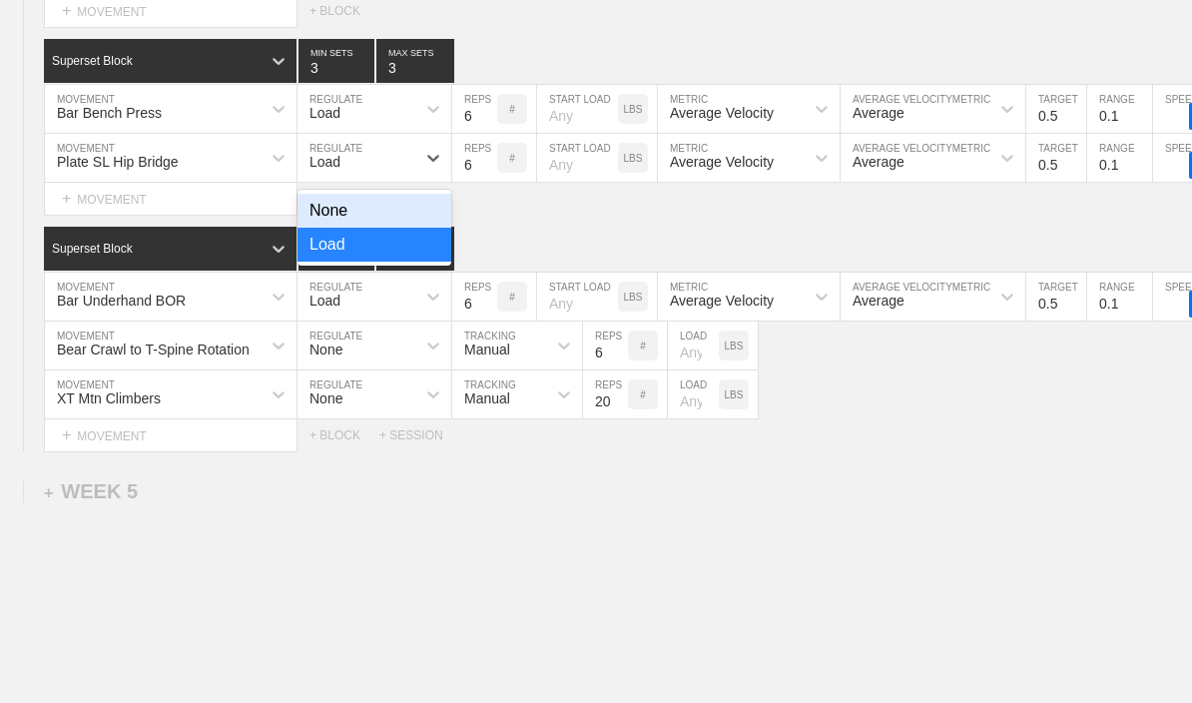
click at [360, 228] on div "None" at bounding box center [374, 211] width 154 height 34
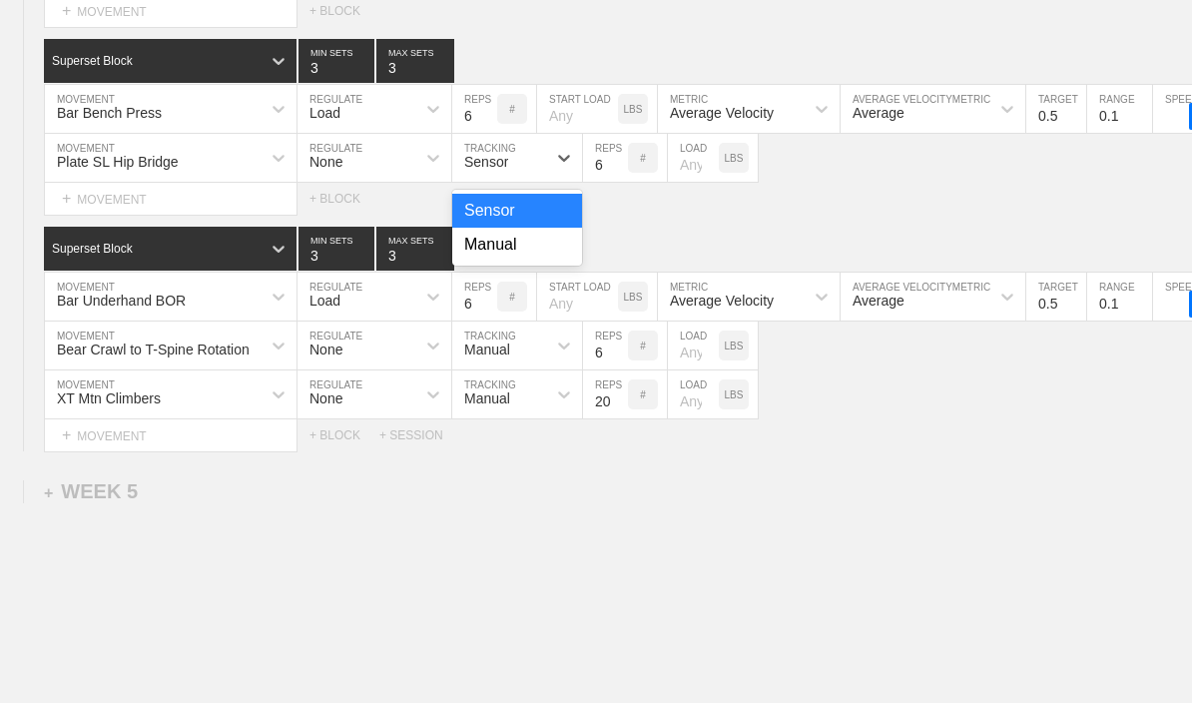
click at [476, 261] on div "Manual" at bounding box center [517, 245] width 130 height 34
click at [594, 182] on input "6" at bounding box center [605, 158] width 45 height 48
type input "12"
click at [696, 182] on input "number" at bounding box center [693, 158] width 51 height 48
type input "25"
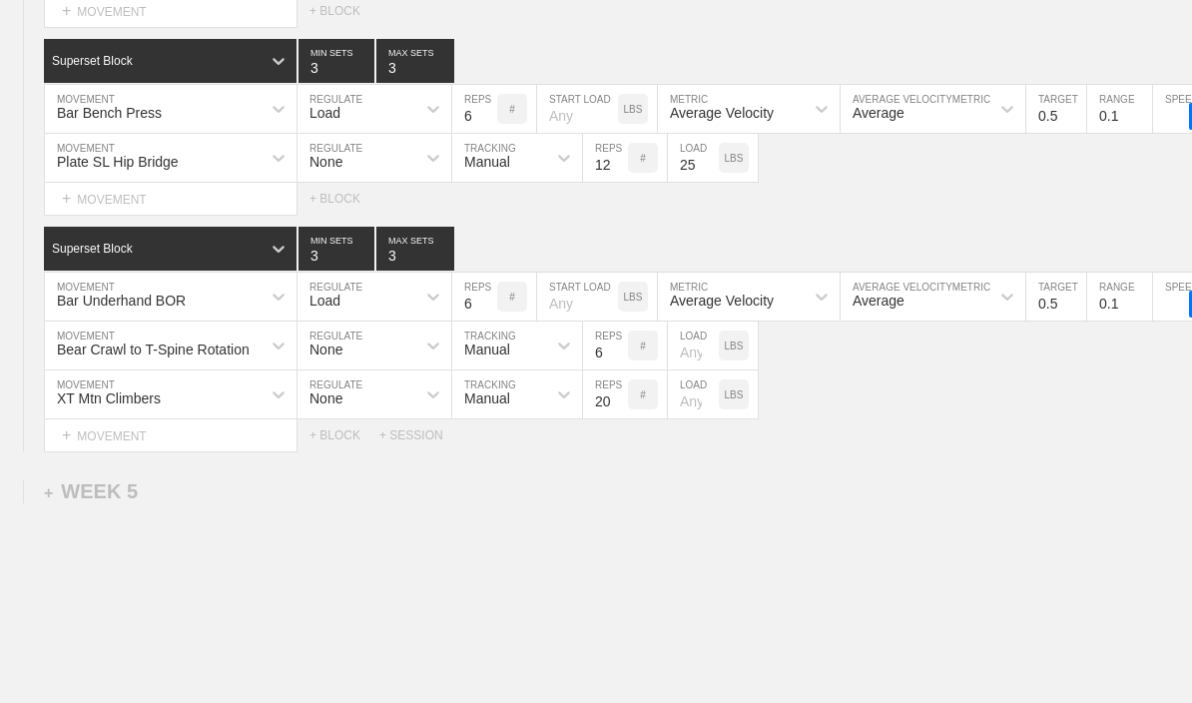
click at [980, 183] on div "Plate SL Hip Bridge MOVEMENT None REGULATE Manual TRACKING 12 REPS # 25 LOAD LBS" at bounding box center [596, 158] width 1192 height 49
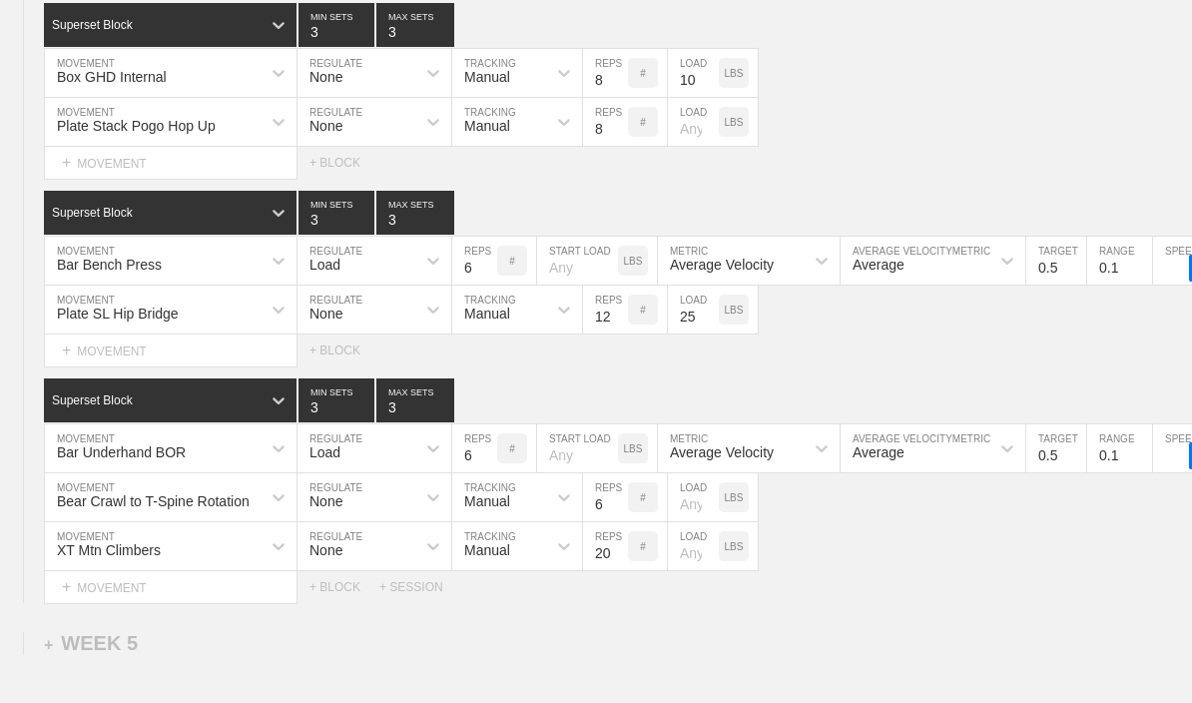
scroll to position [7049, 0]
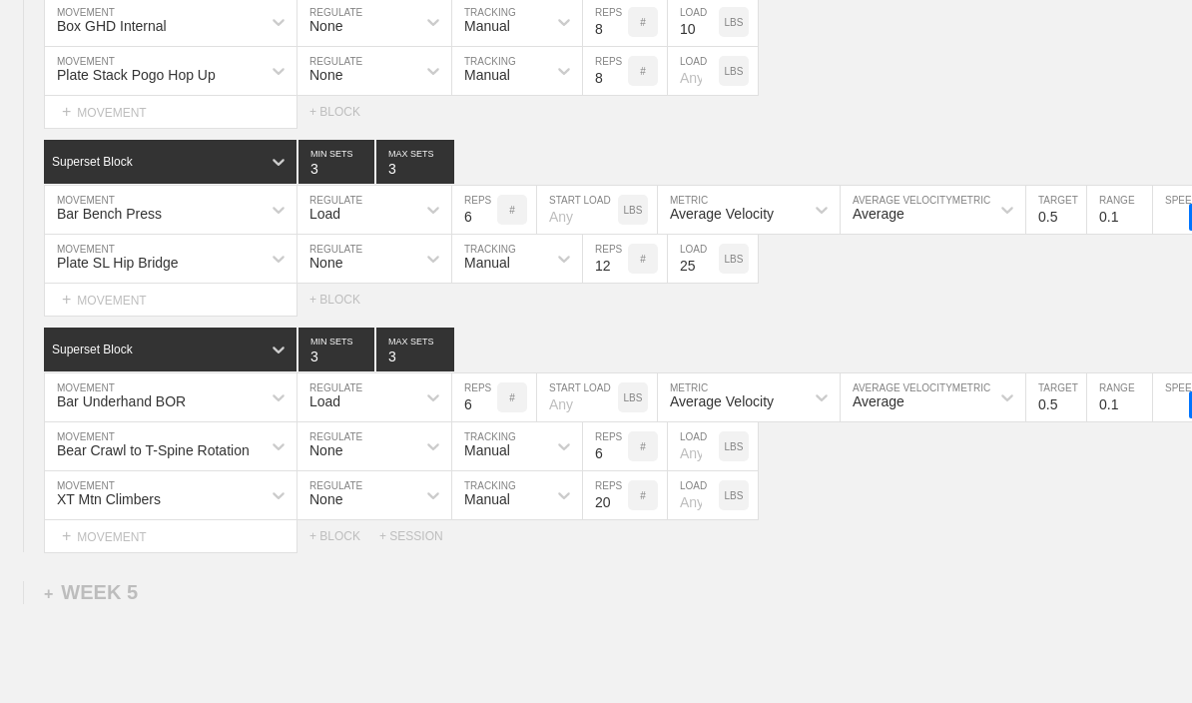
click at [85, 312] on div "+ MOVEMENT" at bounding box center [171, 300] width 254 height 33
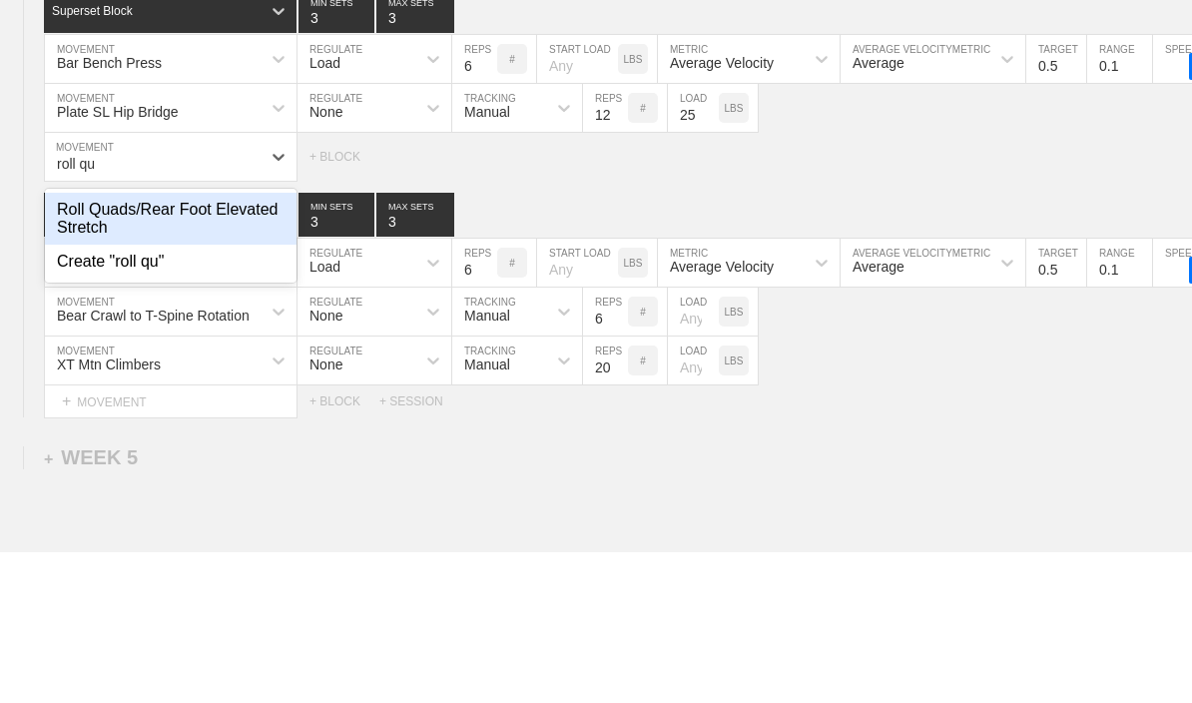
click at [78, 344] on div "Roll Quads/Rear Foot Elevated Stretch" at bounding box center [171, 370] width 252 height 52
type input "roll qu"
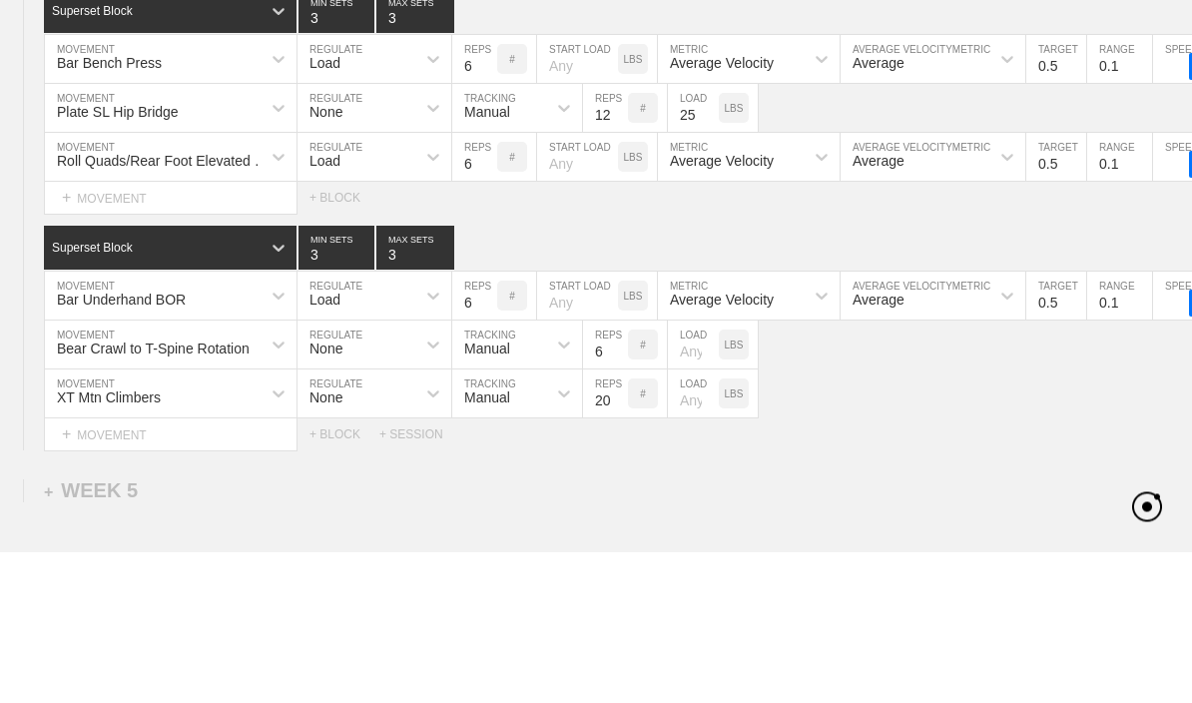
scroll to position [7200, 0]
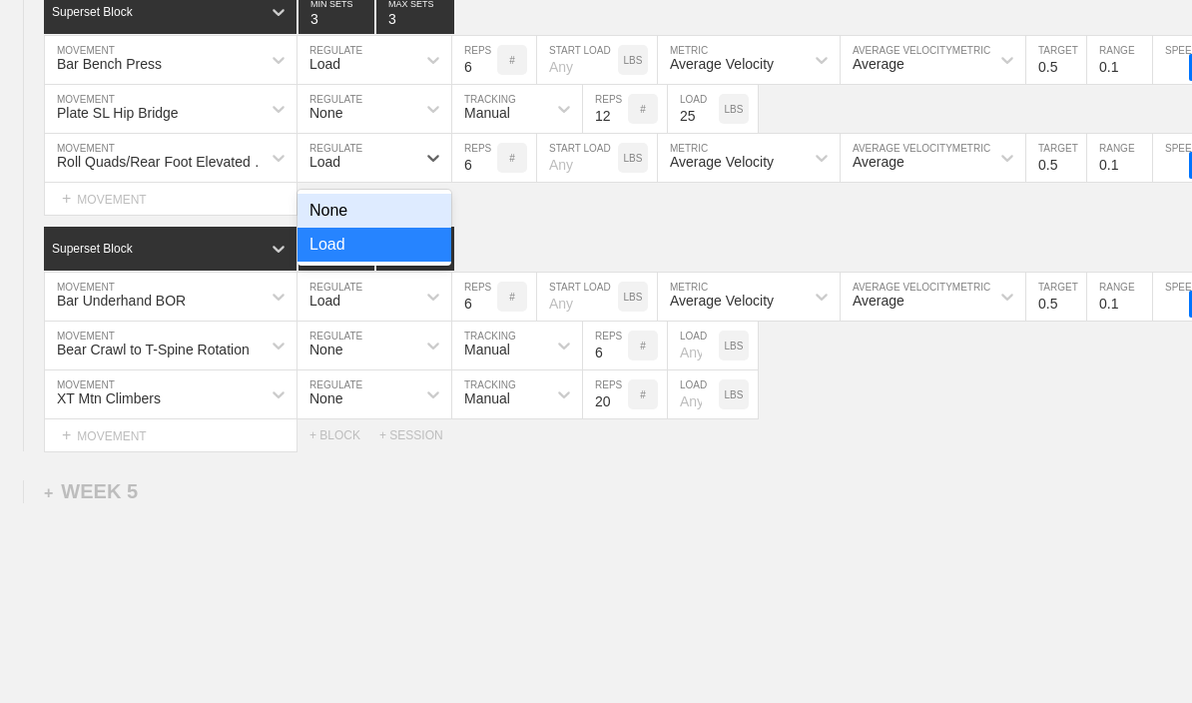
click at [423, 217] on div "None" at bounding box center [374, 211] width 154 height 34
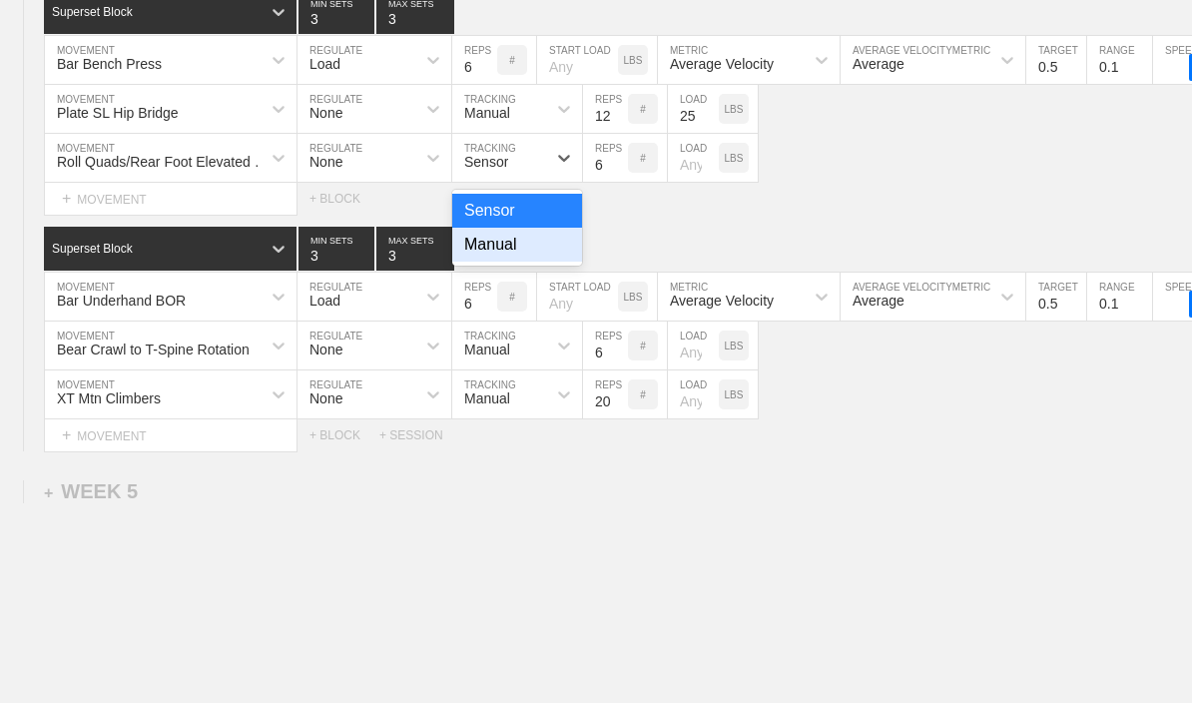
click at [503, 258] on div "Manual" at bounding box center [517, 245] width 130 height 34
click at [589, 181] on input "6" at bounding box center [605, 158] width 45 height 48
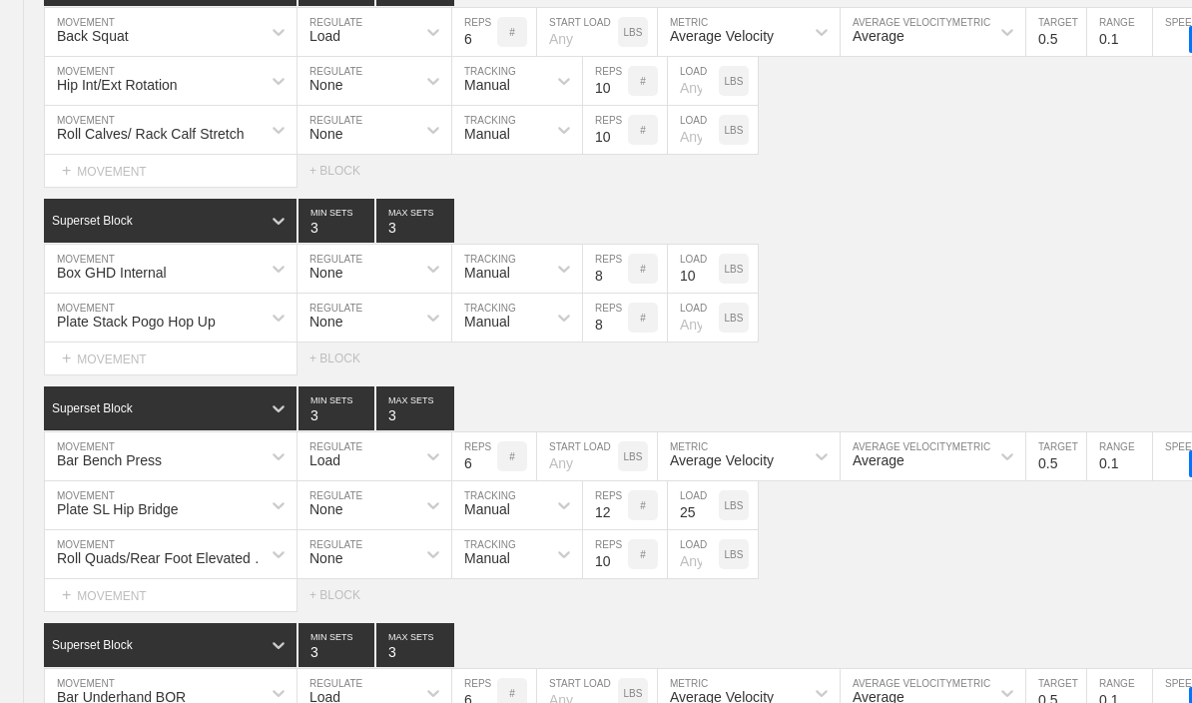
scroll to position [6804, 0]
type input "10"
click at [87, 329] on div "Plate Stack Pogo Hop Up" at bounding box center [136, 321] width 159 height 16
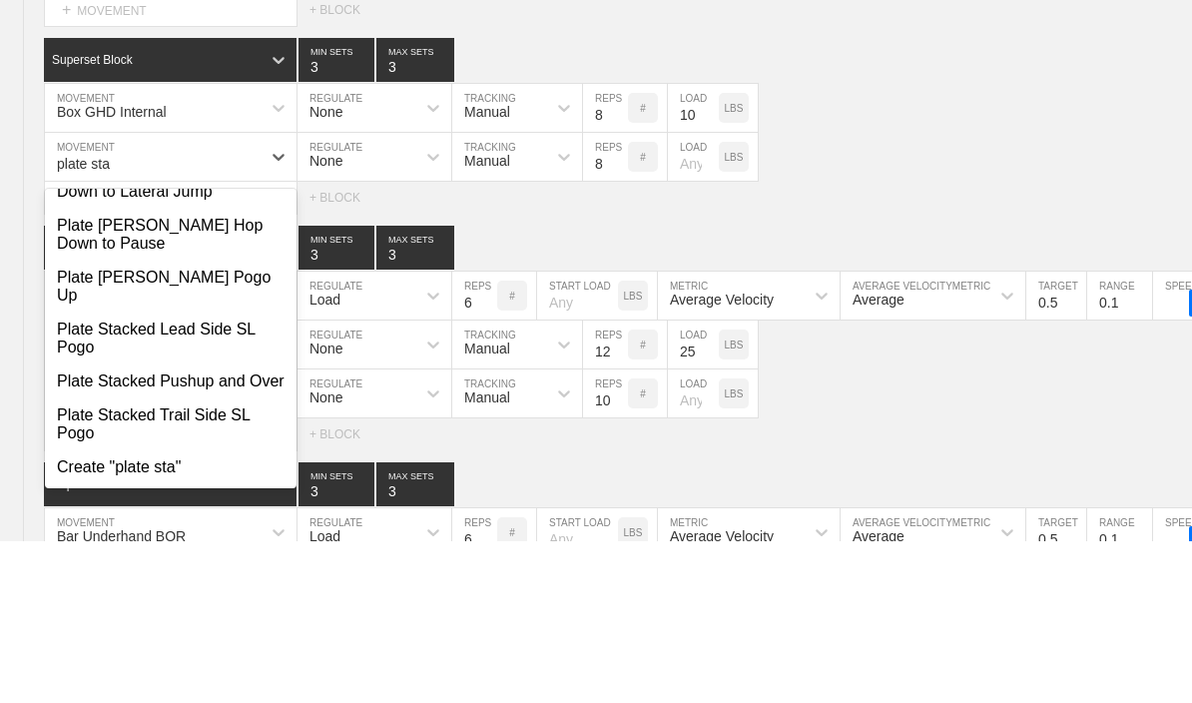
scroll to position [204, 0]
click at [69, 422] on div "Plate [PERSON_NAME] Pogo Up" at bounding box center [171, 448] width 252 height 52
type input "plate sta"
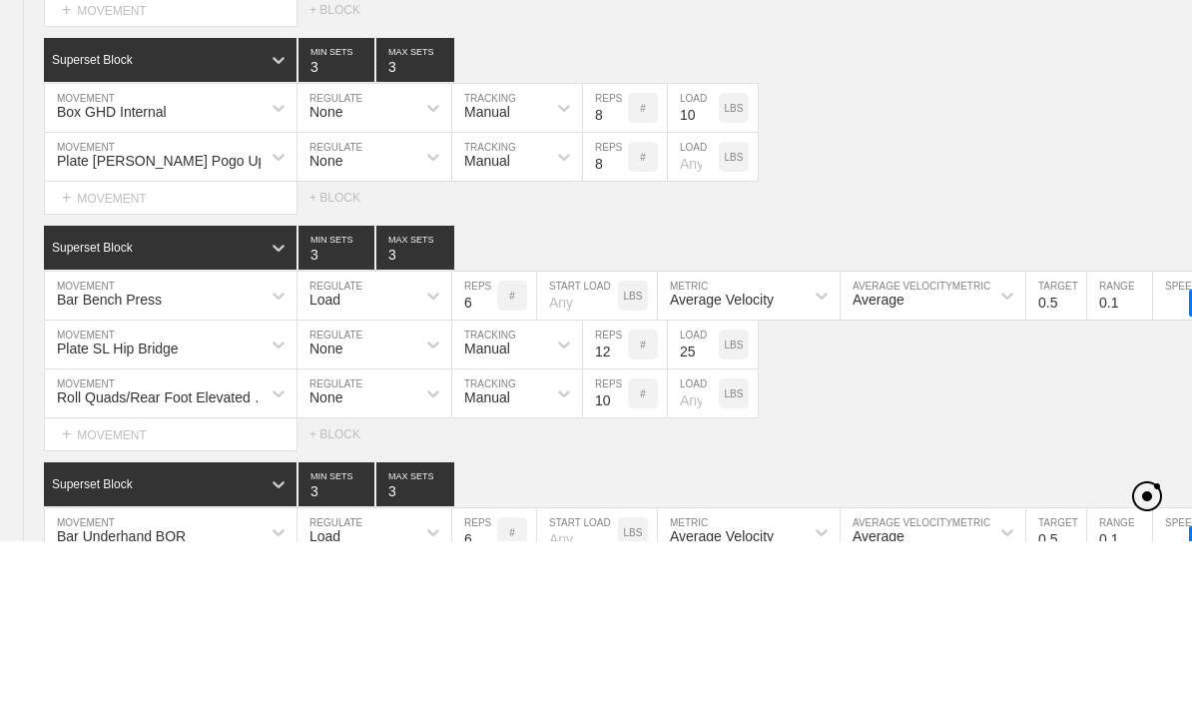
scroll to position [6966, 0]
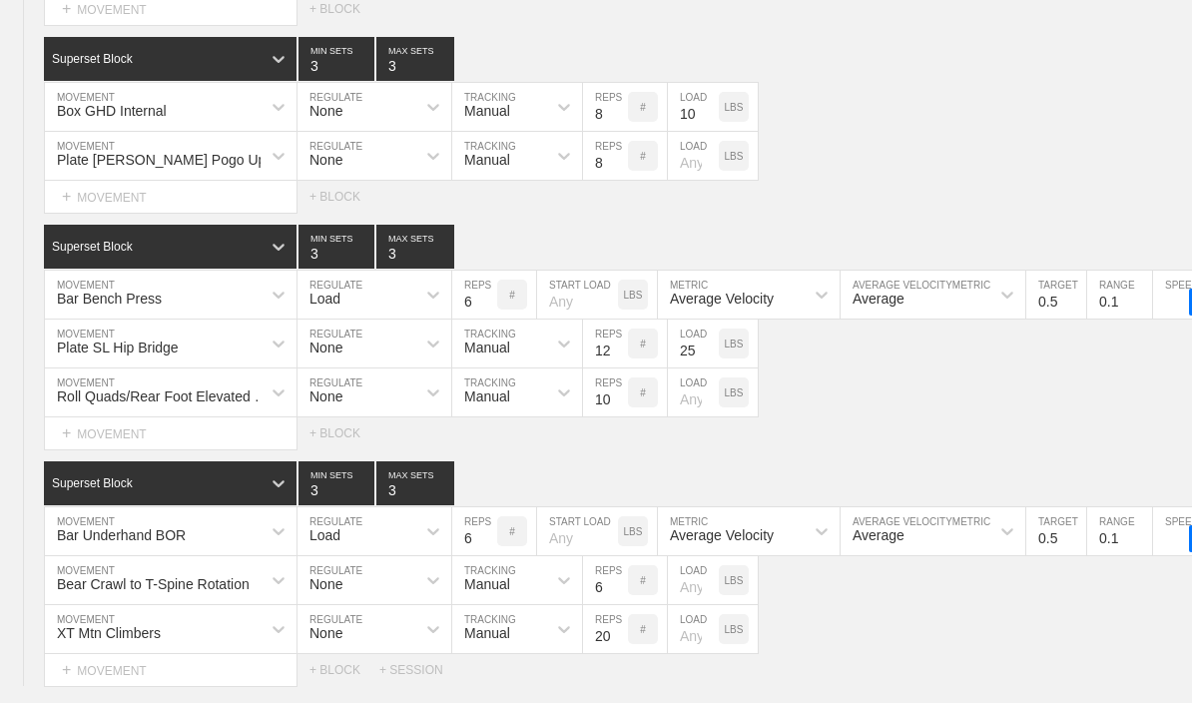
click at [598, 180] on input "8" at bounding box center [605, 156] width 45 height 48
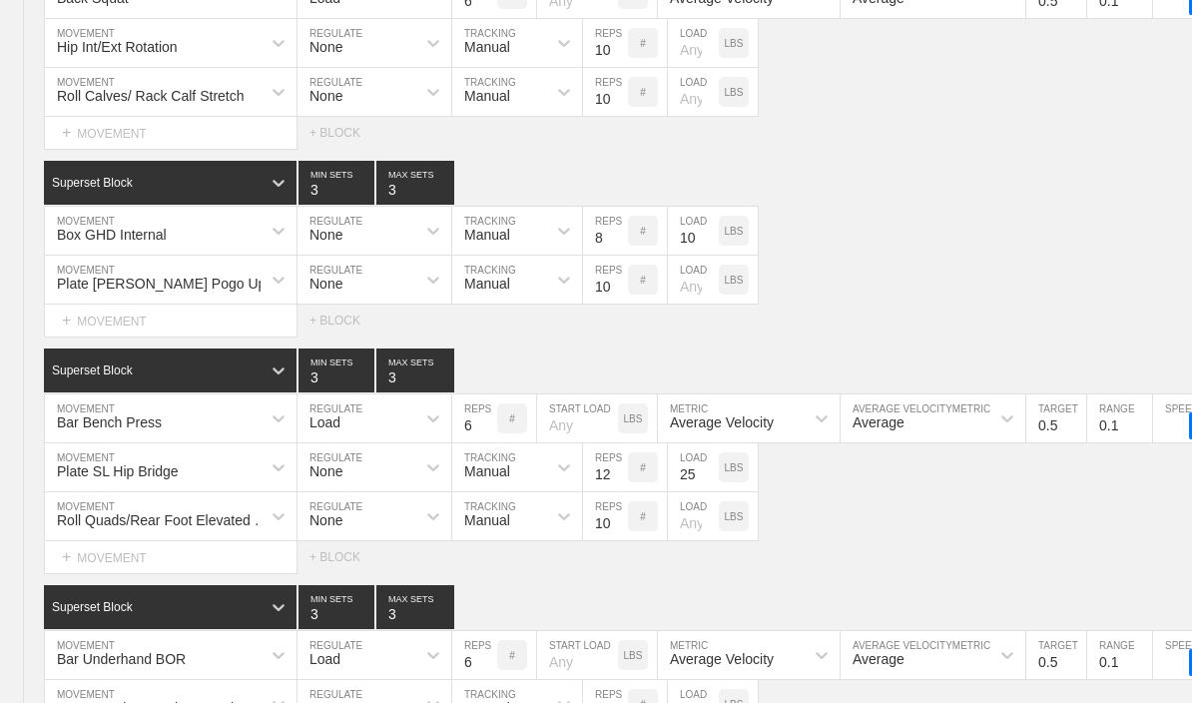
scroll to position [6801, 0]
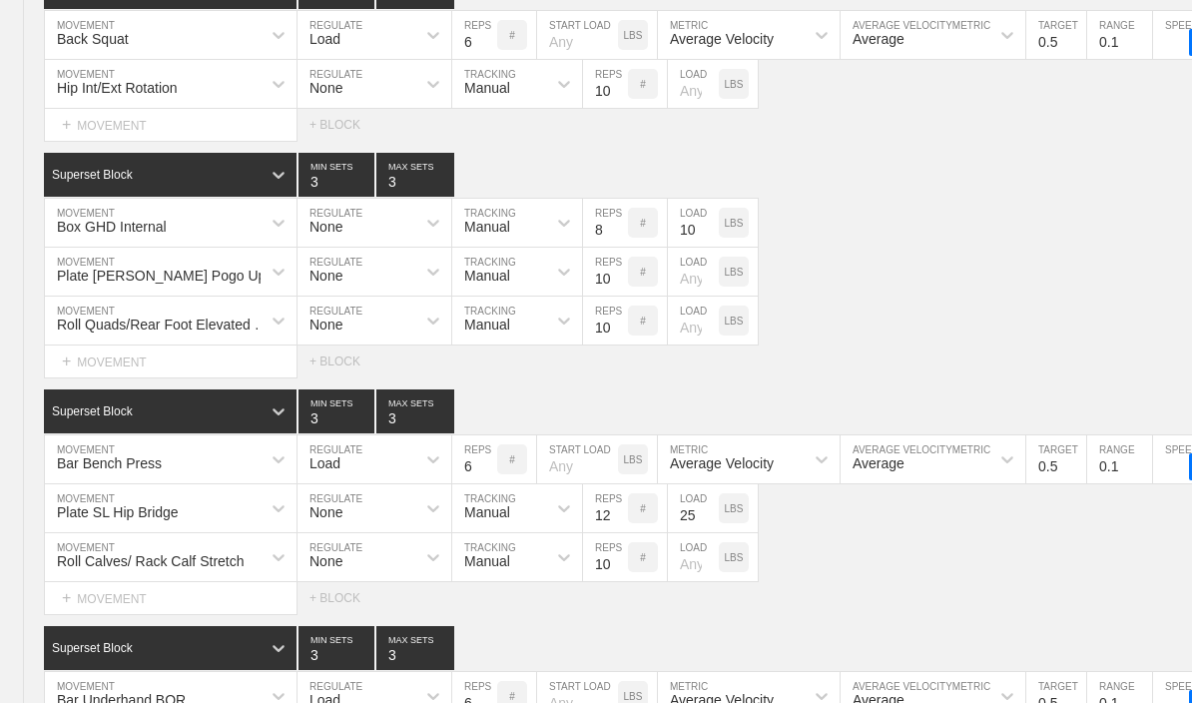
click at [595, 291] on input "10" at bounding box center [605, 272] width 45 height 48
type input "12"
click at [76, 132] on div "+ MOVEMENT" at bounding box center [171, 125] width 254 height 33
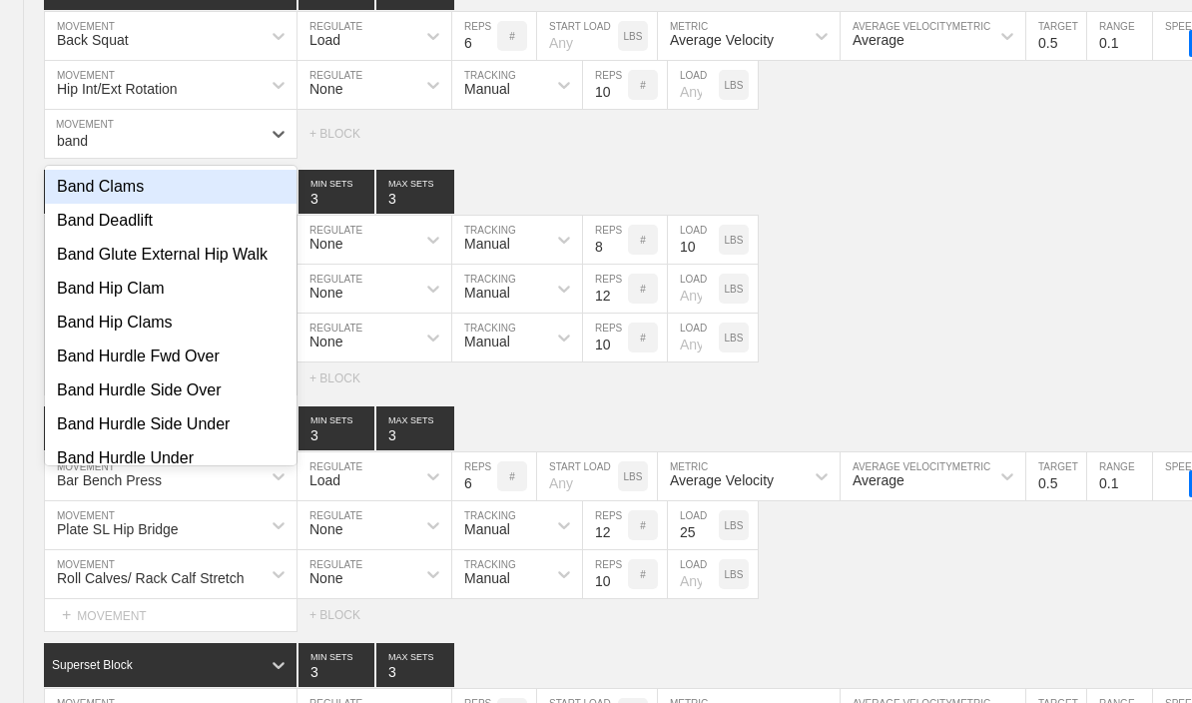
click at [98, 271] on div "Band Glute External Hip Walk" at bounding box center [171, 255] width 252 height 34
type input "band"
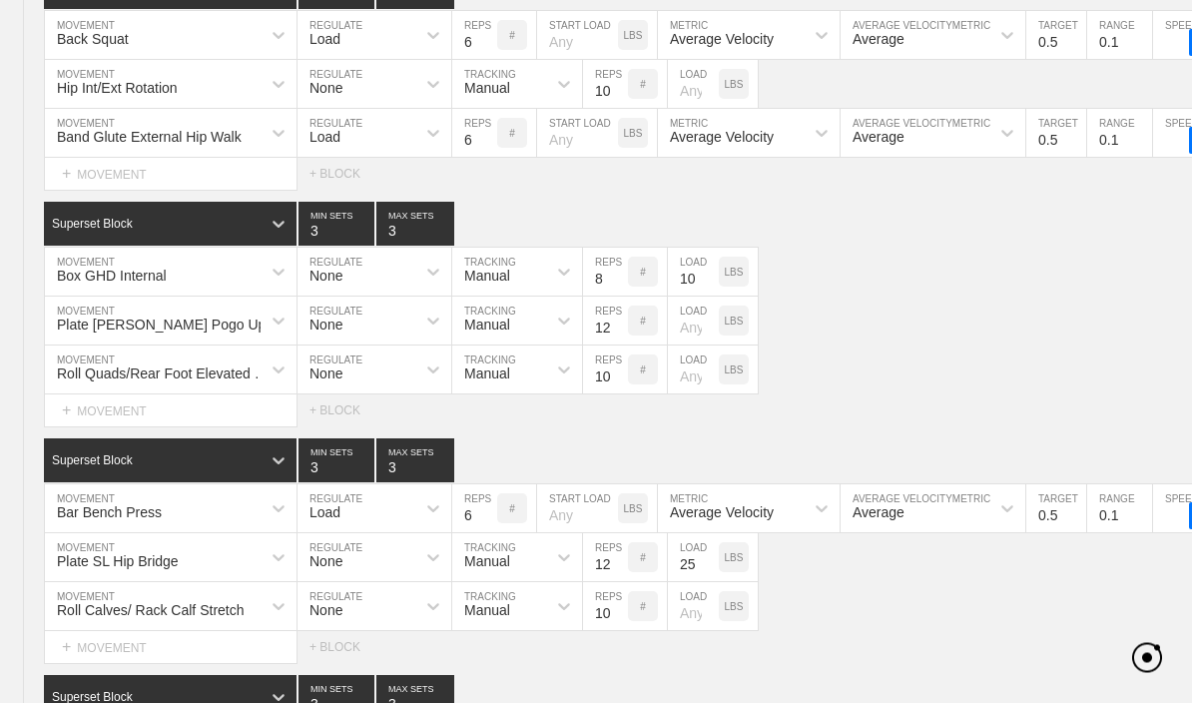
scroll to position [6801, 0]
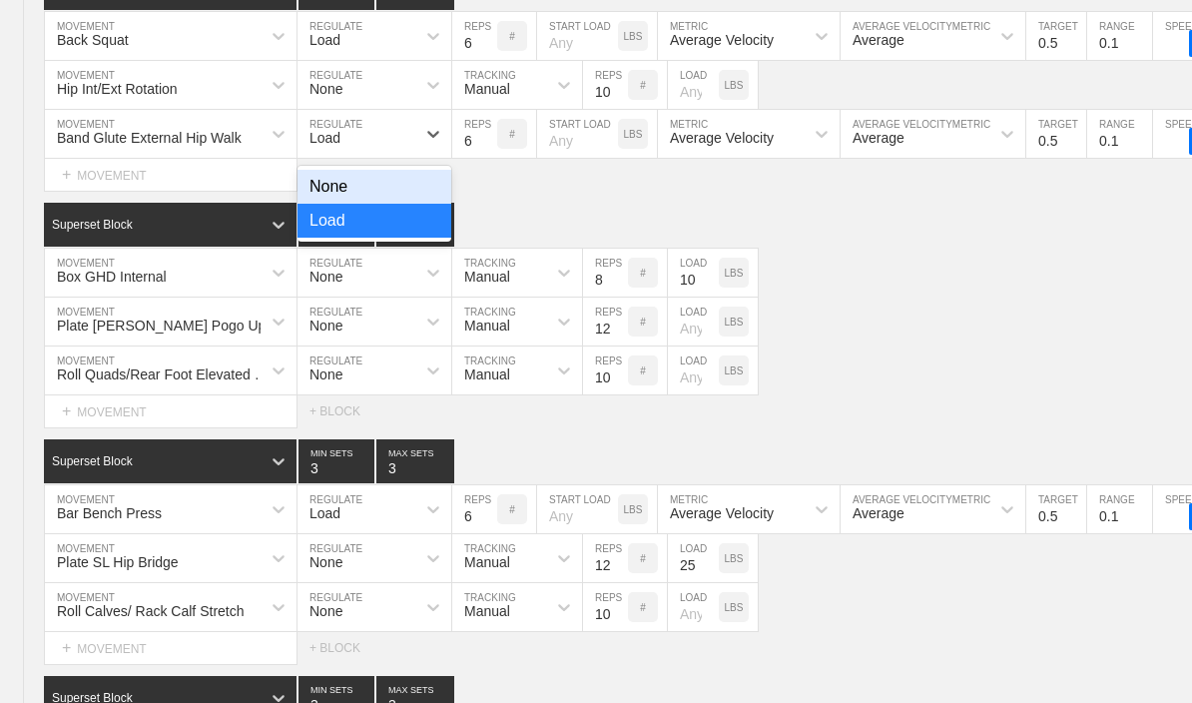
click at [427, 204] on div "None" at bounding box center [374, 187] width 154 height 34
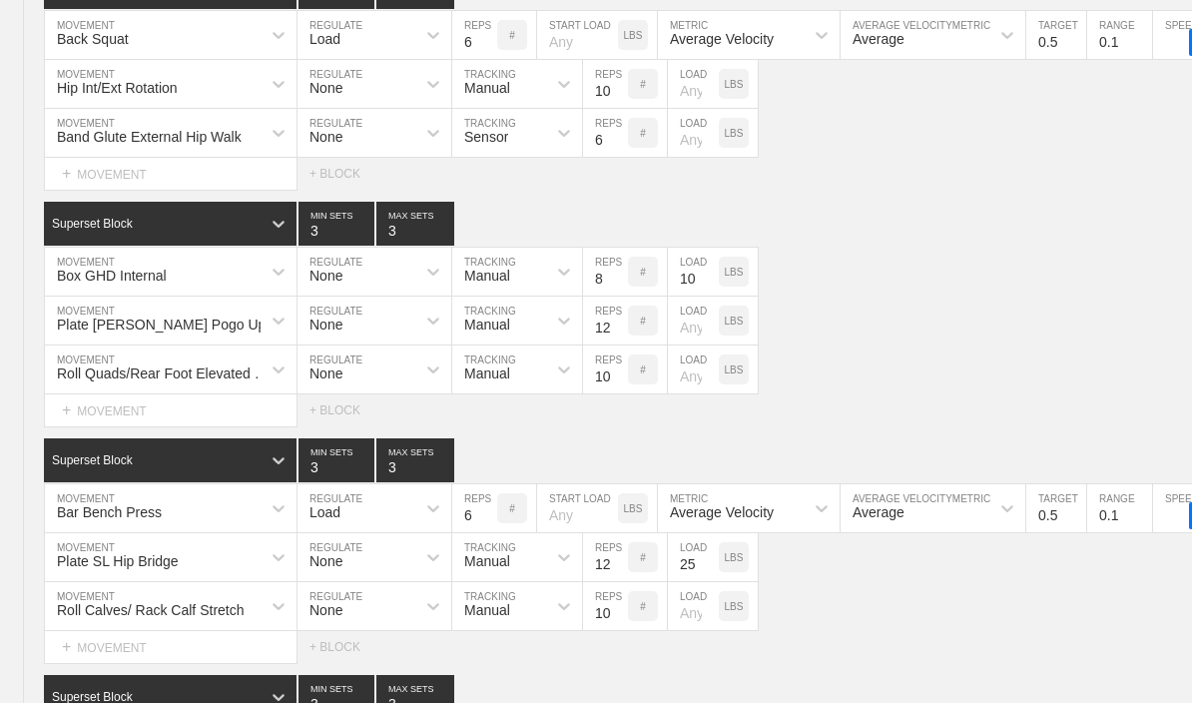
scroll to position [6800, 0]
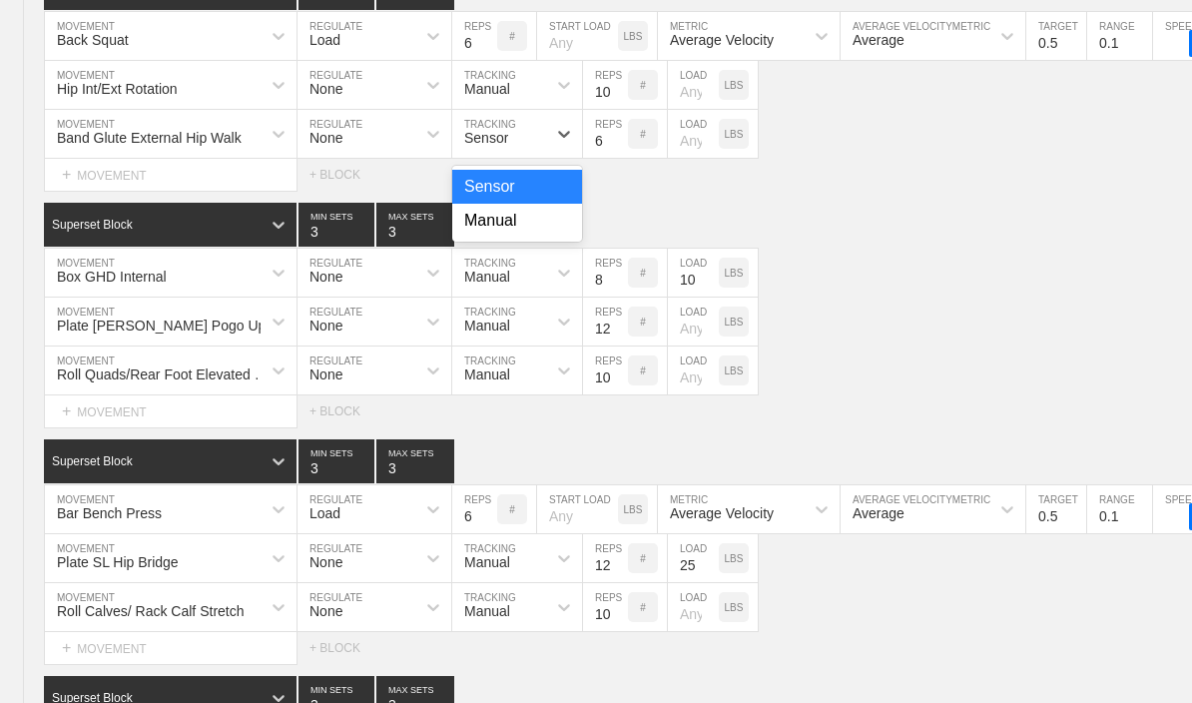
click at [553, 238] on div "Manual" at bounding box center [517, 221] width 130 height 34
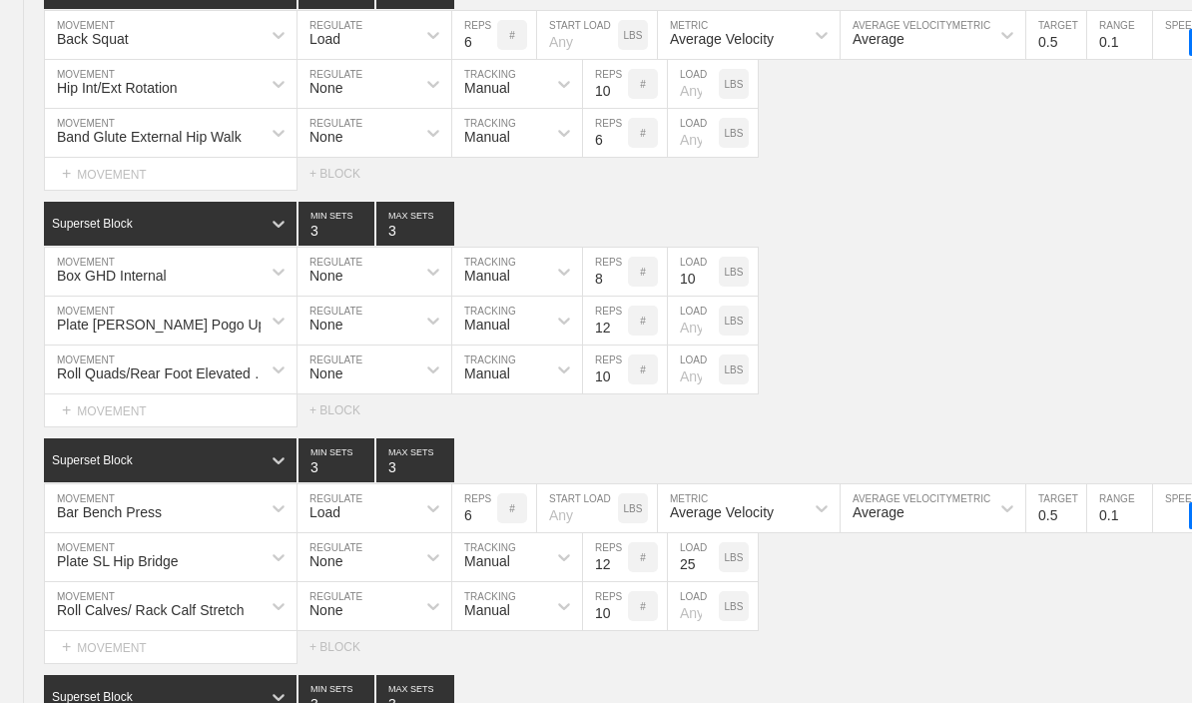
click at [600, 155] on input "6" at bounding box center [605, 133] width 45 height 48
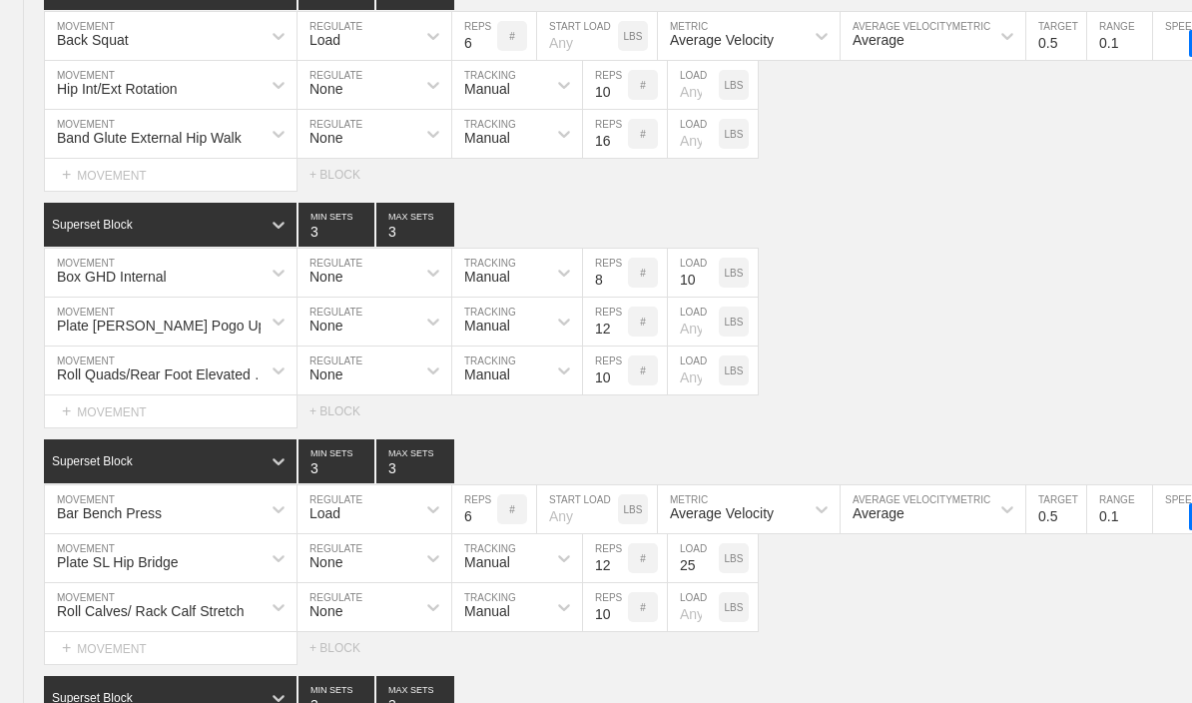
type input "16"
click at [871, 186] on div "Select... MOVEMENT + MOVEMENT + BLOCK" at bounding box center [596, 175] width 1192 height 32
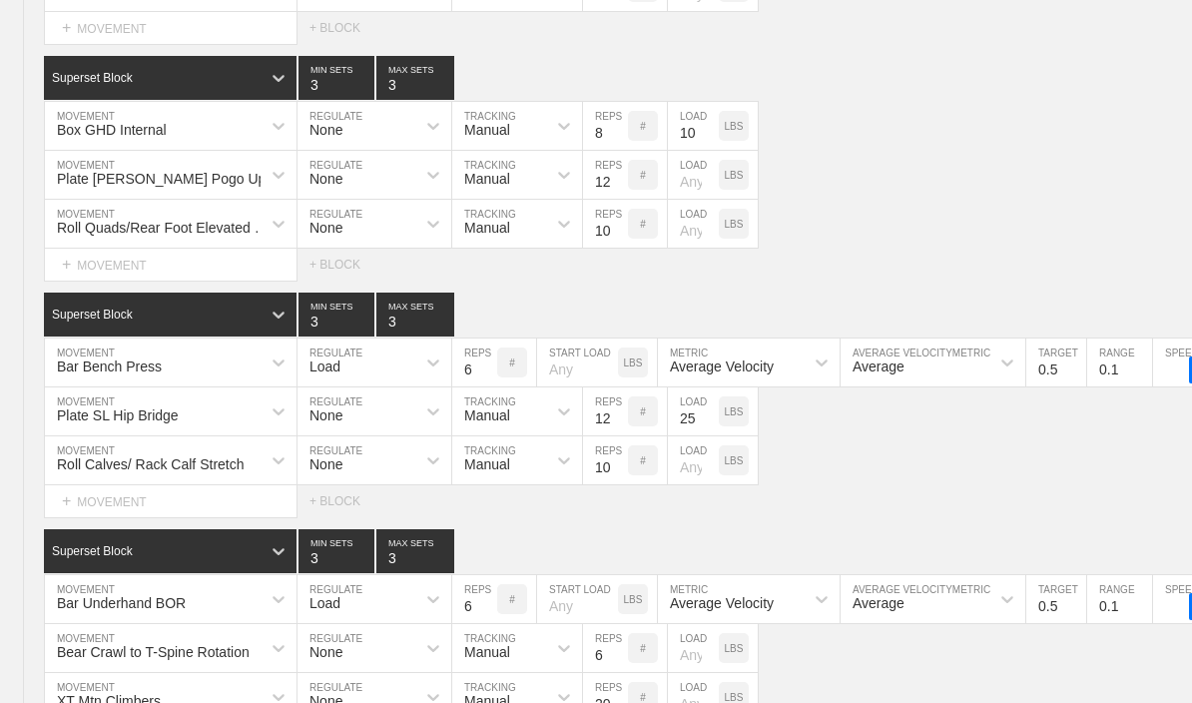
scroll to position [7282, 0]
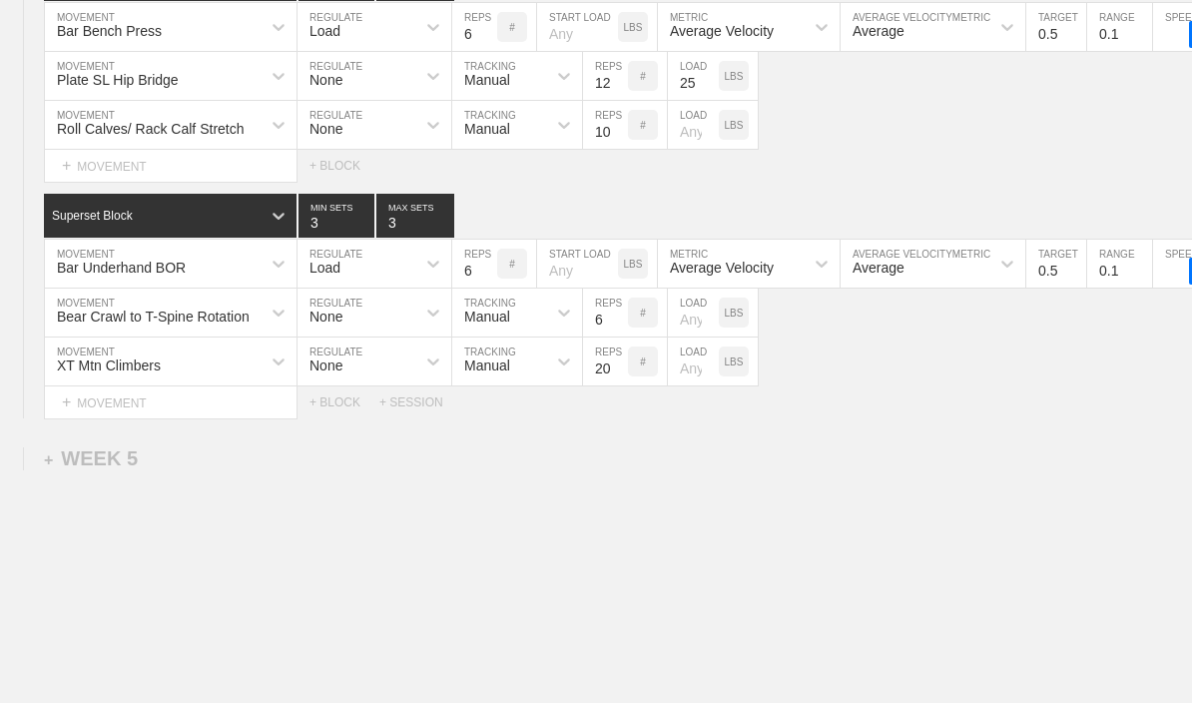
type textarea "x"
